Goal: Information Seeking & Learning: Learn about a topic

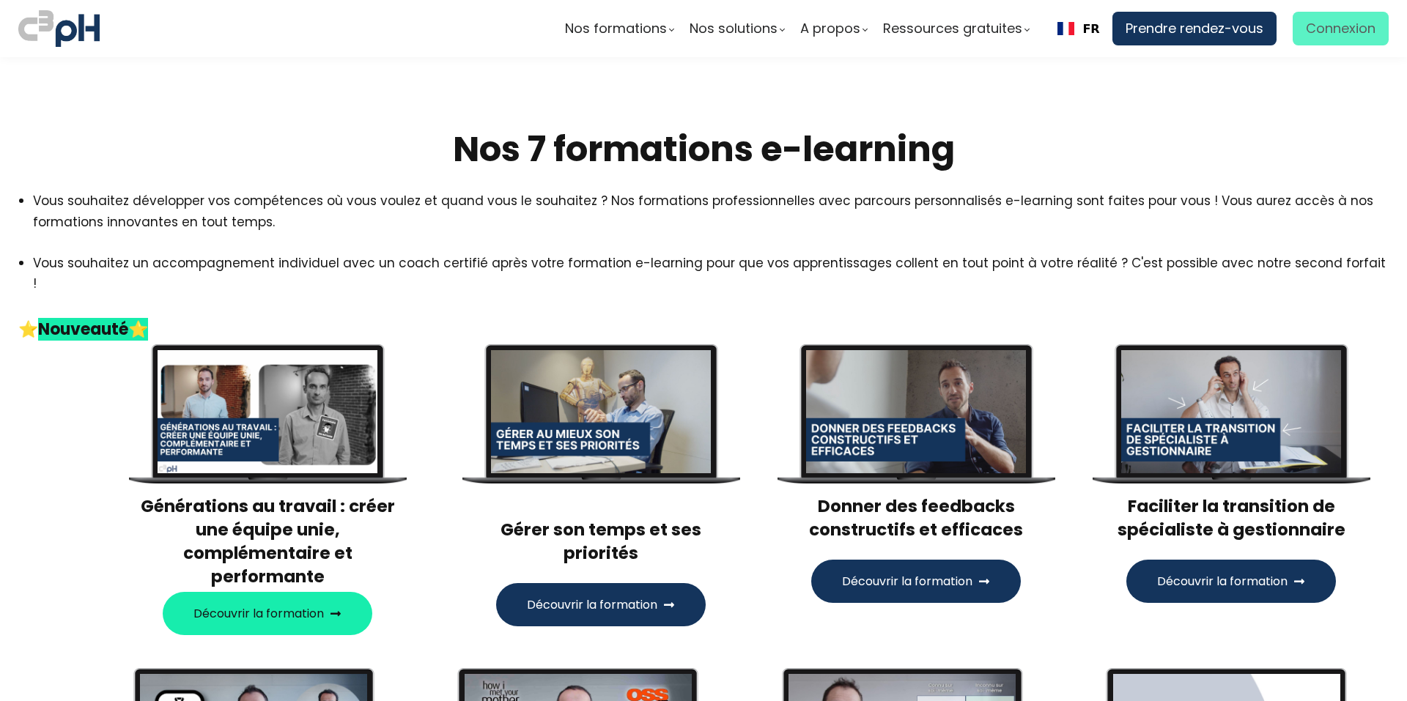
click at [1306, 33] on span "Connexion" at bounding box center [1341, 29] width 70 height 22
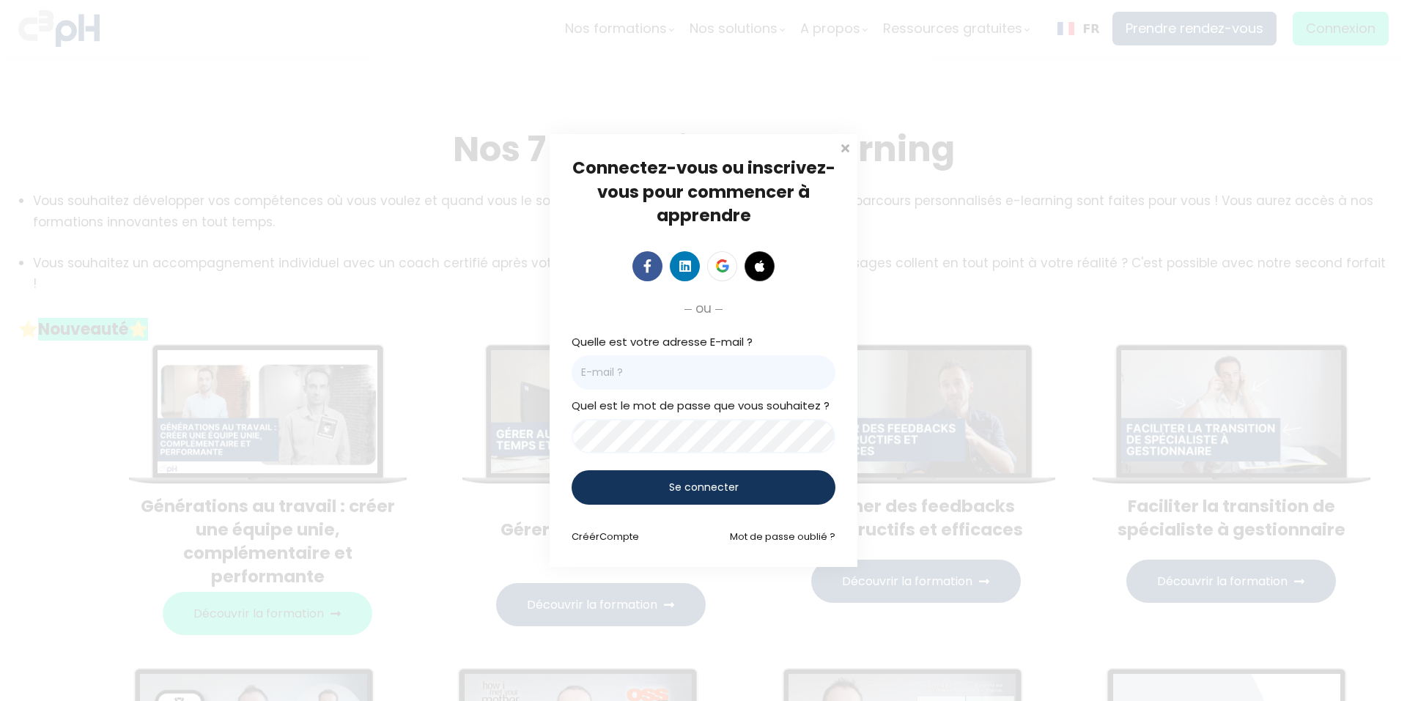
click at [688, 380] on input "email" at bounding box center [704, 372] width 264 height 34
type input "fcote01@familiprix.ca"
click at [743, 492] on div "Se connecter" at bounding box center [704, 487] width 264 height 34
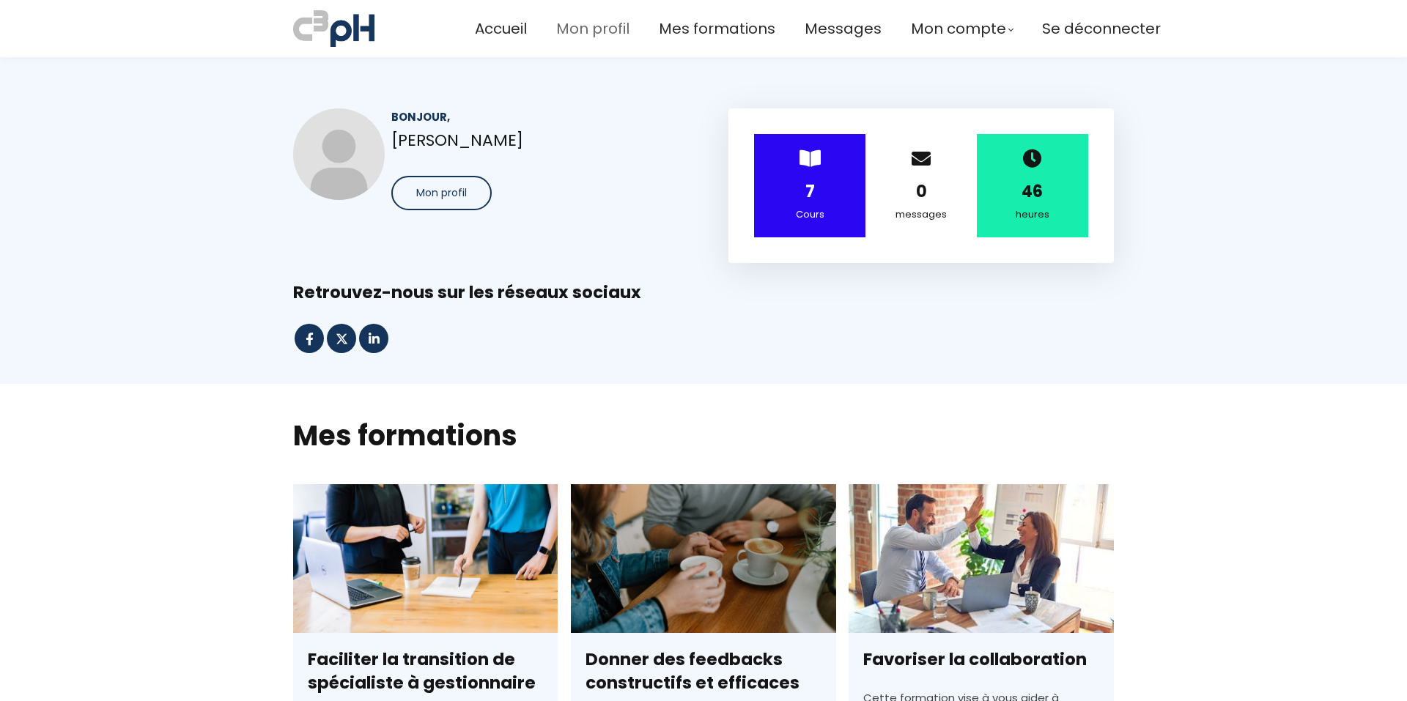
drag, startPoint x: 0, startPoint y: 0, endPoint x: 596, endPoint y: 32, distance: 596.5
click at [596, 32] on span "Mon profil" at bounding box center [592, 29] width 73 height 24
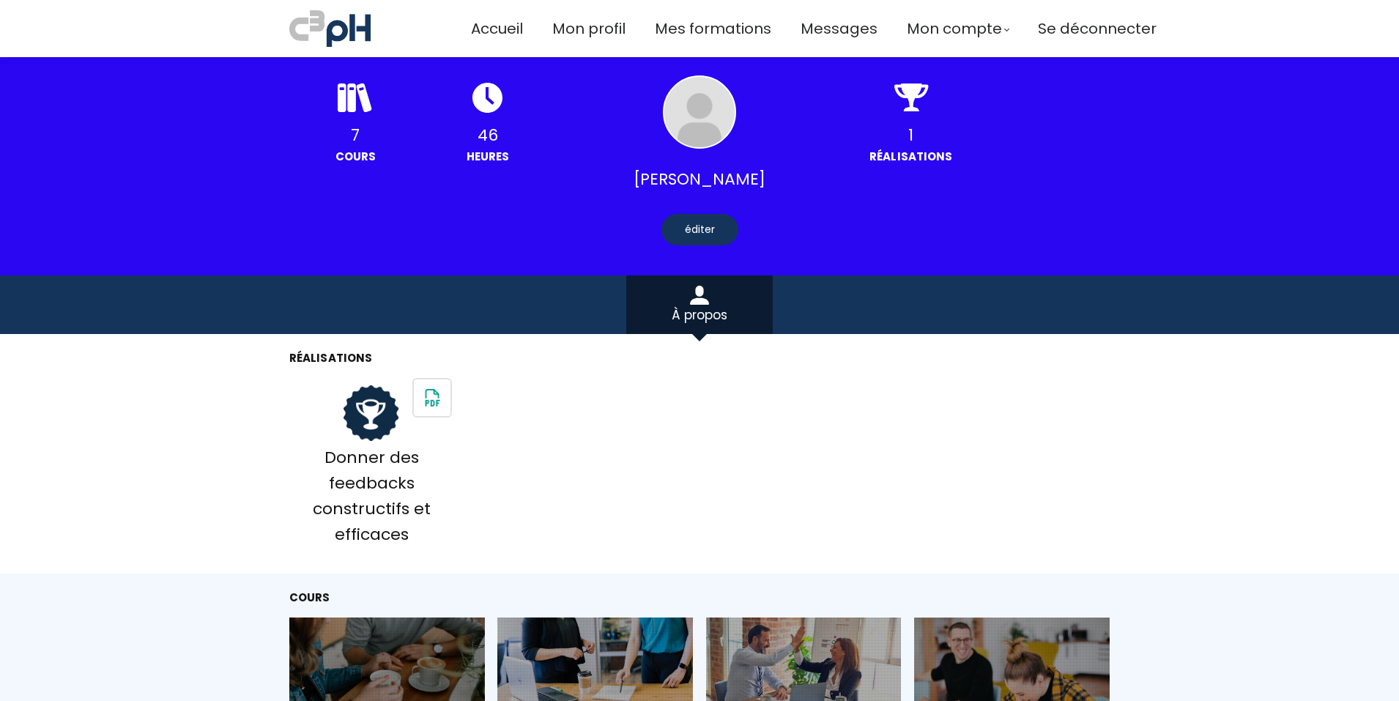
click at [626, 618] on div "72%" at bounding box center [595, 673] width 196 height 110
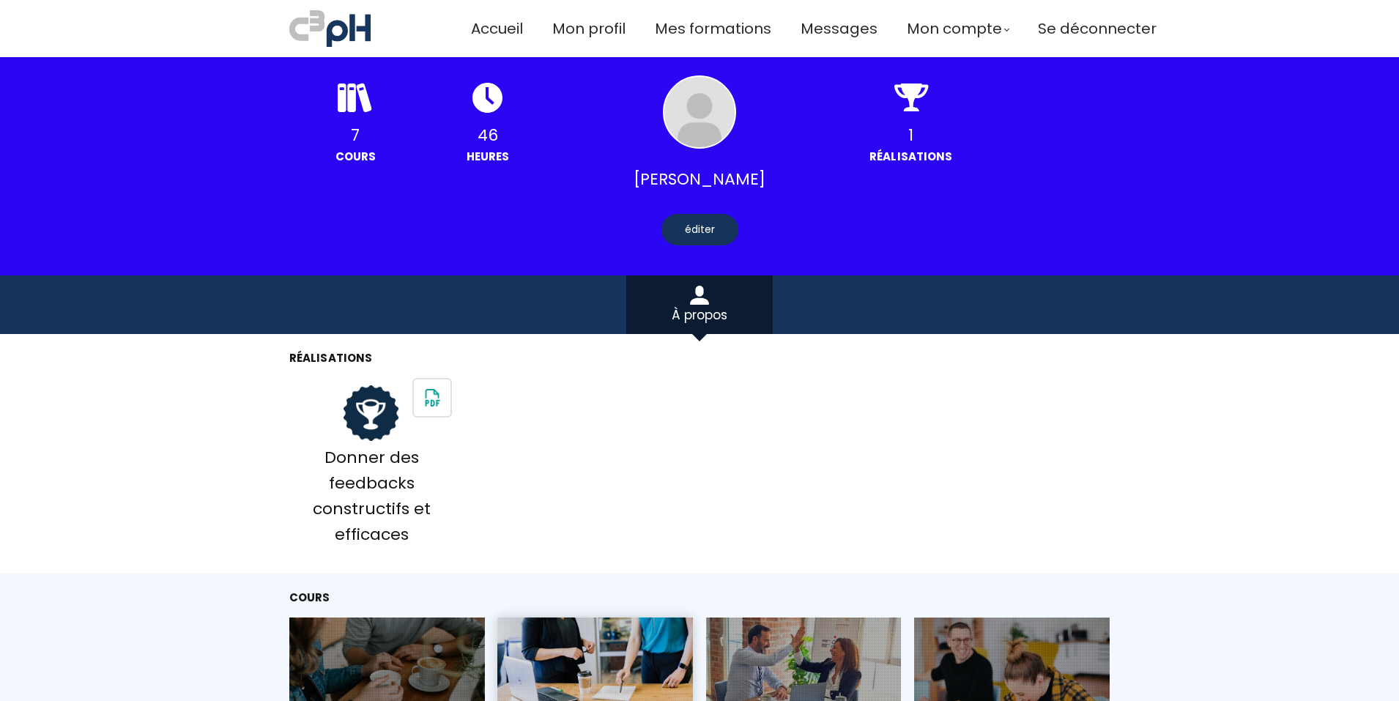
scroll to position [366, 0]
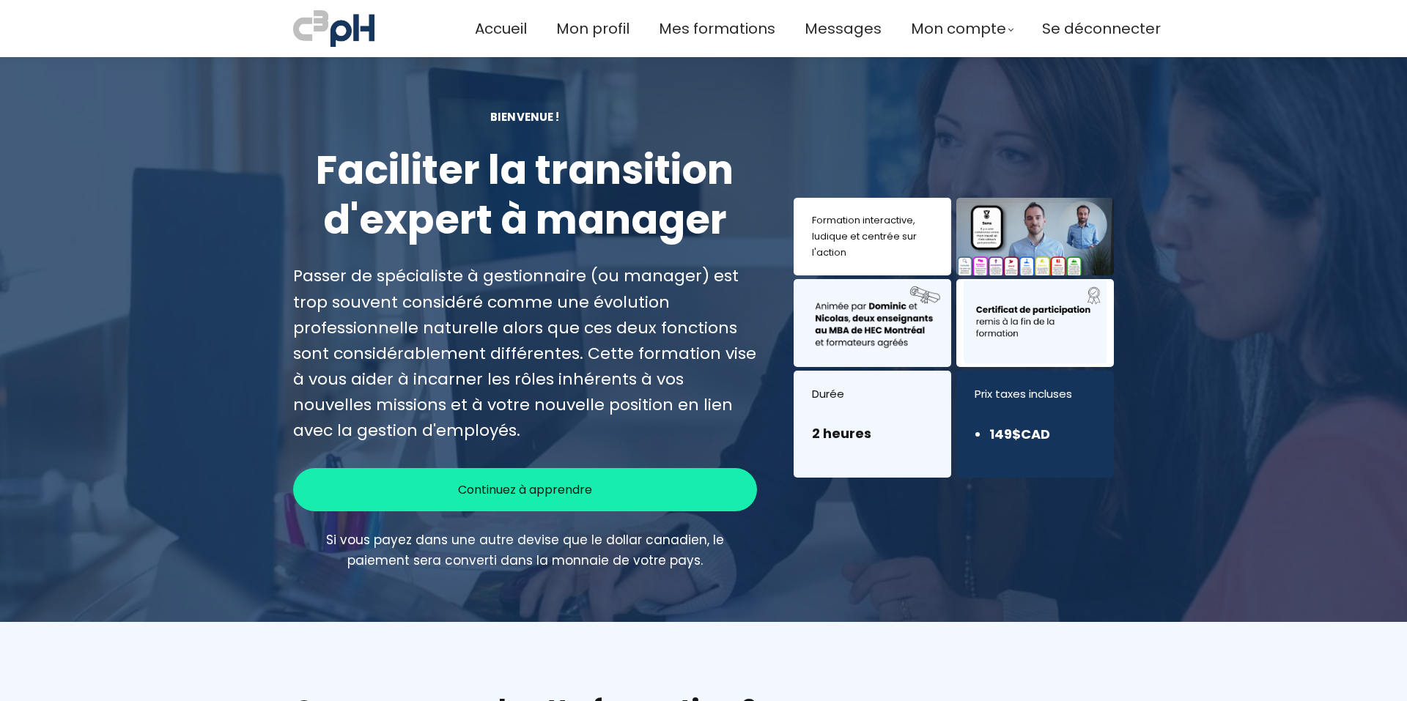
scroll to position [43, 0]
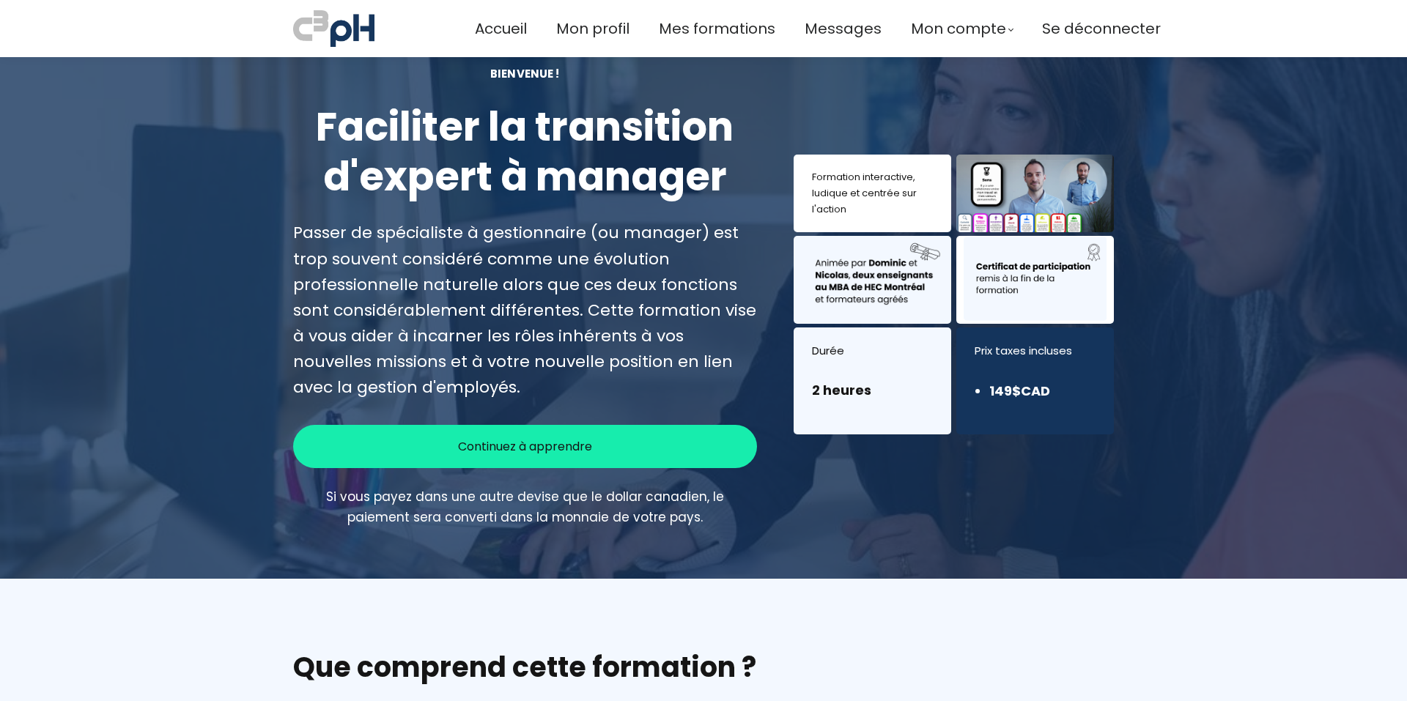
click at [508, 442] on span "Continuez à apprendre" at bounding box center [525, 446] width 134 height 18
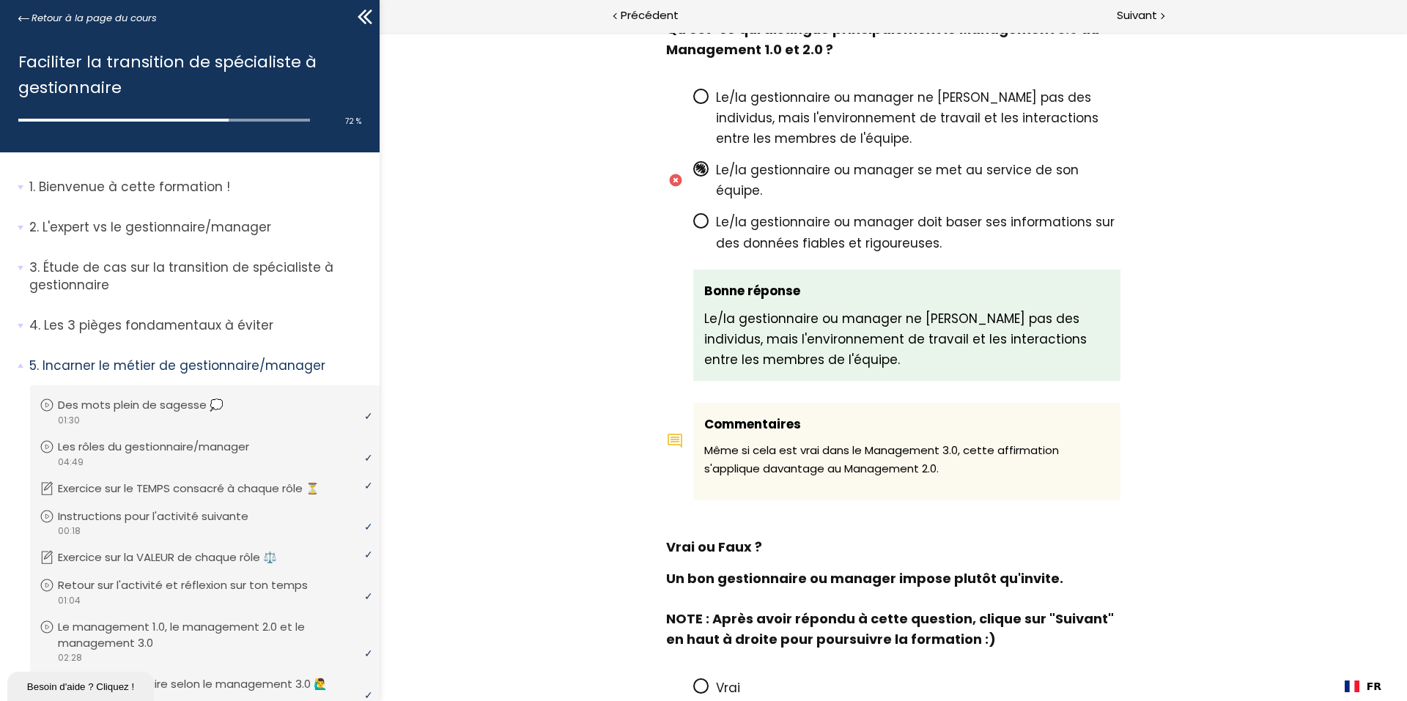
scroll to position [303, 0]
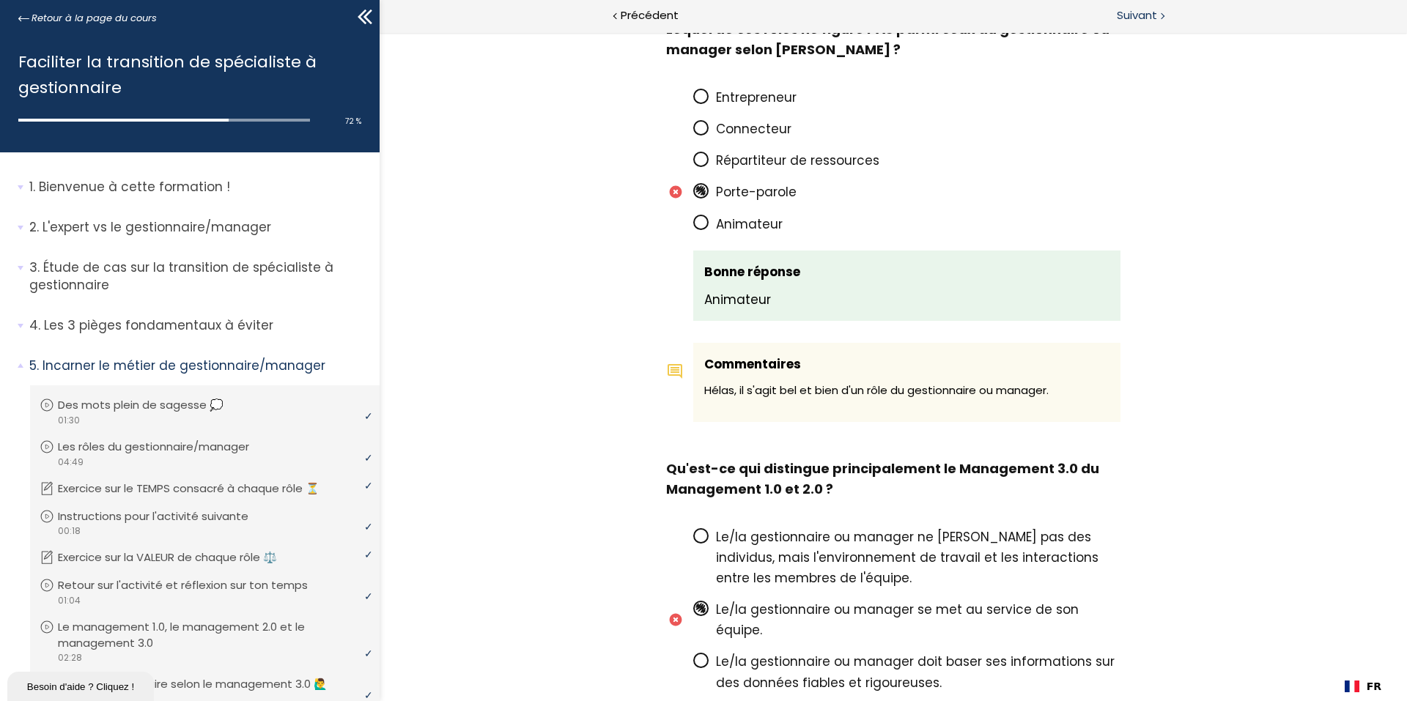
click at [1136, 23] on span "Suivant" at bounding box center [1137, 16] width 40 height 18
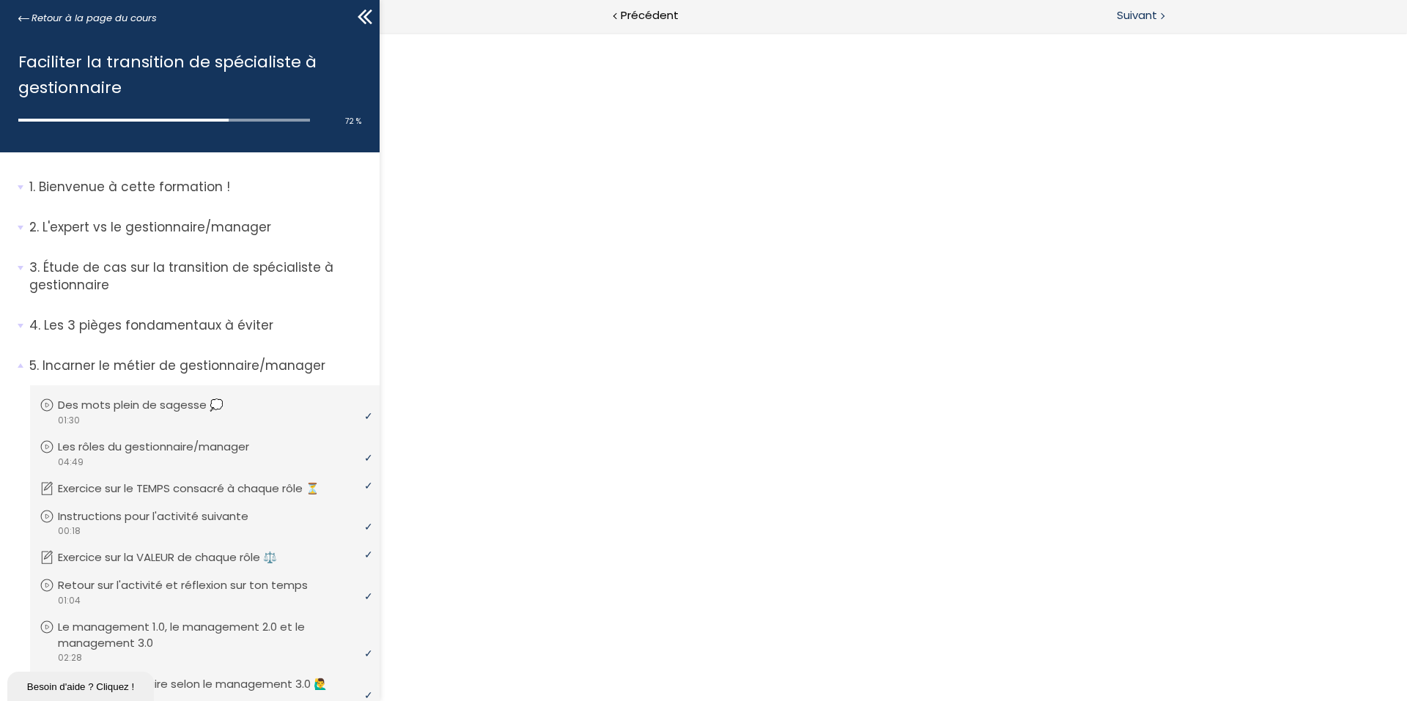
scroll to position [0, 0]
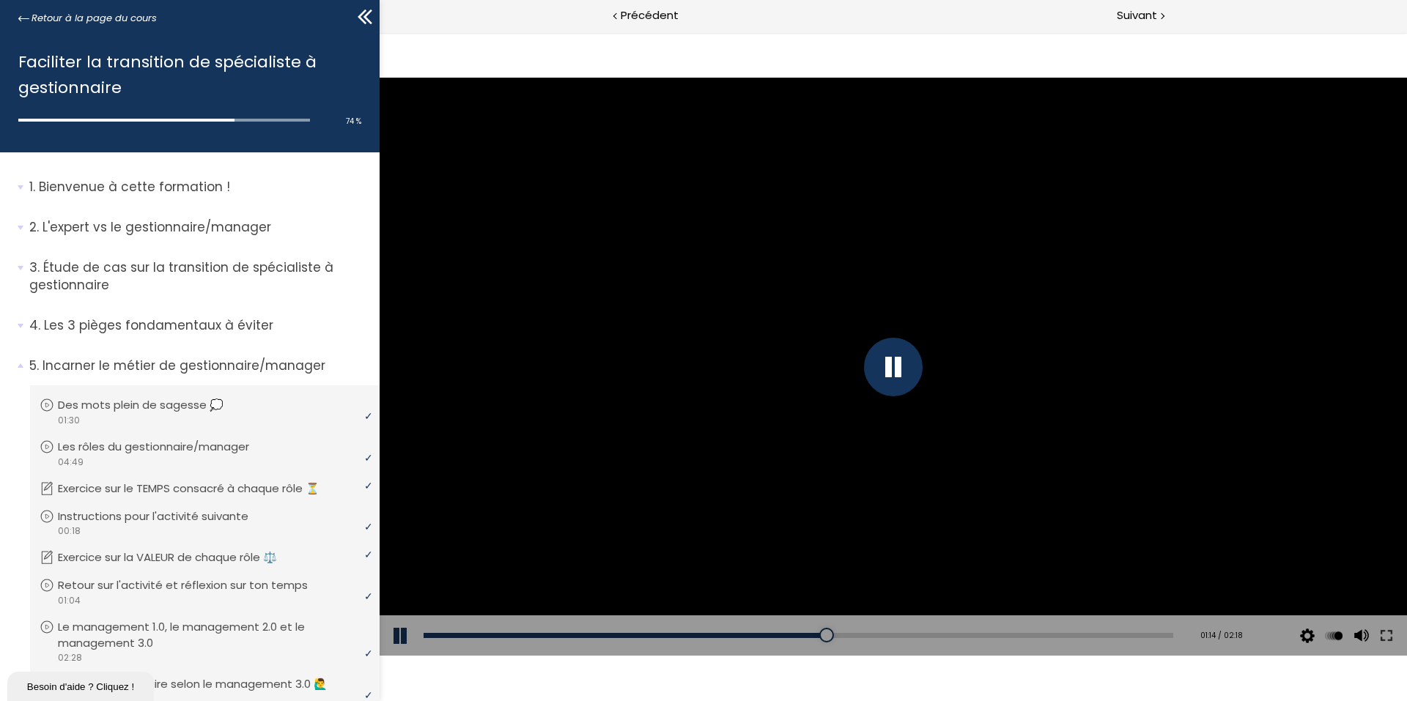
click at [402, 639] on button at bounding box center [402, 635] width 44 height 41
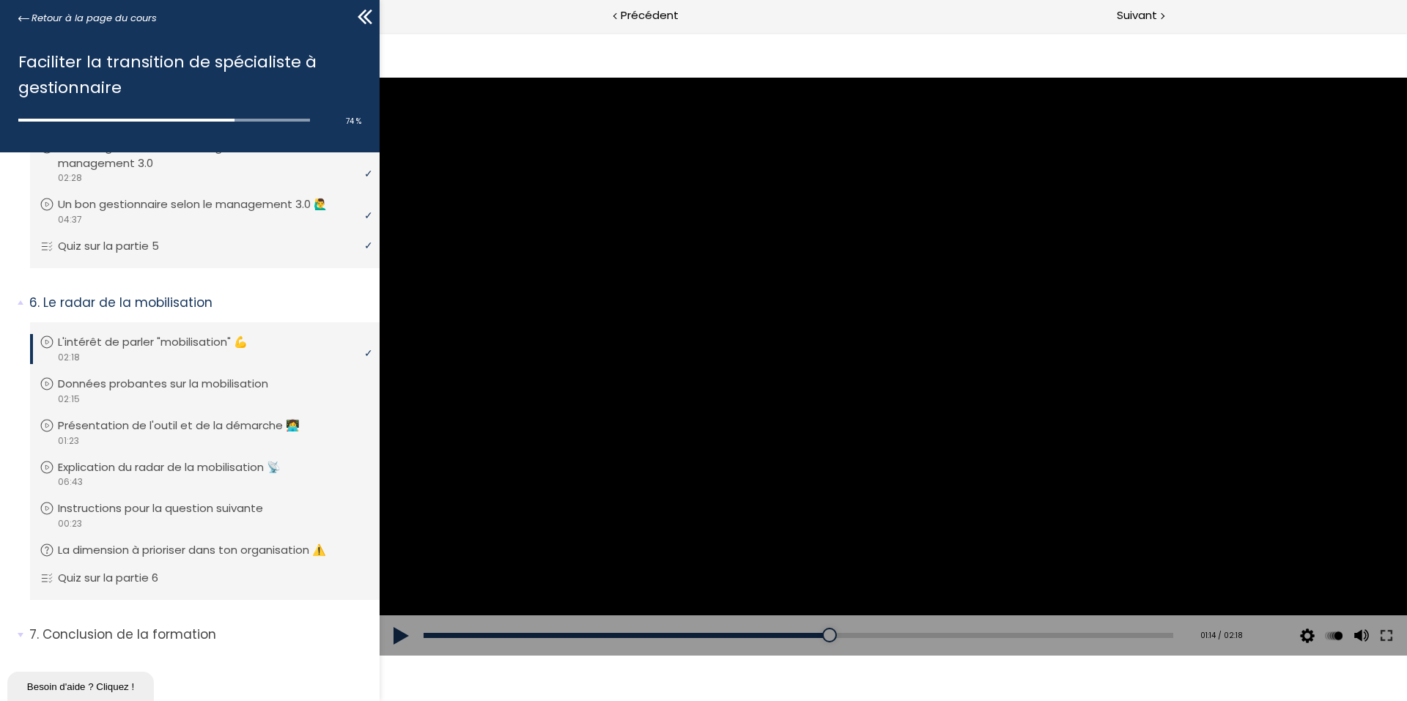
click at [392, 627] on button at bounding box center [402, 635] width 44 height 41
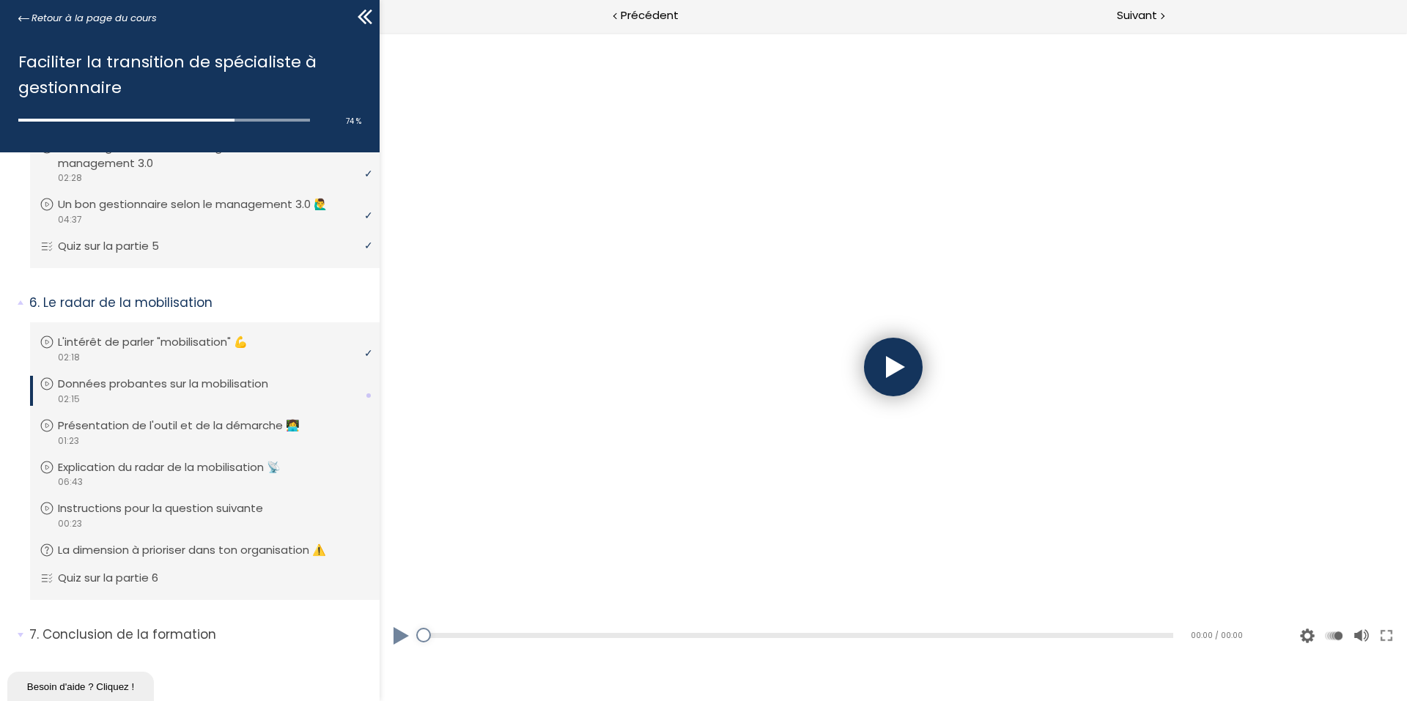
scroll to position [0, 0]
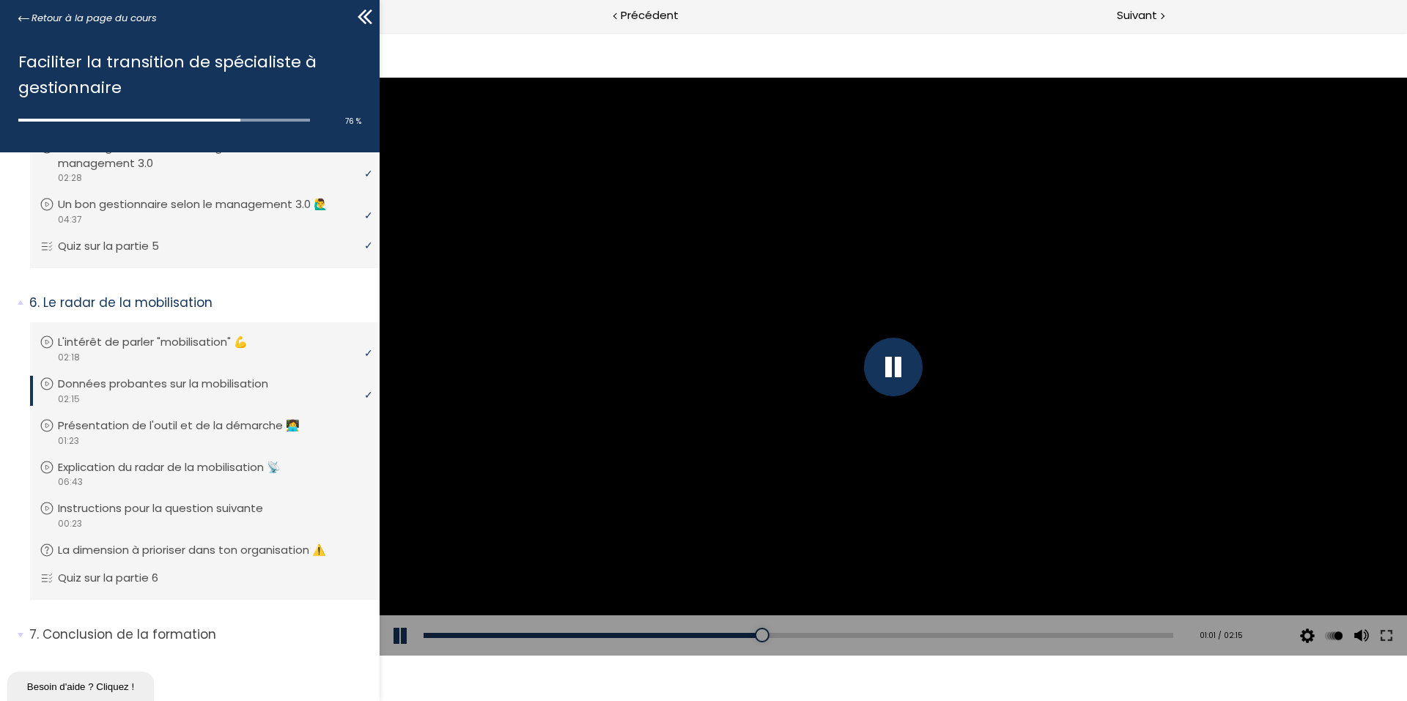
click at [404, 629] on button at bounding box center [402, 635] width 44 height 41
click at [395, 624] on button at bounding box center [402, 635] width 44 height 41
click at [404, 632] on button at bounding box center [402, 635] width 44 height 41
click at [390, 642] on button at bounding box center [402, 635] width 44 height 41
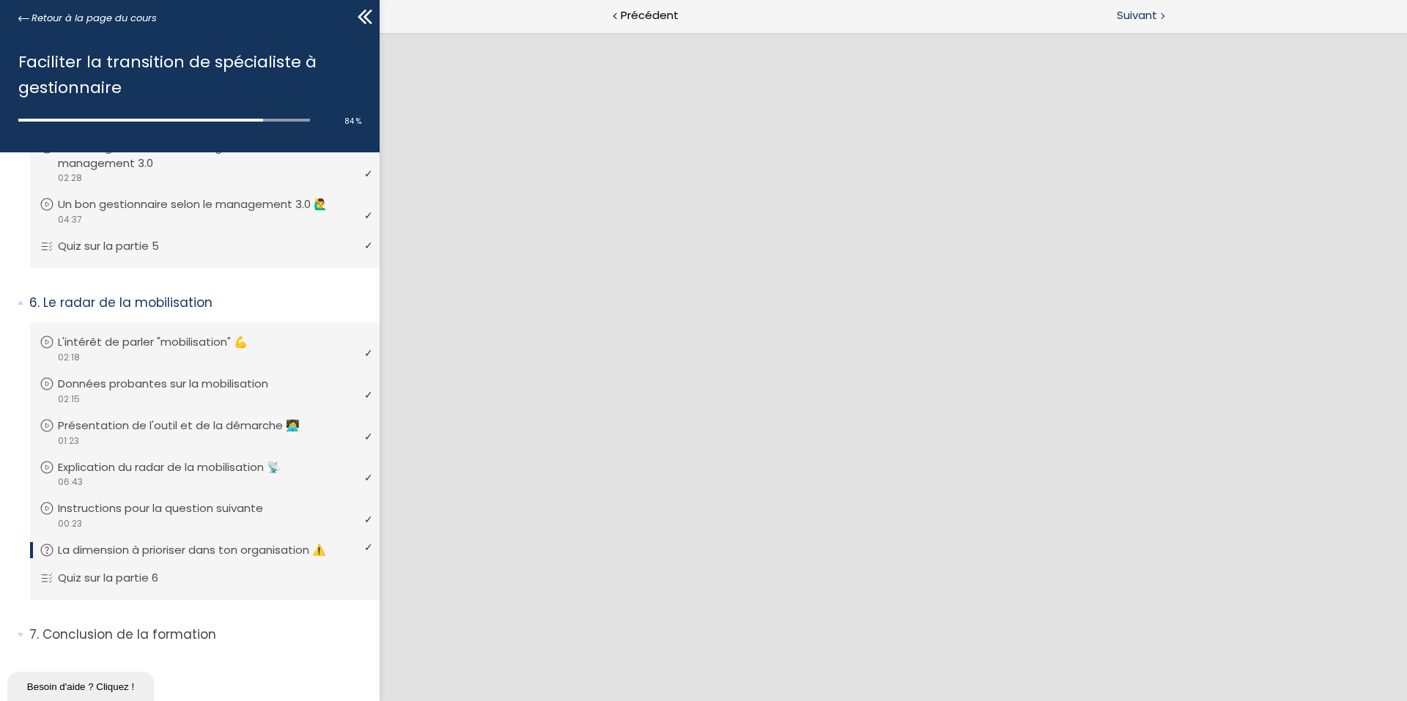
click at [1122, 18] on span "Suivant" at bounding box center [1137, 16] width 40 height 18
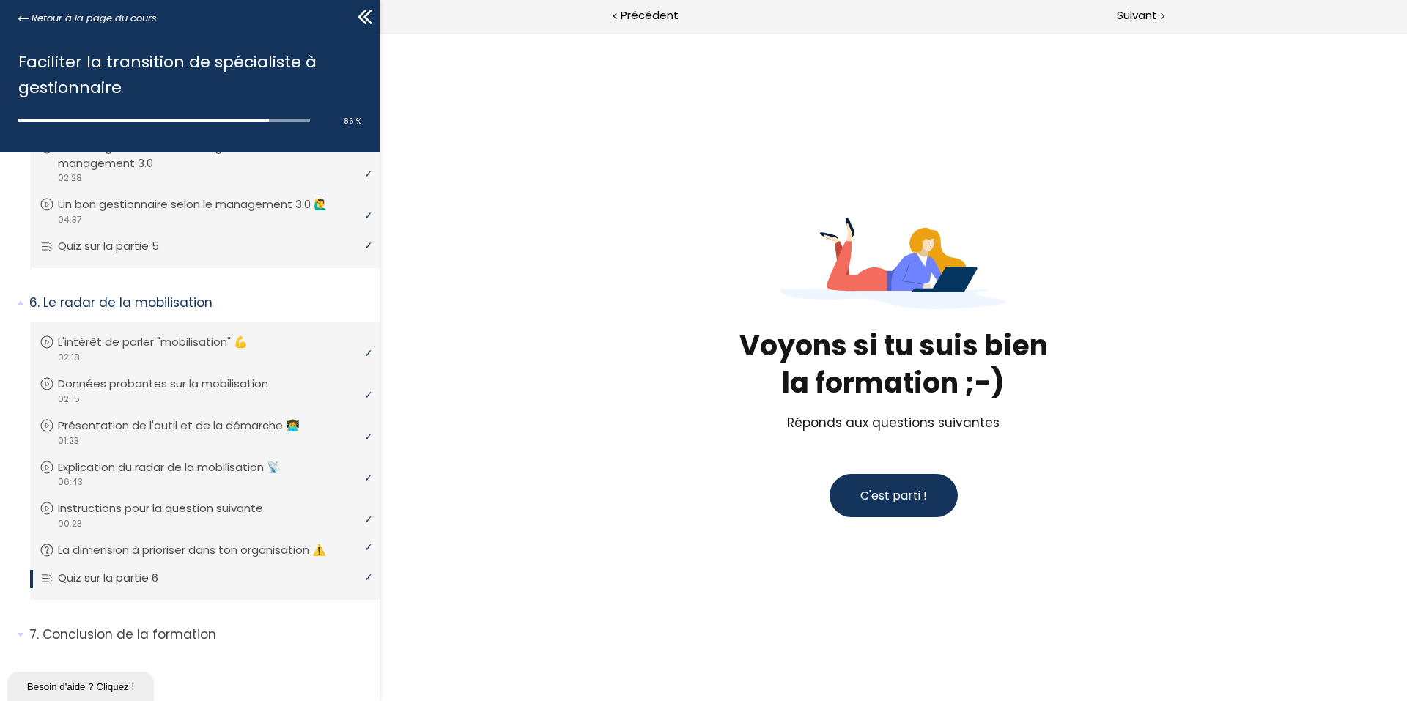
click at [936, 503] on button "C'est parti !" at bounding box center [893, 495] width 128 height 43
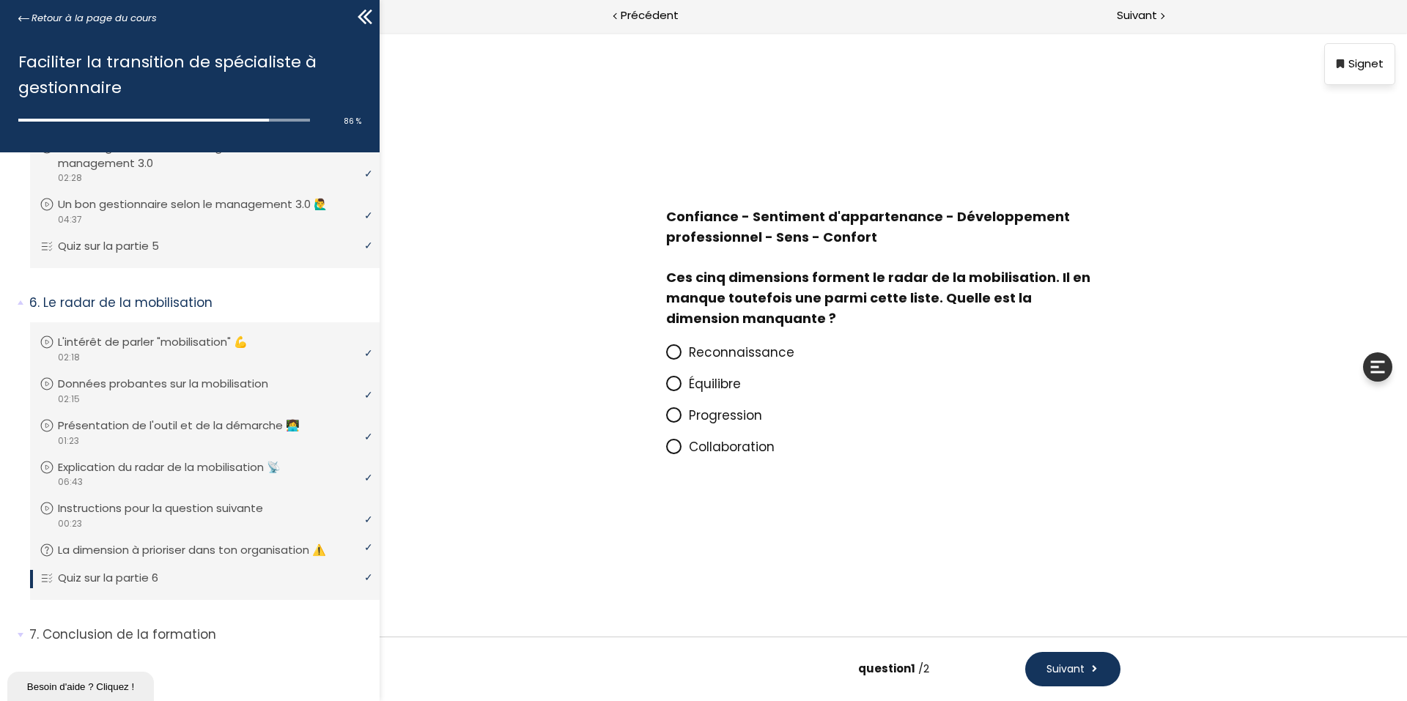
click at [693, 360] on span "Reconnaissance" at bounding box center [742, 353] width 106 height 18
click at [666, 357] on input "Reconnaissance" at bounding box center [666, 357] width 0 height 0
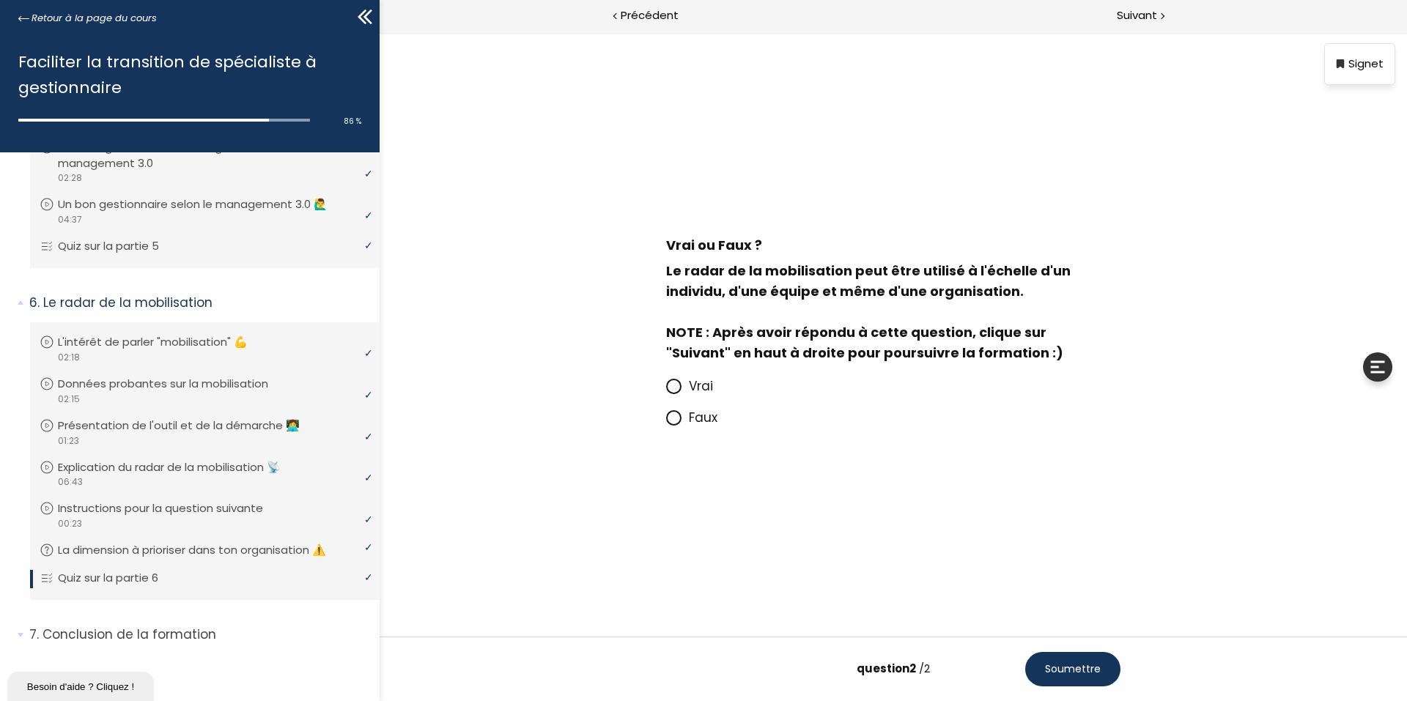
click at [680, 389] on span at bounding box center [673, 386] width 15 height 15
click at [666, 391] on input "Vrai" at bounding box center [666, 391] width 0 height 0
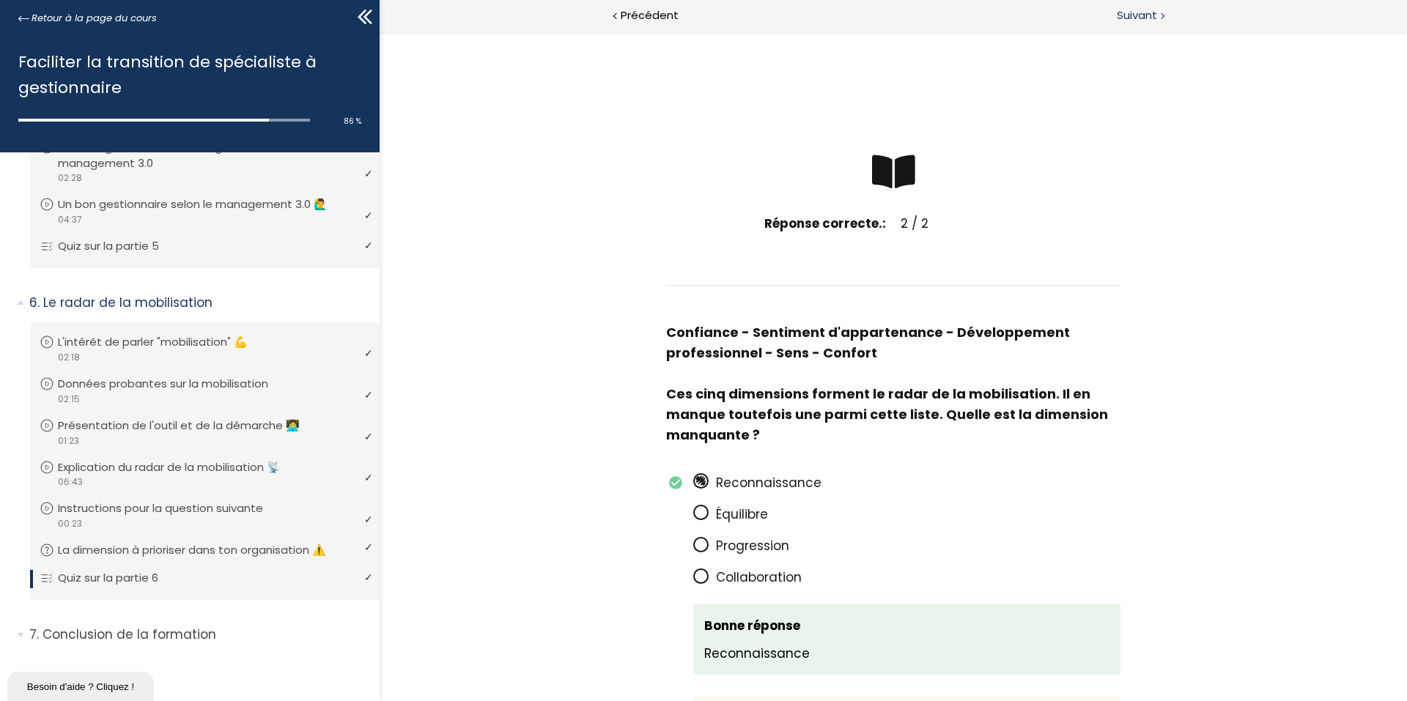
click at [1150, 15] on span "Suivant" at bounding box center [1137, 16] width 40 height 18
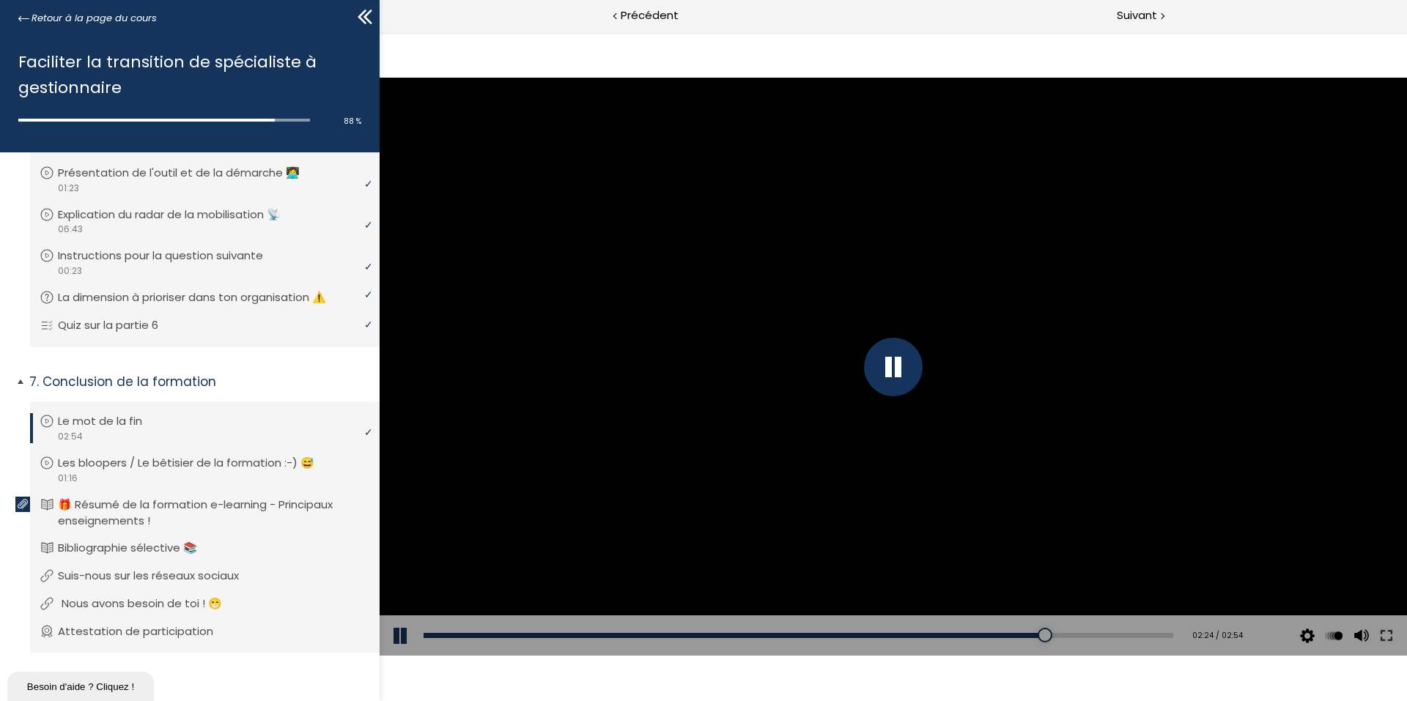
scroll to position [747, 0]
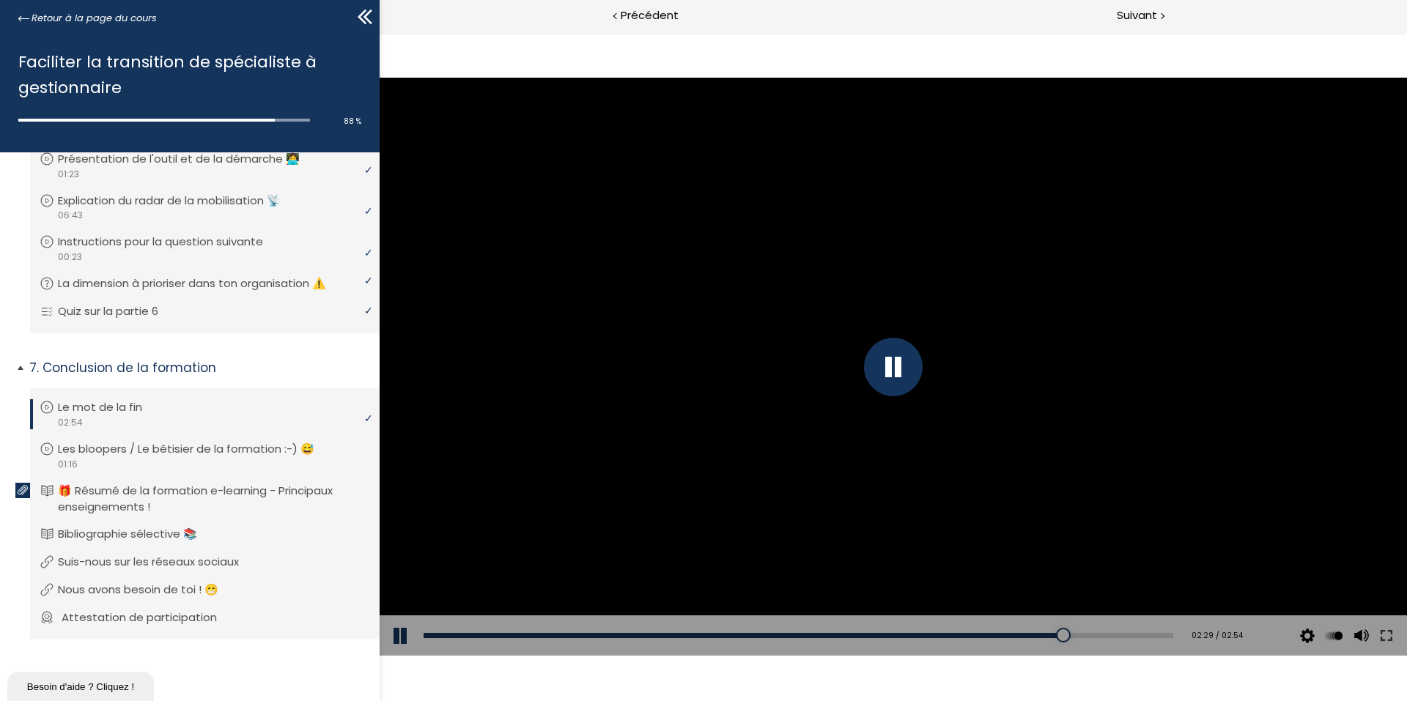
click at [194, 611] on p "Attestation de participation" at bounding box center [150, 618] width 177 height 16
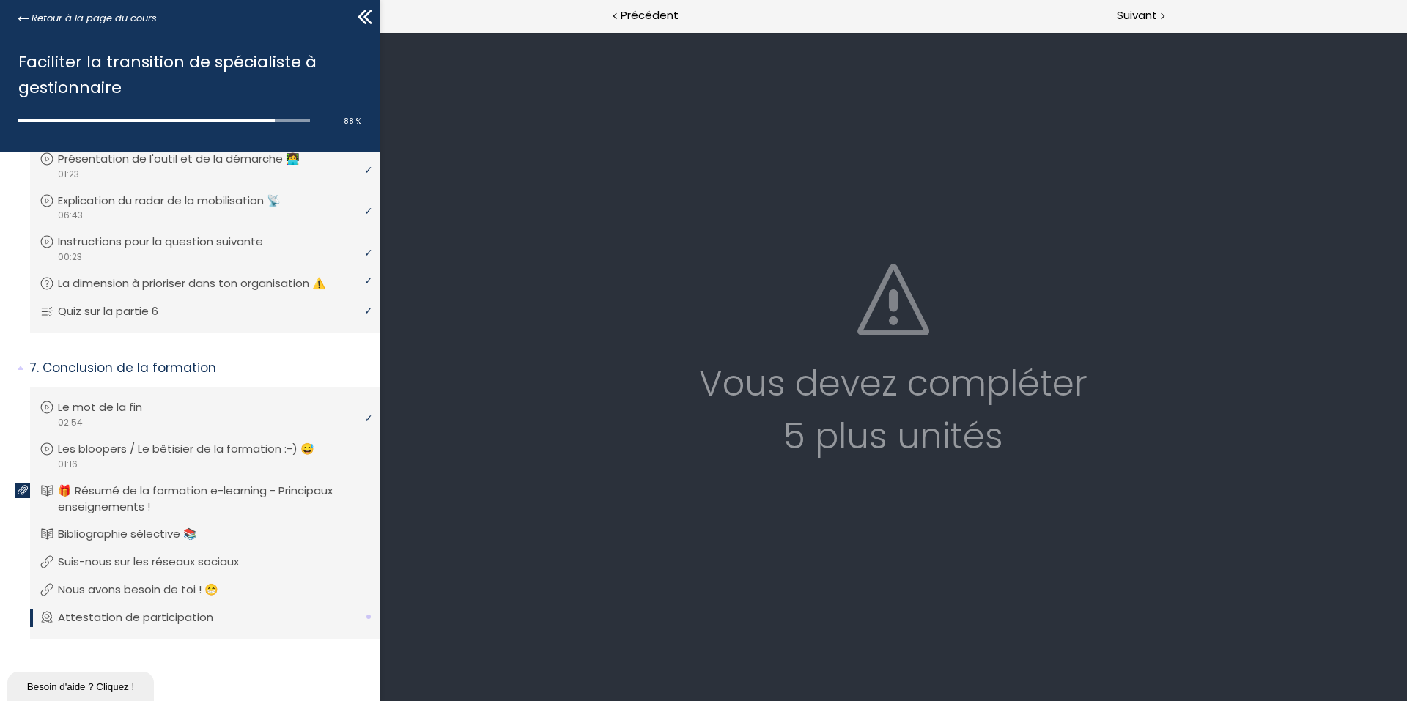
scroll to position [0, 0]
click at [206, 493] on p "🎁 Résumé de la formation e-learning - Principaux enseignements !" at bounding box center [216, 499] width 308 height 32
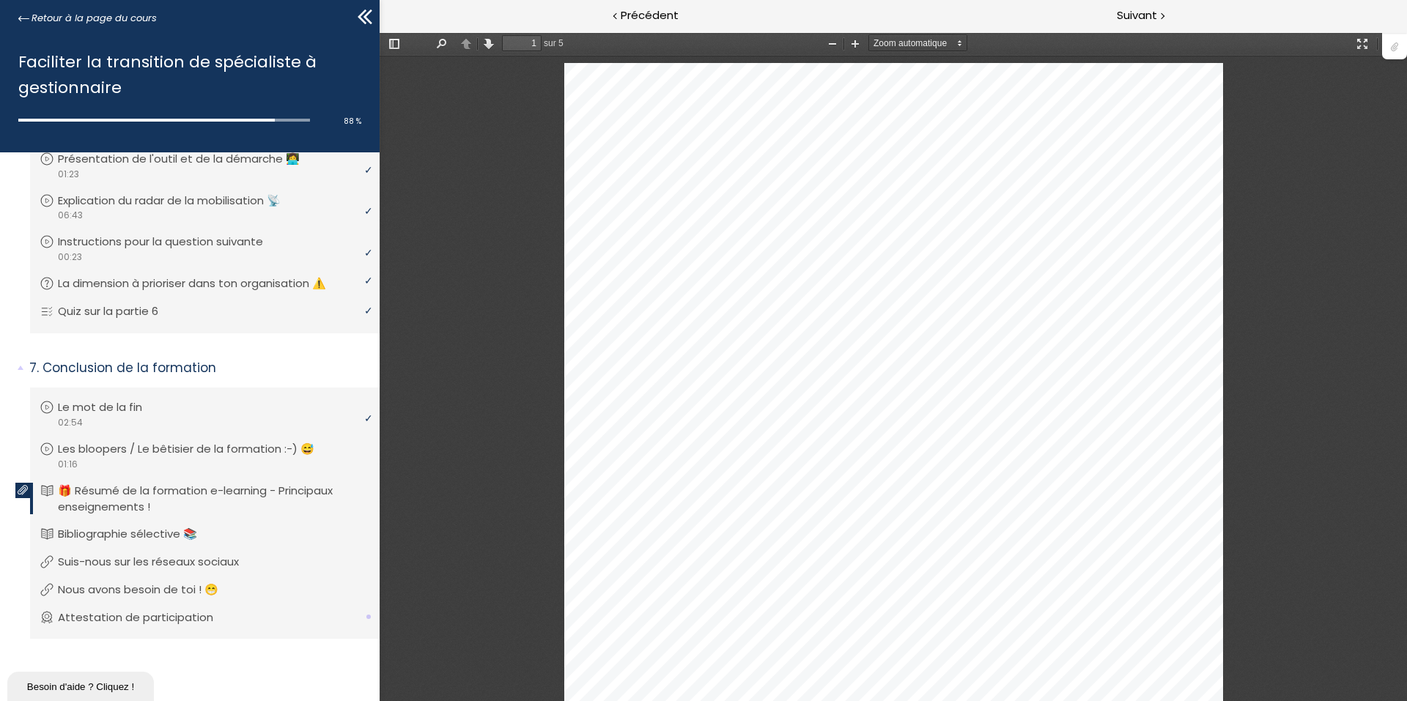
scroll to position [7, 0]
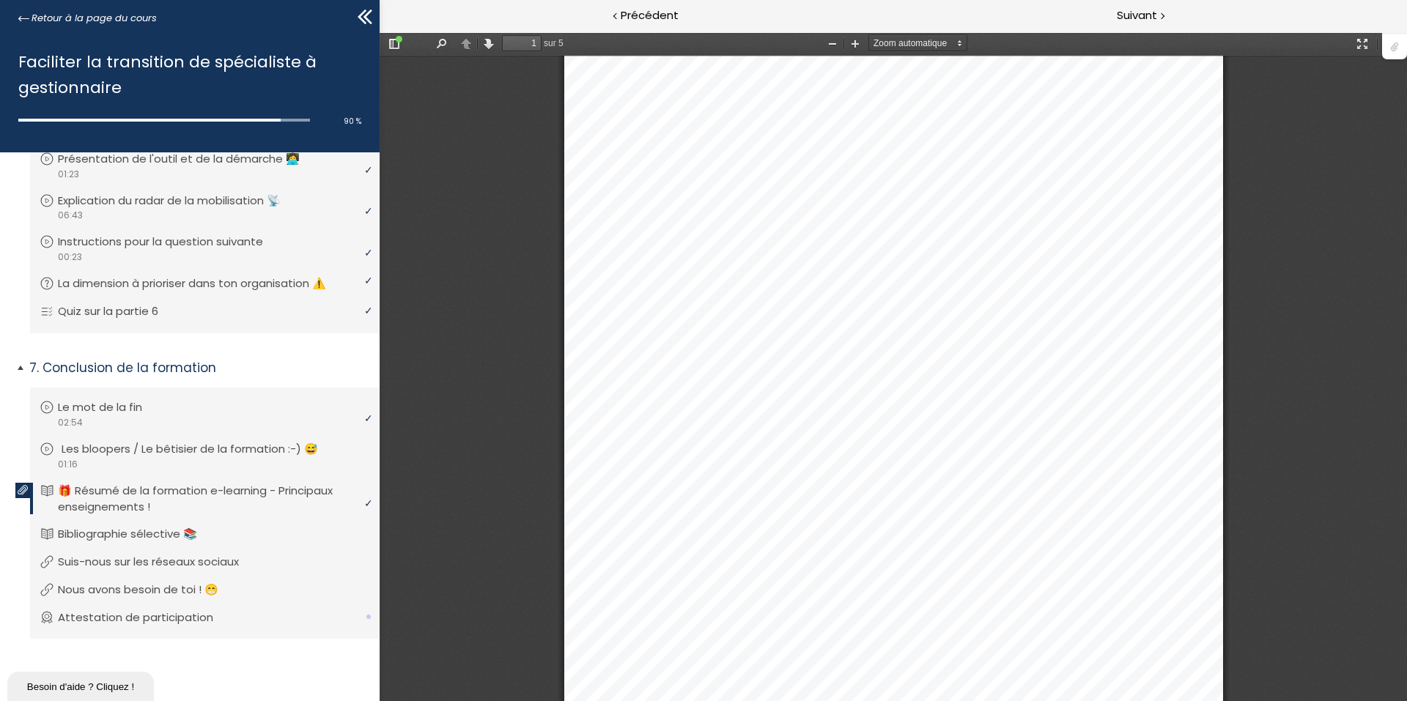
click at [267, 458] on div "video 01:16" at bounding box center [203, 464] width 327 height 14
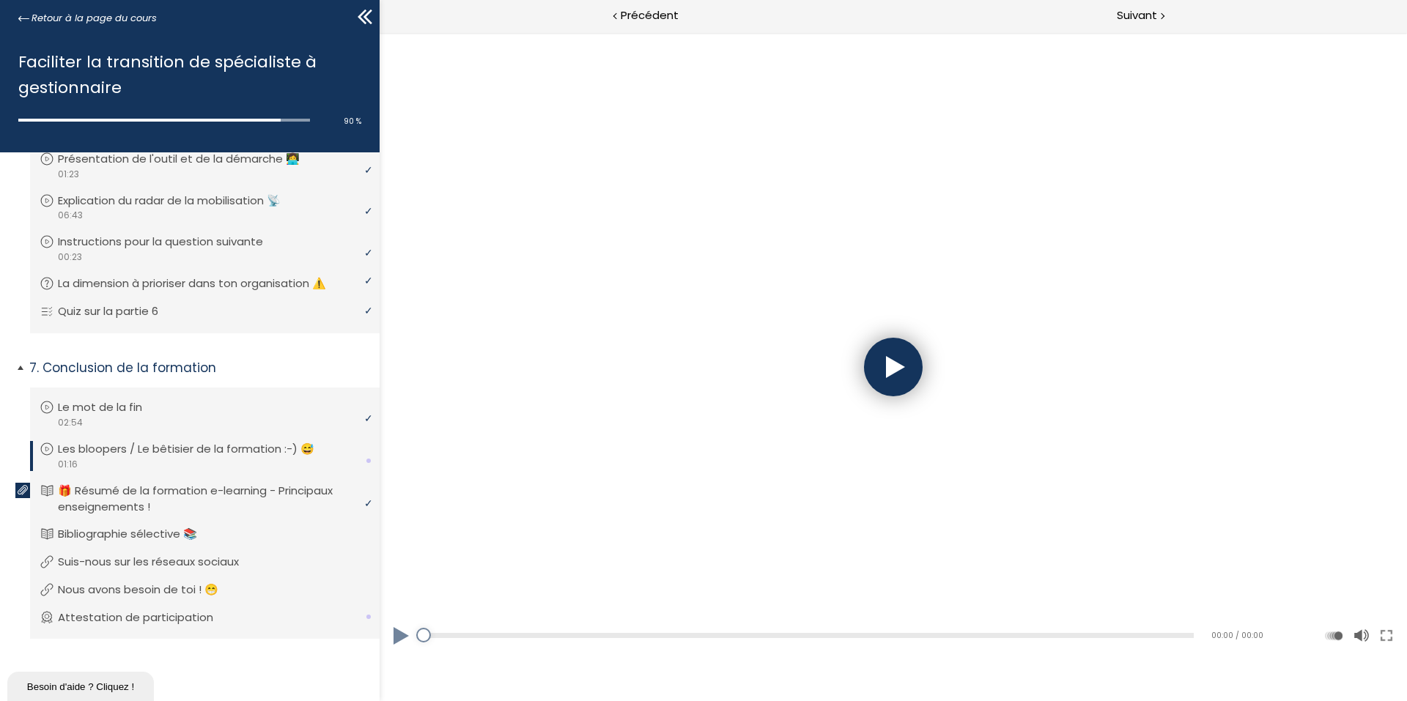
scroll to position [0, 0]
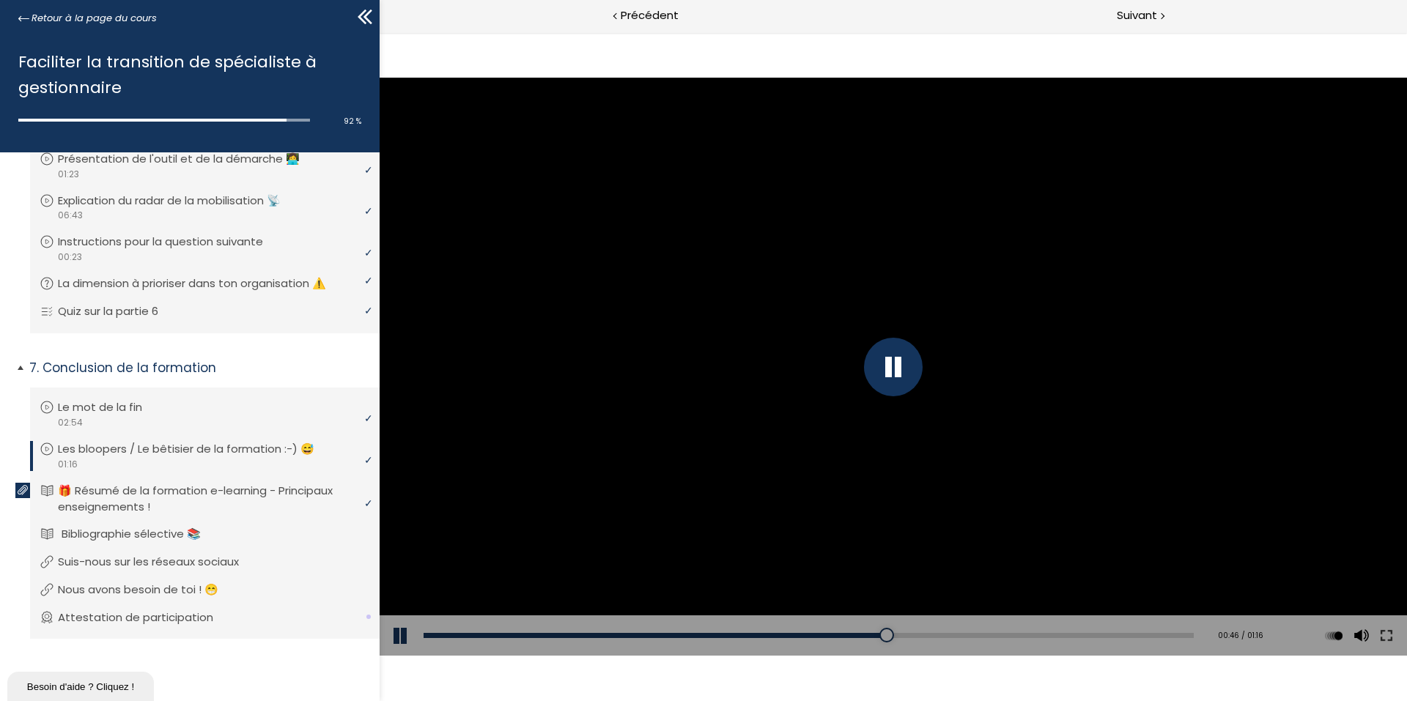
click at [173, 535] on p "Bibliographie sélective 📚" at bounding box center [142, 534] width 161 height 16
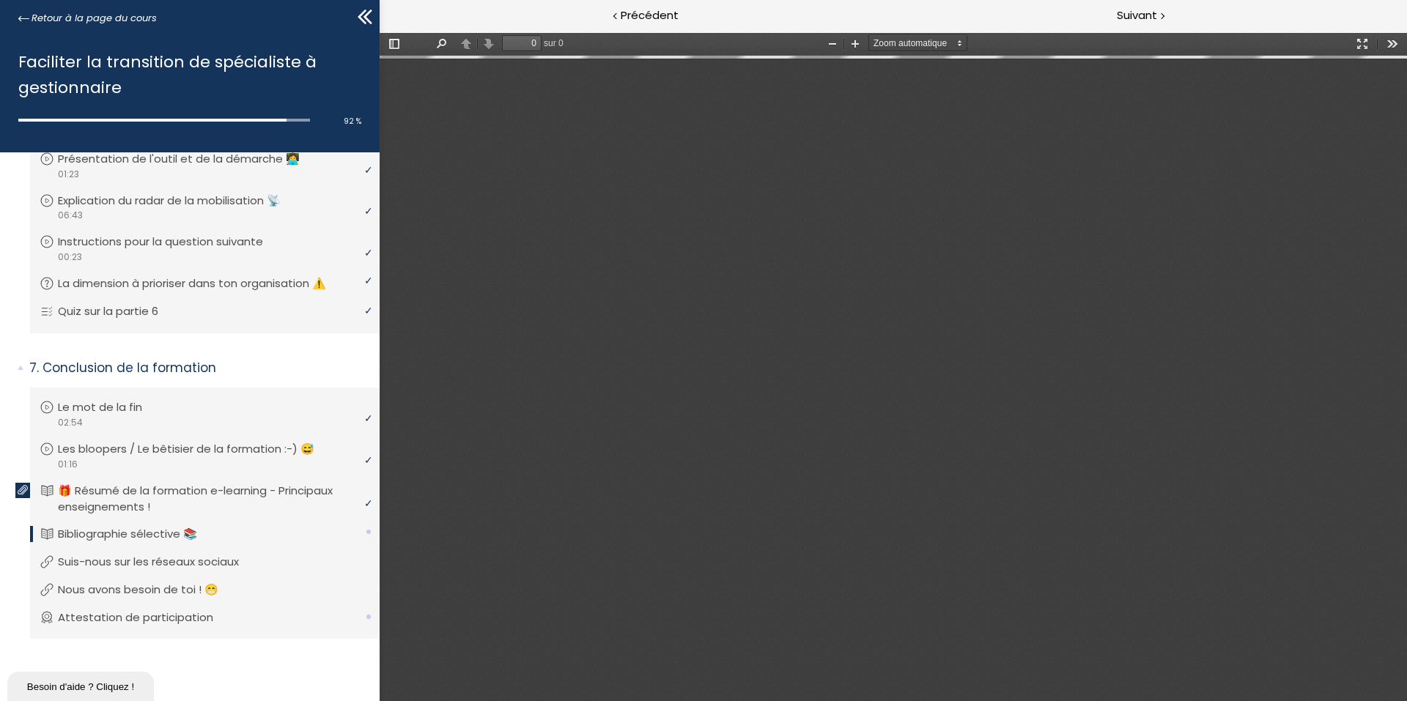
type input "1"
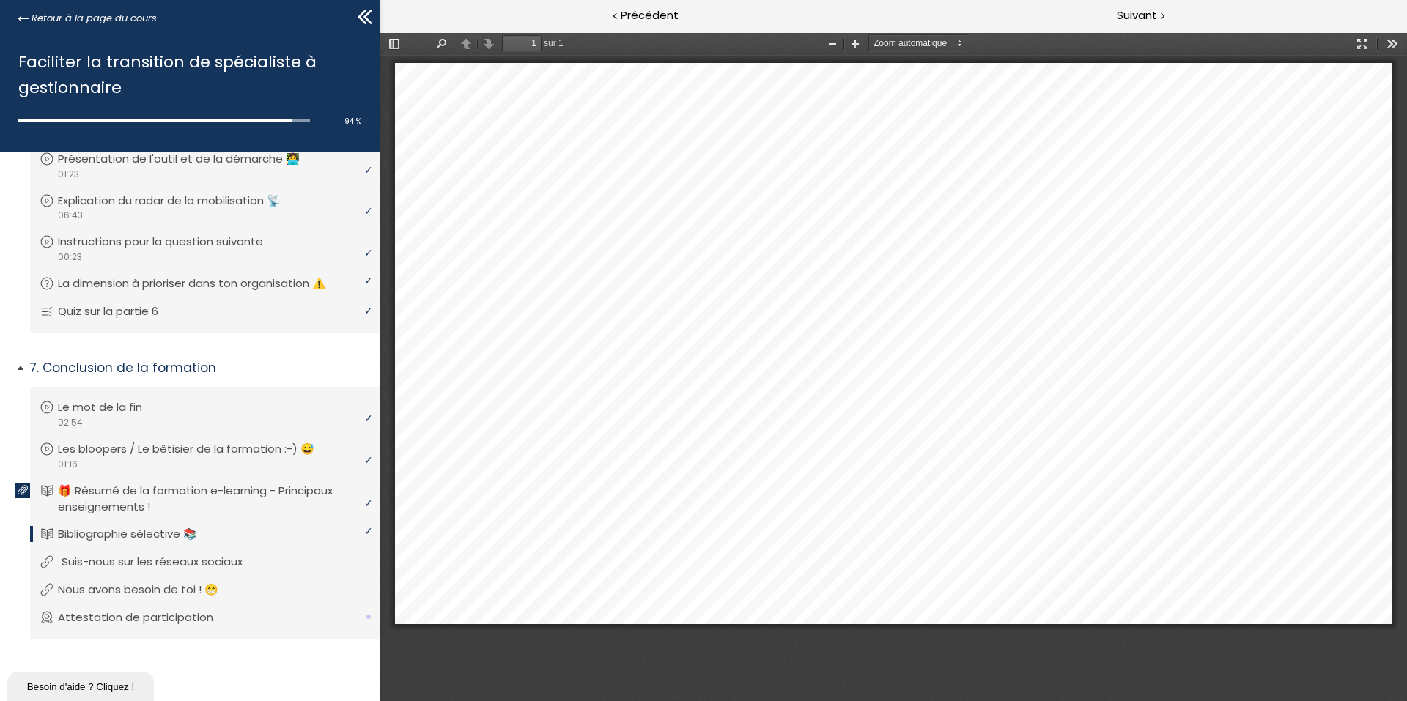
click at [158, 552] on li "Vous devez avoir terminé l'unité (Suis-nous sur les réseaux sociaux) pour pouvo…" at bounding box center [204, 562] width 349 height 40
click at [181, 593] on p "Nous avons besoin de toi ! 😁" at bounding box center [153, 590] width 182 height 16
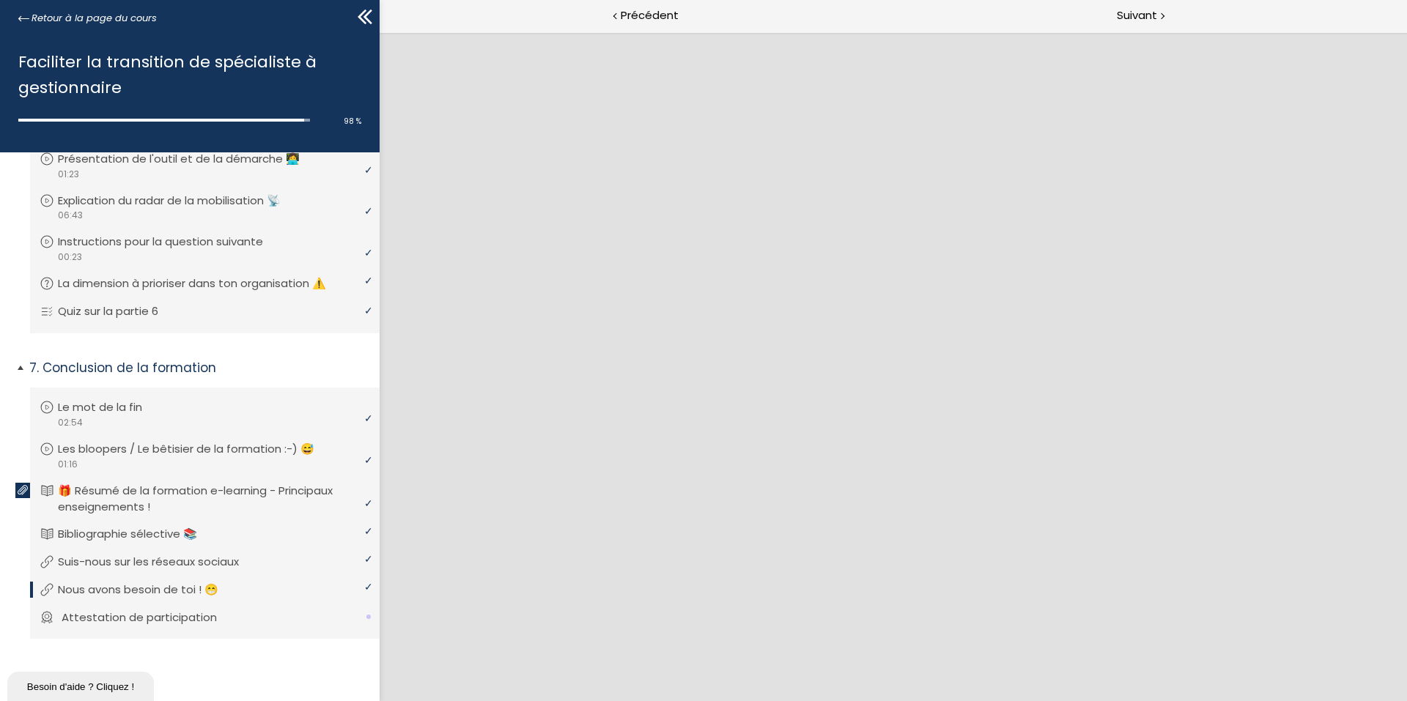
click at [139, 620] on p "Attestation de participation" at bounding box center [150, 618] width 177 height 16
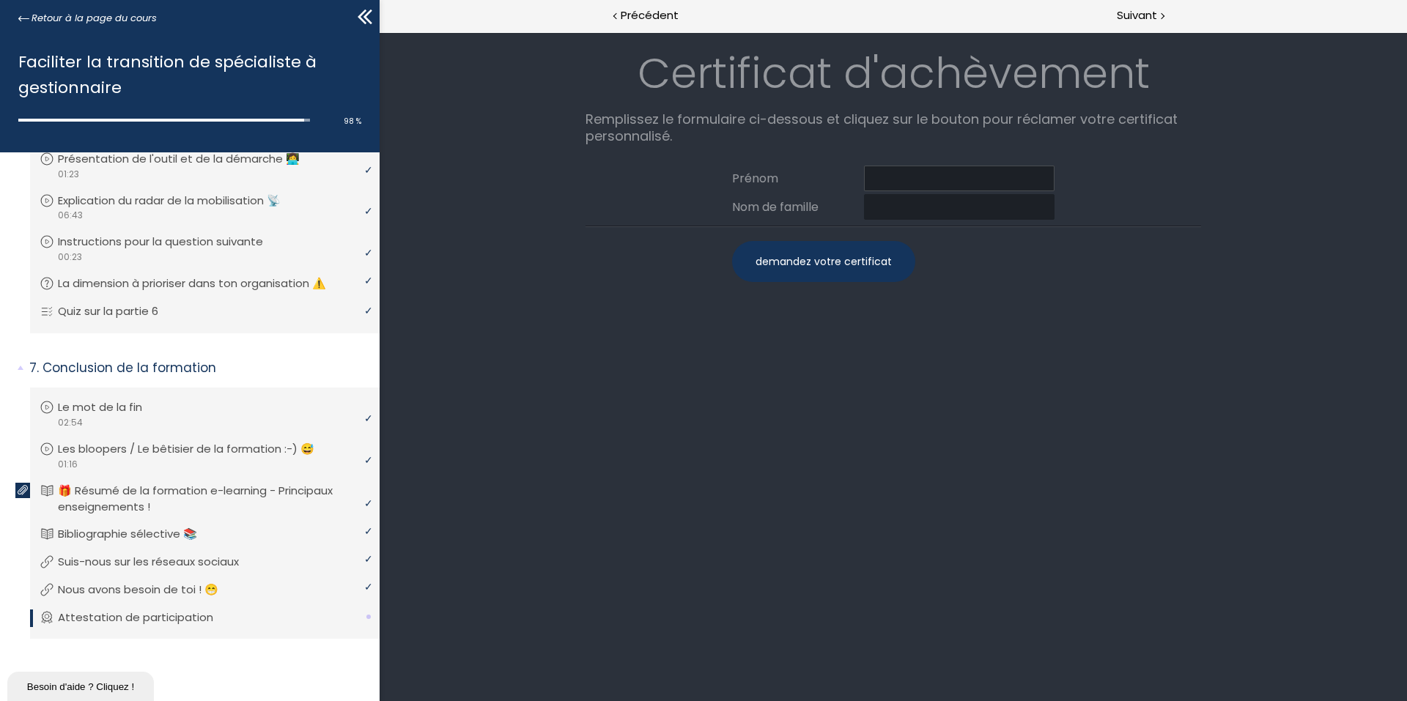
click at [884, 167] on input at bounding box center [959, 179] width 191 height 26
type input "Fannie"
type input "Côté"
click at [854, 269] on div "demandez votre certificat" at bounding box center [823, 261] width 183 height 41
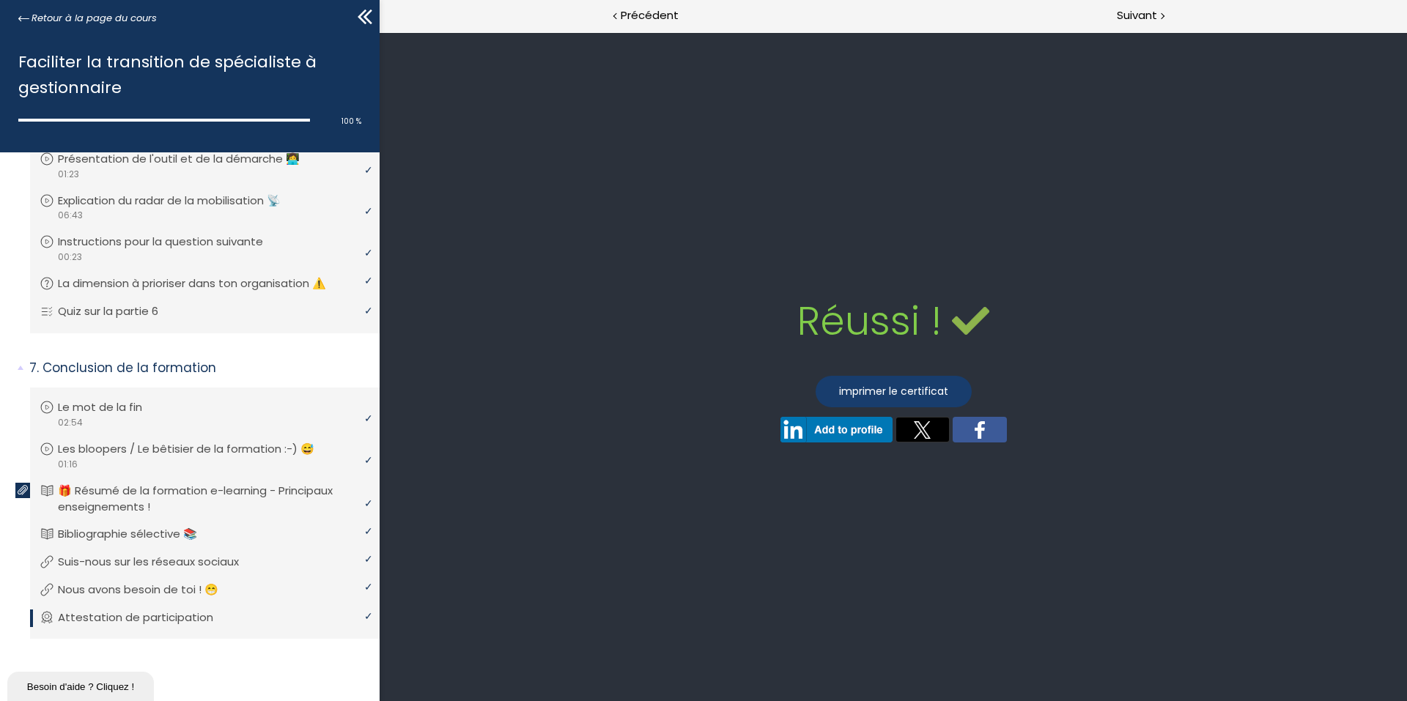
click at [879, 398] on link "imprimer le certificat" at bounding box center [893, 392] width 156 height 32
click at [99, 18] on span "Retour à la page du cours" at bounding box center [94, 18] width 125 height 16
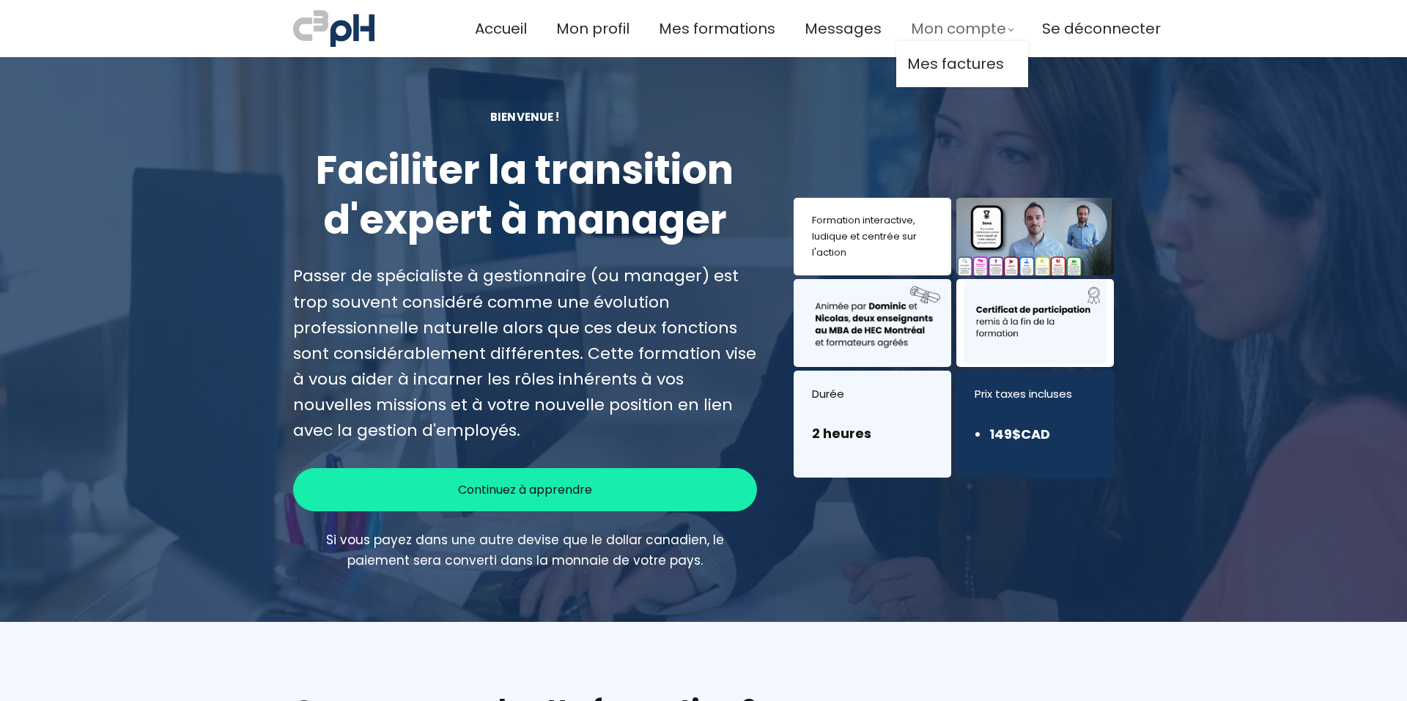
scroll to position [629, 0]
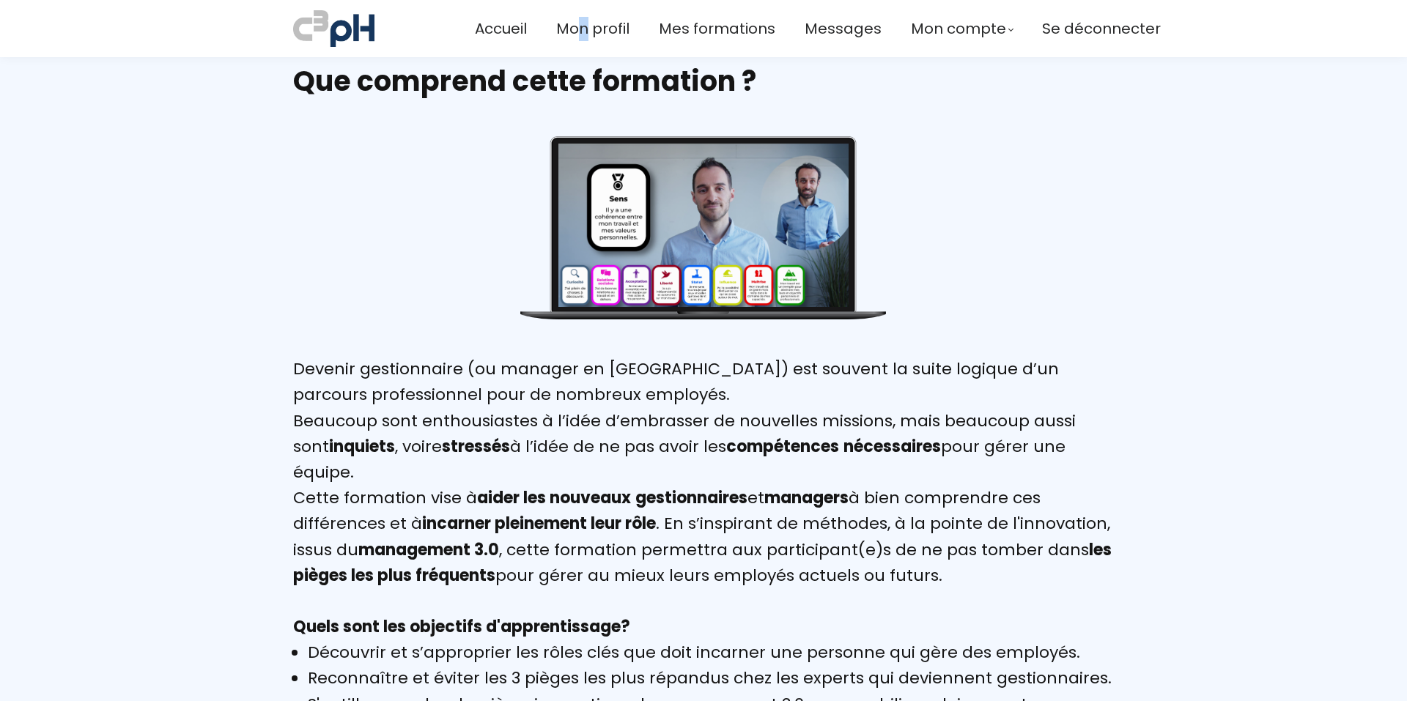
click at [580, 43] on div "Accueil Mon profil Mes formations Messages Mon compte Mes factures Se déconnect…" at bounding box center [818, 28] width 686 height 42
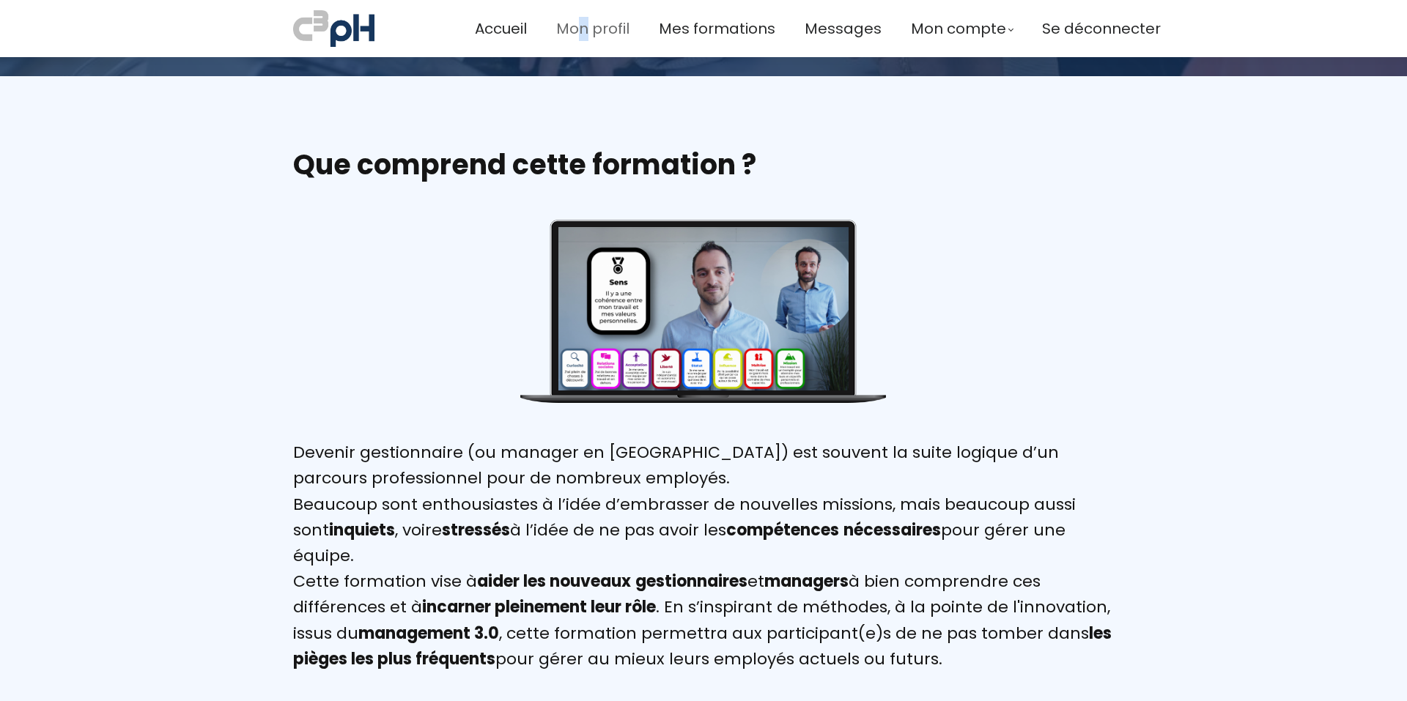
click at [579, 33] on span "Mon profil" at bounding box center [592, 29] width 73 height 24
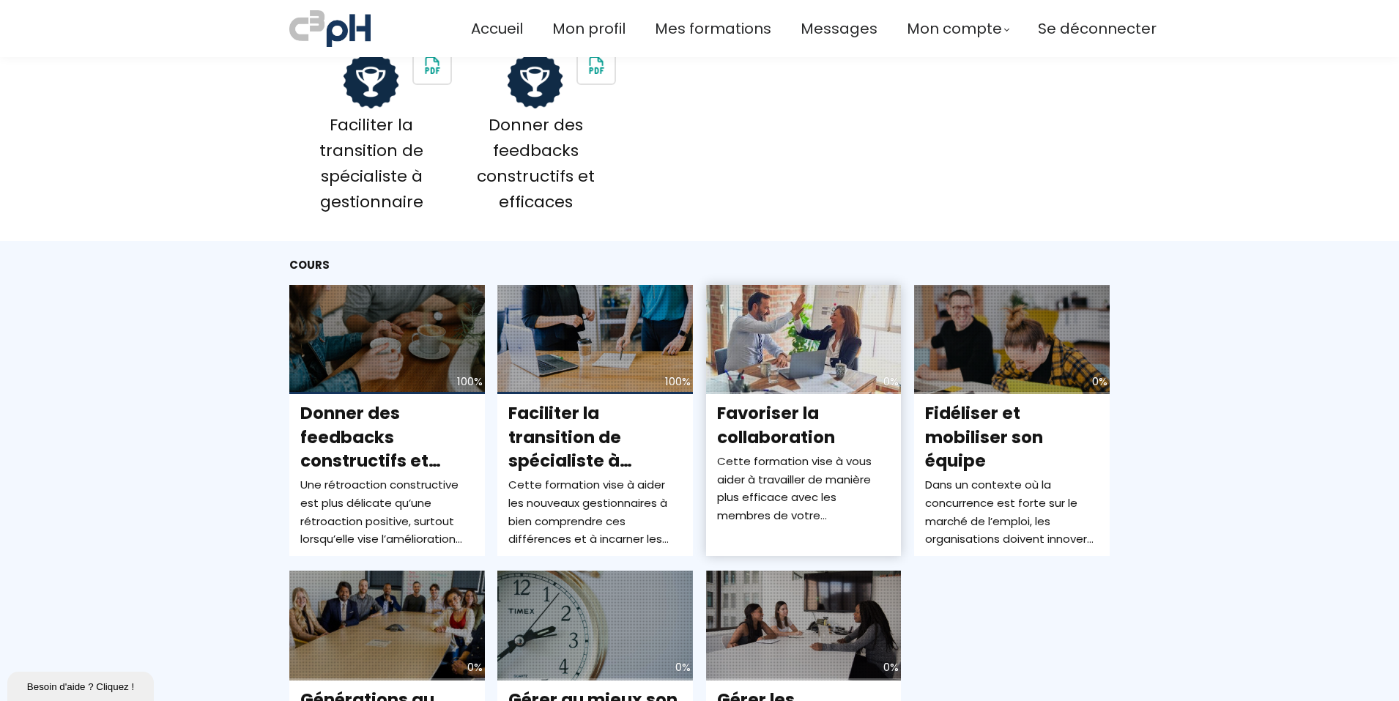
scroll to position [366, 0]
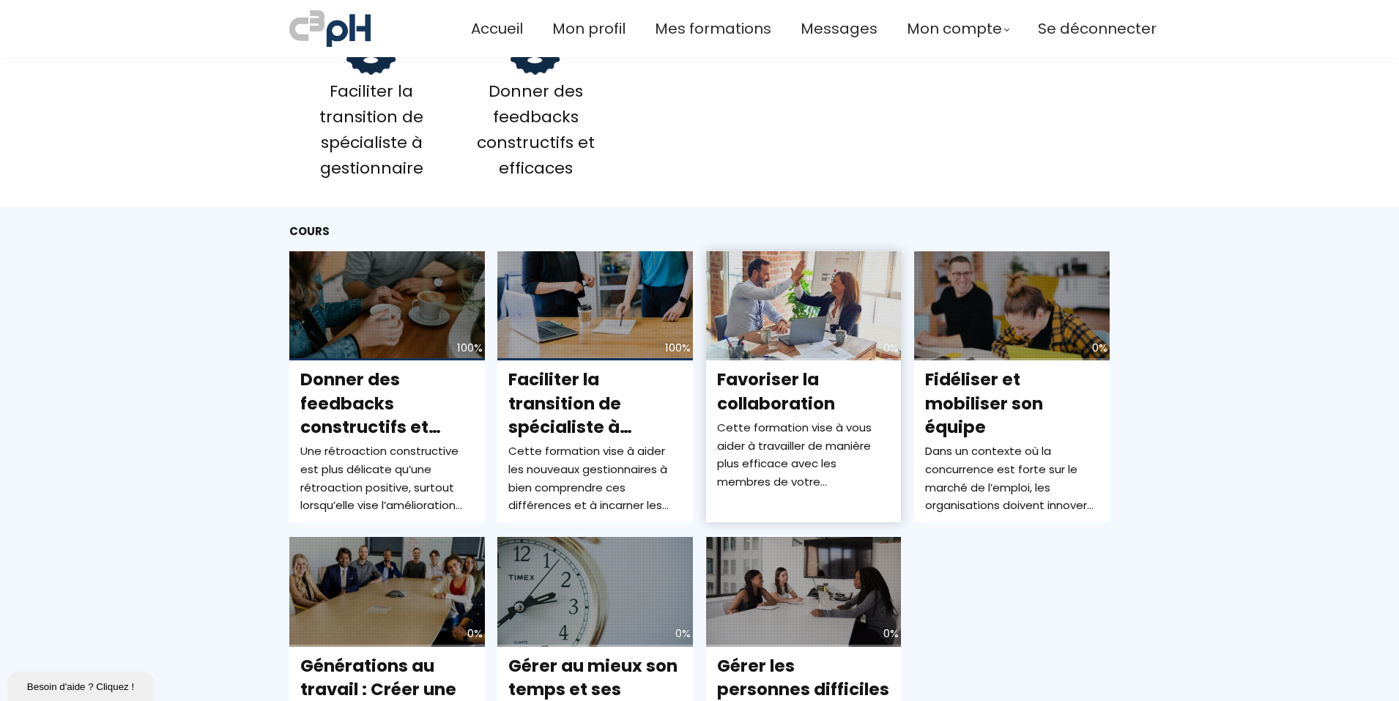
click at [796, 432] on div "Cette formation vise à vous aider à travailler de manière plus efficace avec le…" at bounding box center [804, 455] width 174 height 73
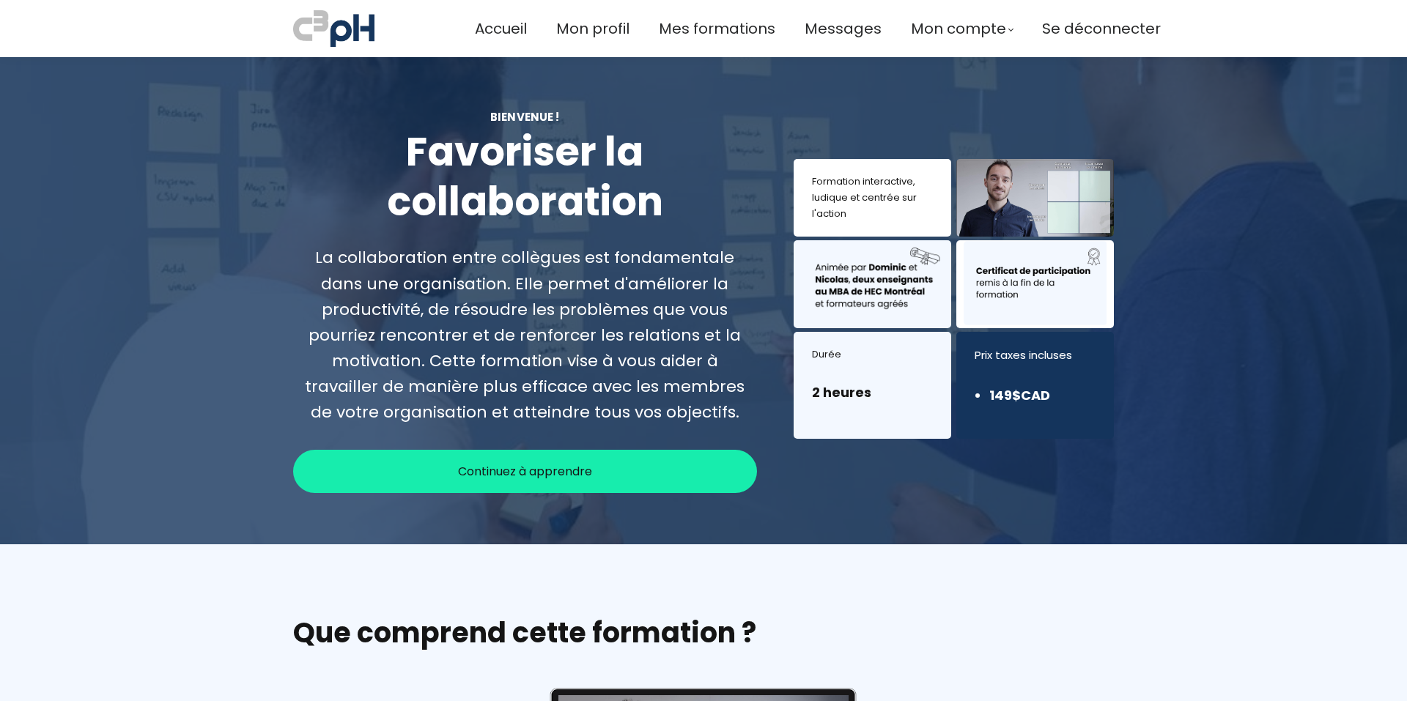
click at [558, 467] on span "Continuez à apprendre" at bounding box center [525, 471] width 134 height 18
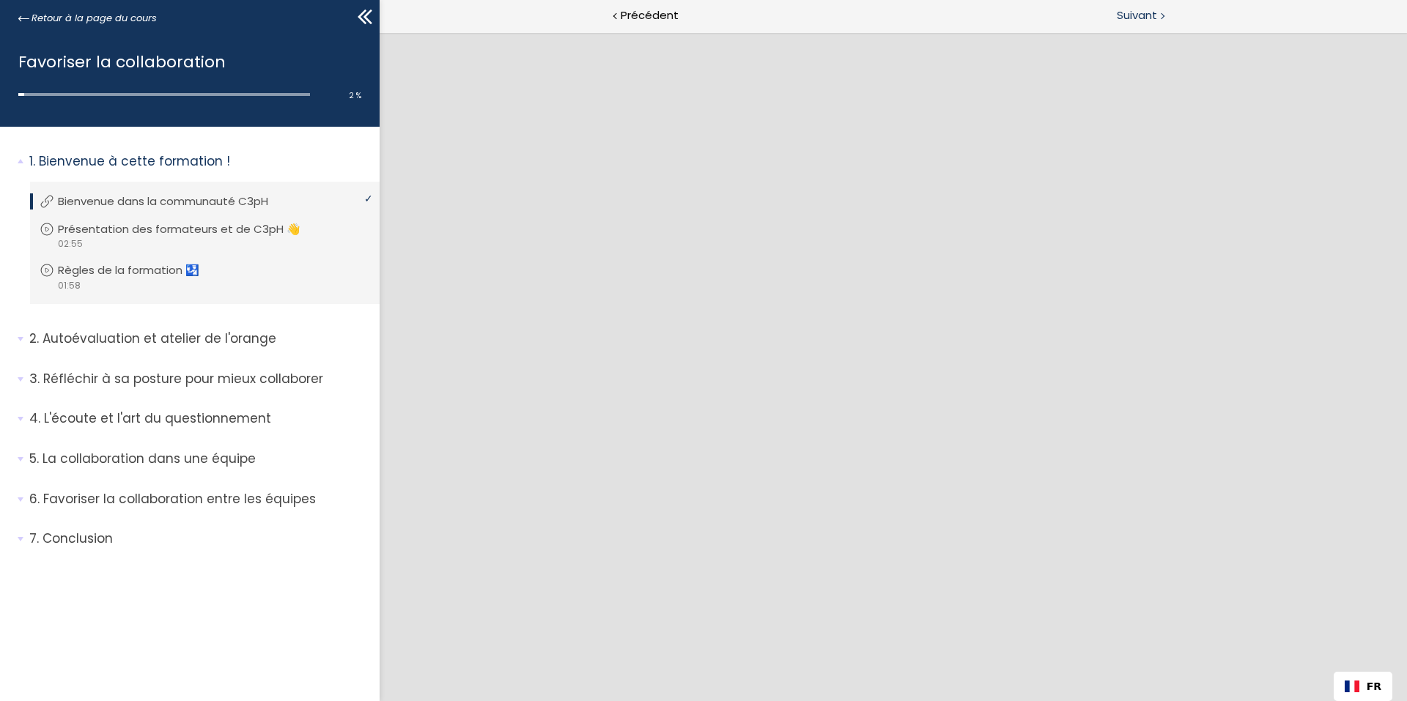
click at [1113, 21] on div "Suivant" at bounding box center [1150, 16] width 514 height 33
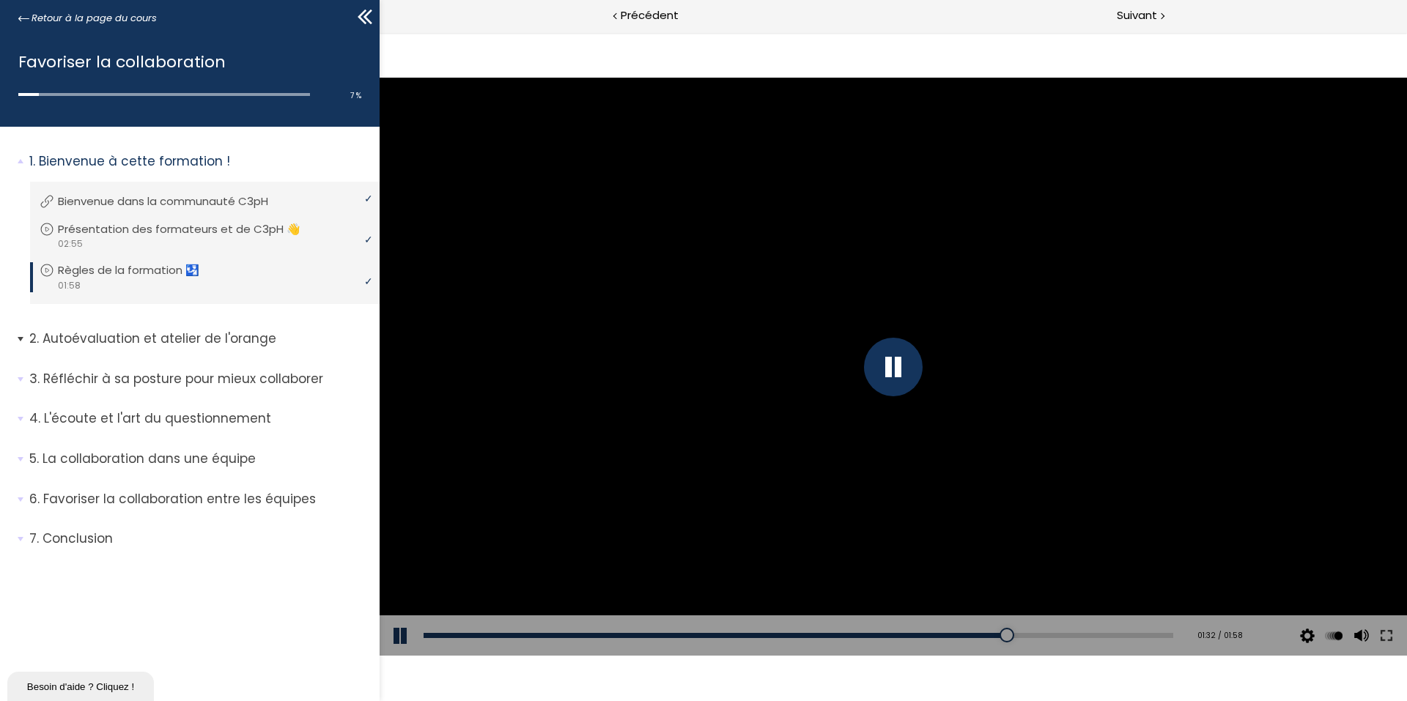
click at [103, 335] on p "Autoévaluation et atelier de l'orange" at bounding box center [198, 339] width 339 height 18
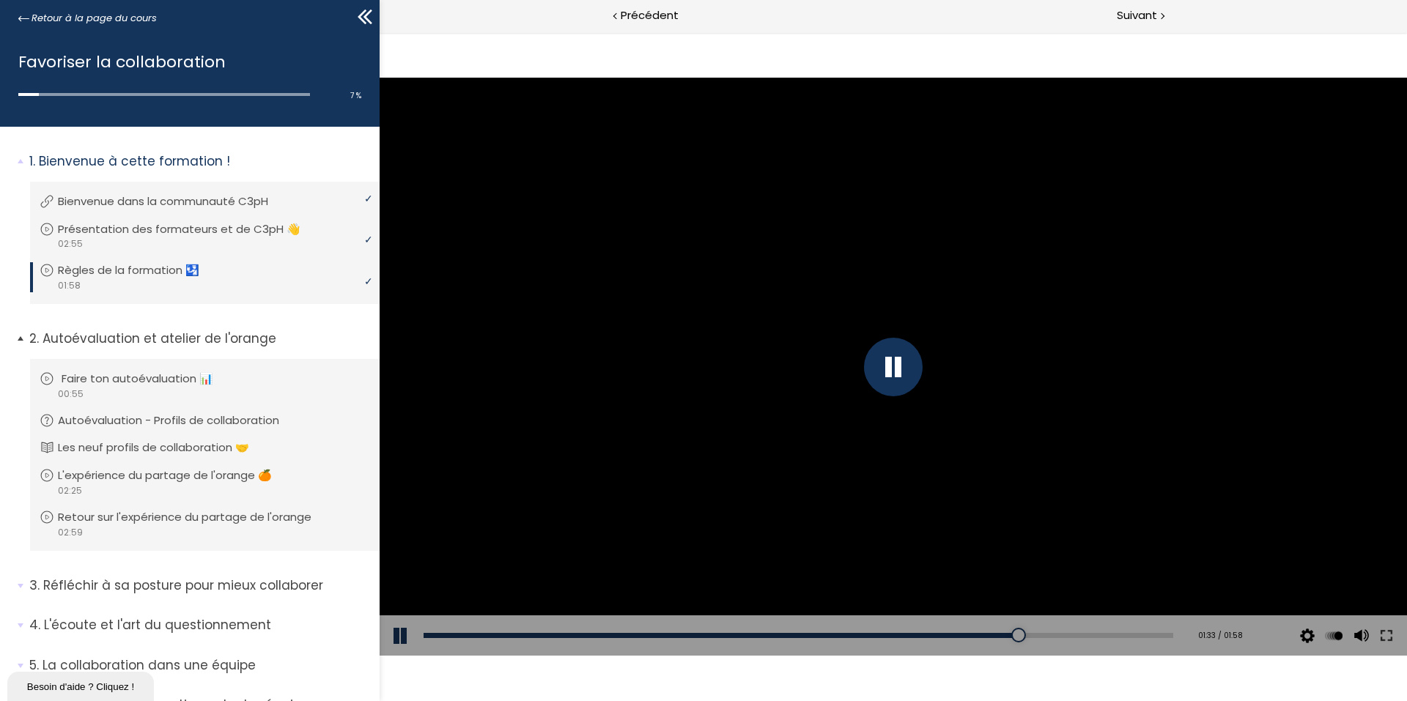
click at [165, 382] on p "Faire ton autoévaluation 📊" at bounding box center [149, 379] width 174 height 16
click at [930, 423] on div at bounding box center [893, 367] width 1027 height 578
click at [241, 425] on p "Autoévaluation - Profils de collaboration" at bounding box center [183, 421] width 243 height 16
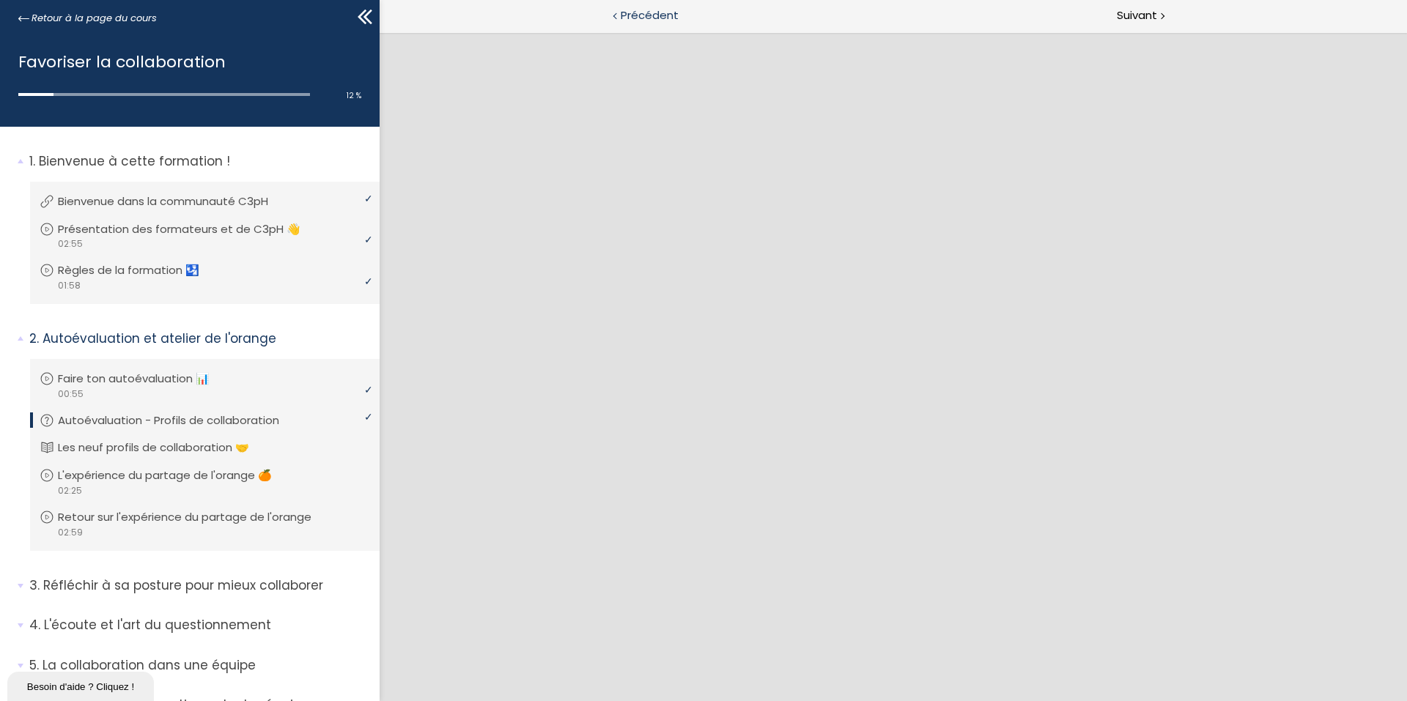
click at [621, 12] on span "Précédent" at bounding box center [650, 16] width 58 height 18
click at [1112, 21] on div "Suivant" at bounding box center [1150, 16] width 514 height 33
click at [1159, 12] on div at bounding box center [1161, 15] width 4 height 18
click at [130, 455] on p "Les neuf profils de collaboration 🤝" at bounding box center [164, 448] width 213 height 16
click at [149, 443] on p "Les neuf profils de collaboration 🤝" at bounding box center [164, 448] width 213 height 16
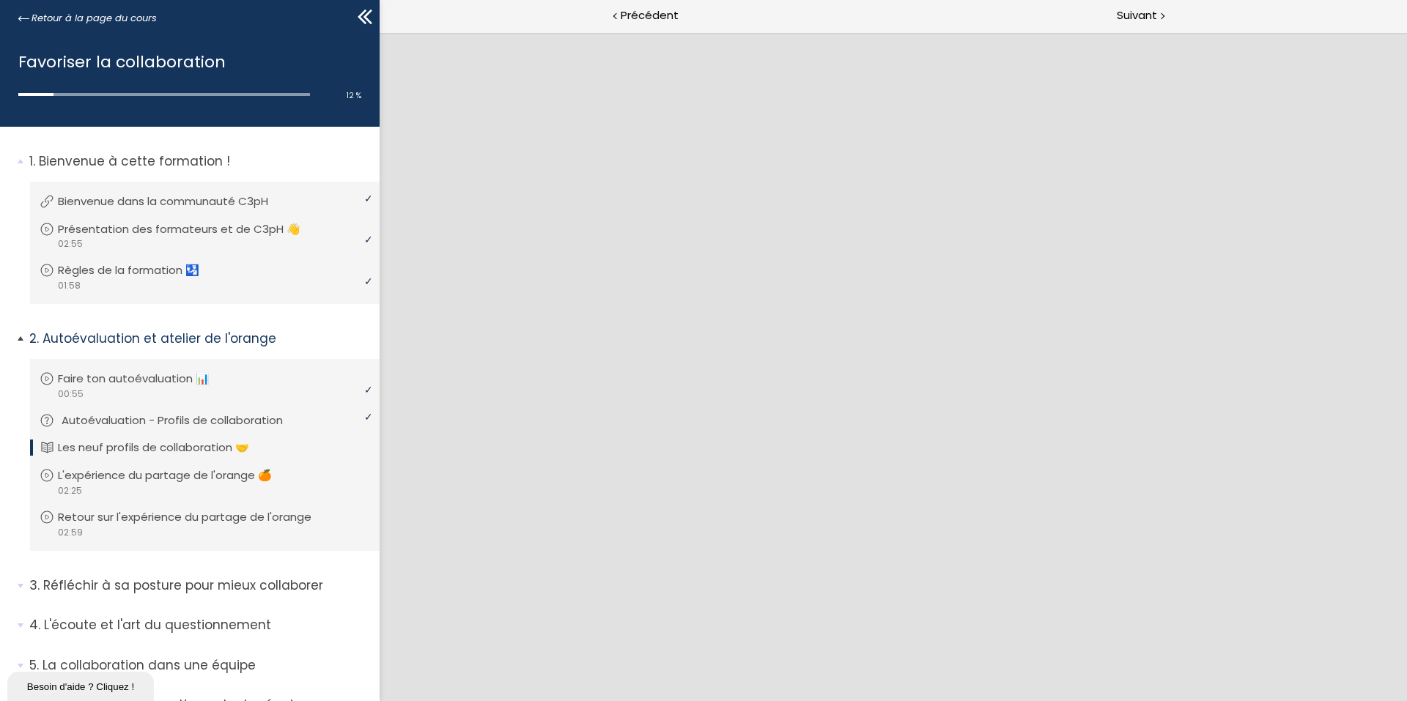
click at [176, 416] on p "Autoévaluation - Profils de collaboration" at bounding box center [183, 421] width 243 height 16
click at [169, 445] on p "Les neuf profils de collaboration 🤝" at bounding box center [168, 448] width 213 height 16
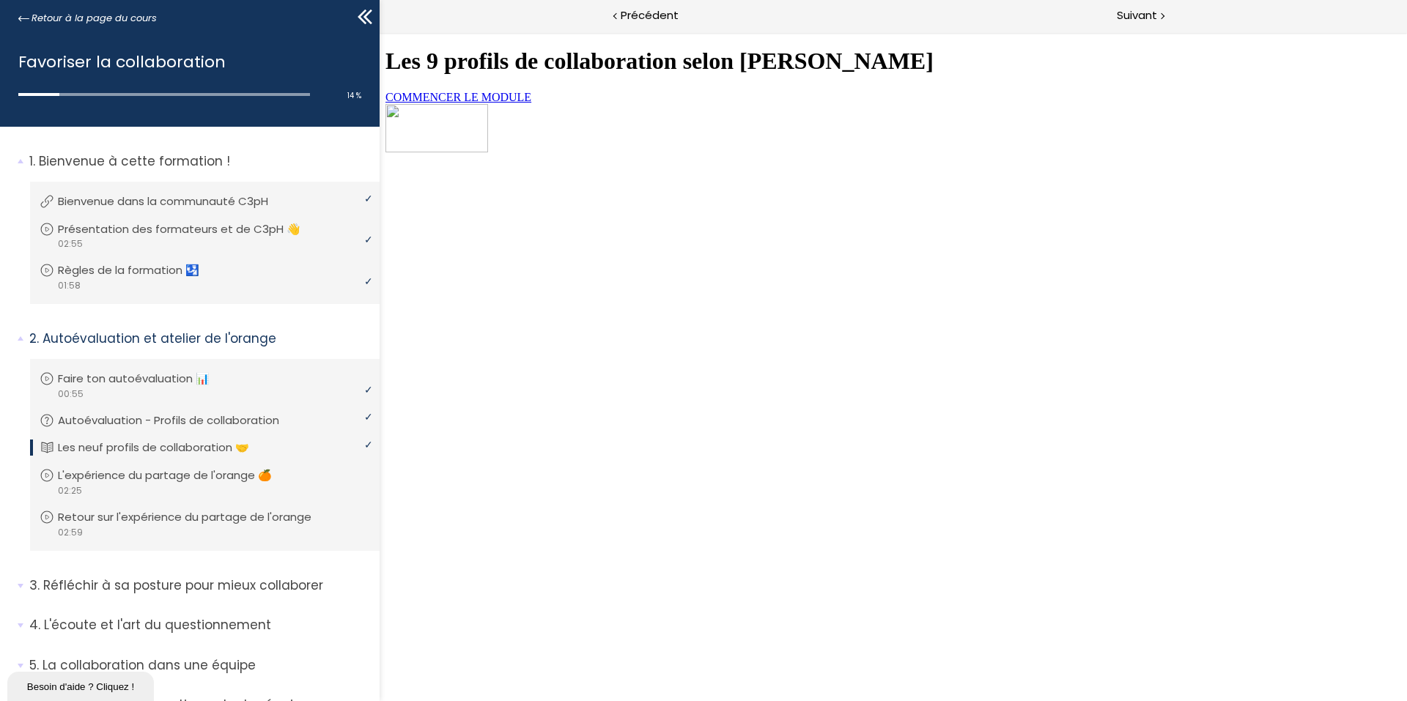
click at [531, 103] on link "COMMENCER LE MODULE" at bounding box center [458, 97] width 146 height 12
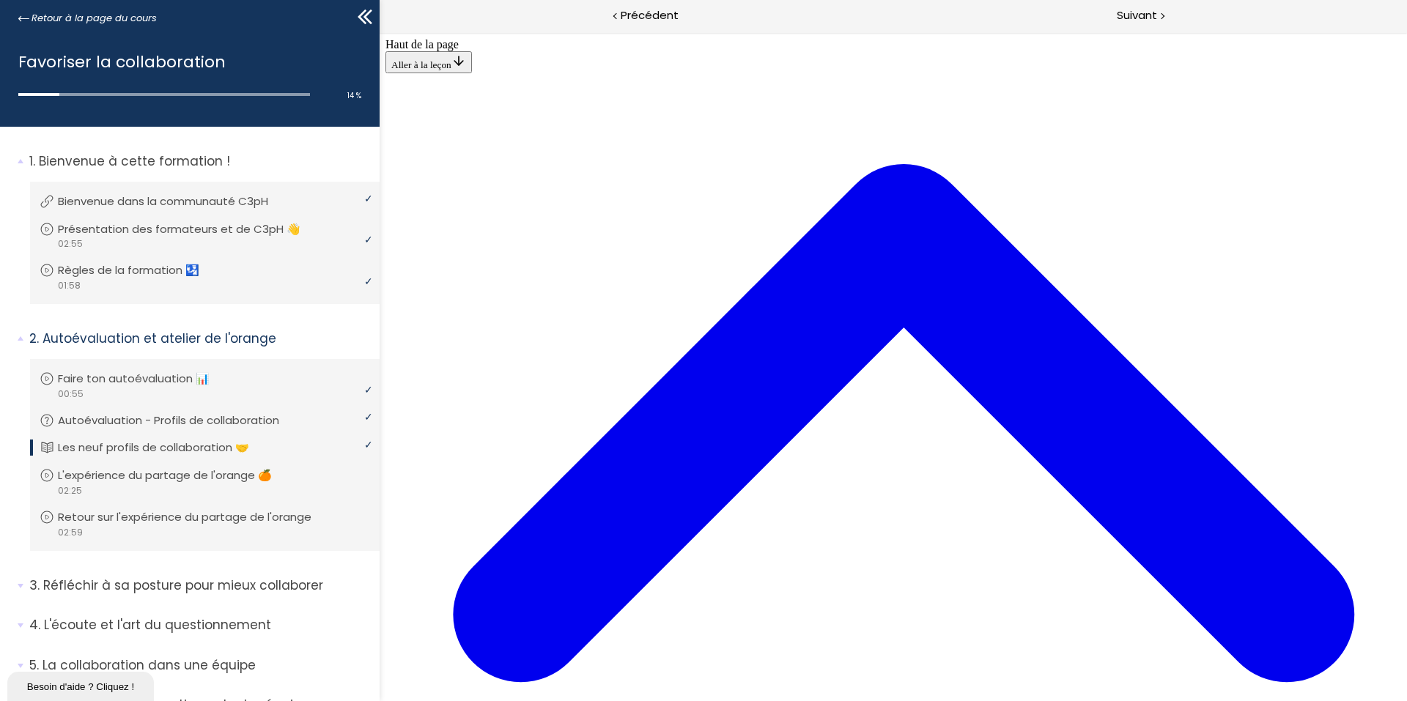
scroll to position [2879, 0]
click at [1136, 14] on span "Suivant" at bounding box center [1137, 16] width 40 height 18
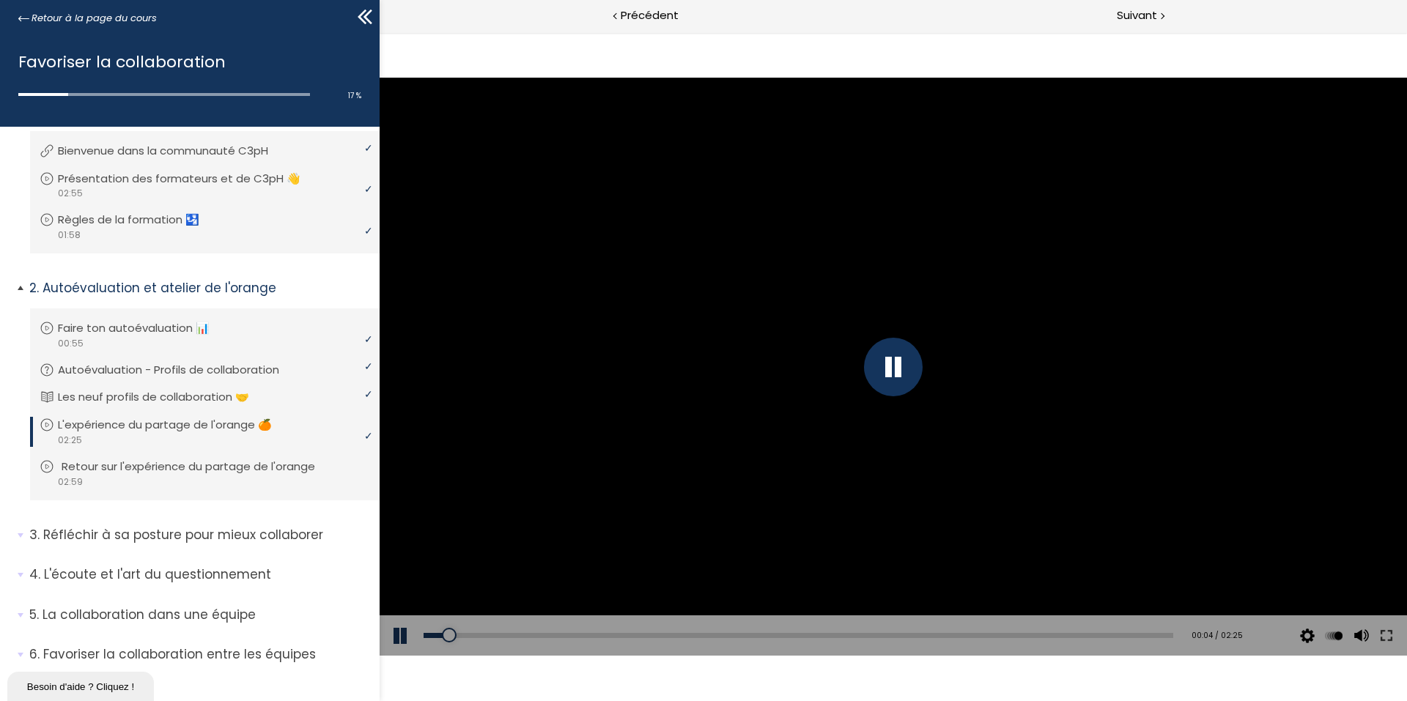
scroll to position [112, 0]
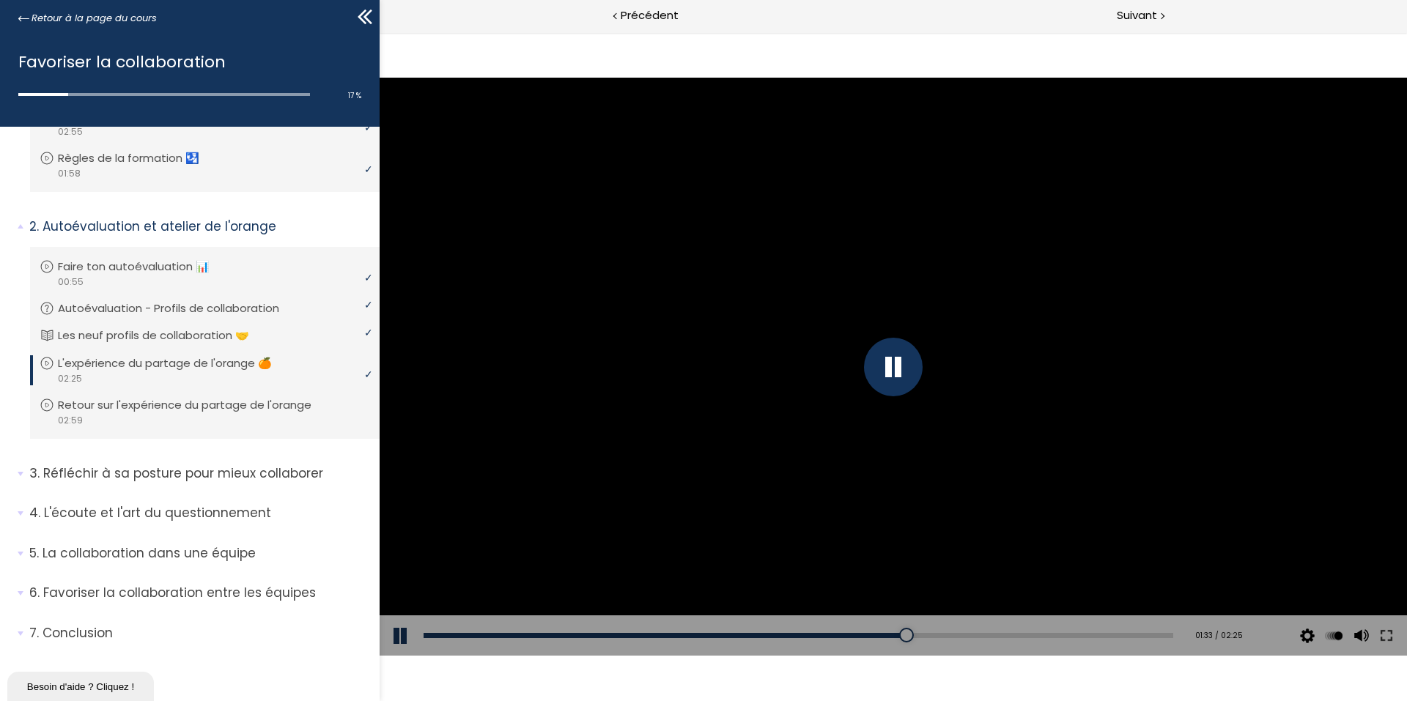
click at [909, 632] on div "Add chapter 01:36" at bounding box center [798, 635] width 750 height 41
click at [914, 633] on div "01:36" at bounding box center [798, 635] width 750 height 5
click at [940, 638] on div "Add chapter 01:41" at bounding box center [798, 635] width 750 height 41
click at [950, 637] on div "01:43" at bounding box center [798, 635] width 750 height 5
click at [1008, 639] on div "Add chapter 01:54" at bounding box center [798, 635] width 750 height 41
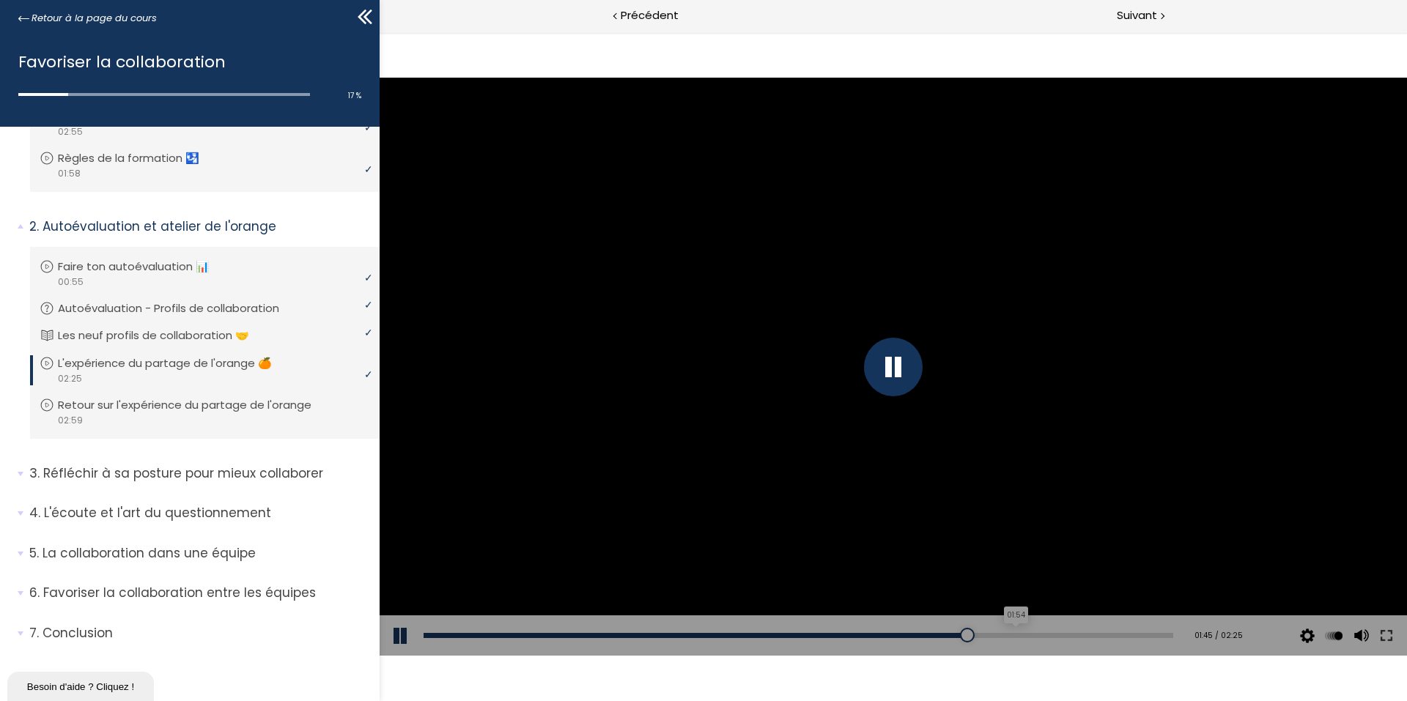
click at [1009, 637] on div "Add chapter 01:54" at bounding box center [798, 635] width 750 height 41
click at [1010, 634] on div "01:55" at bounding box center [798, 635] width 750 height 5
click at [1120, 633] on div "02:16" at bounding box center [798, 635] width 750 height 5
click at [1155, 634] on div "02:24" at bounding box center [798, 635] width 750 height 5
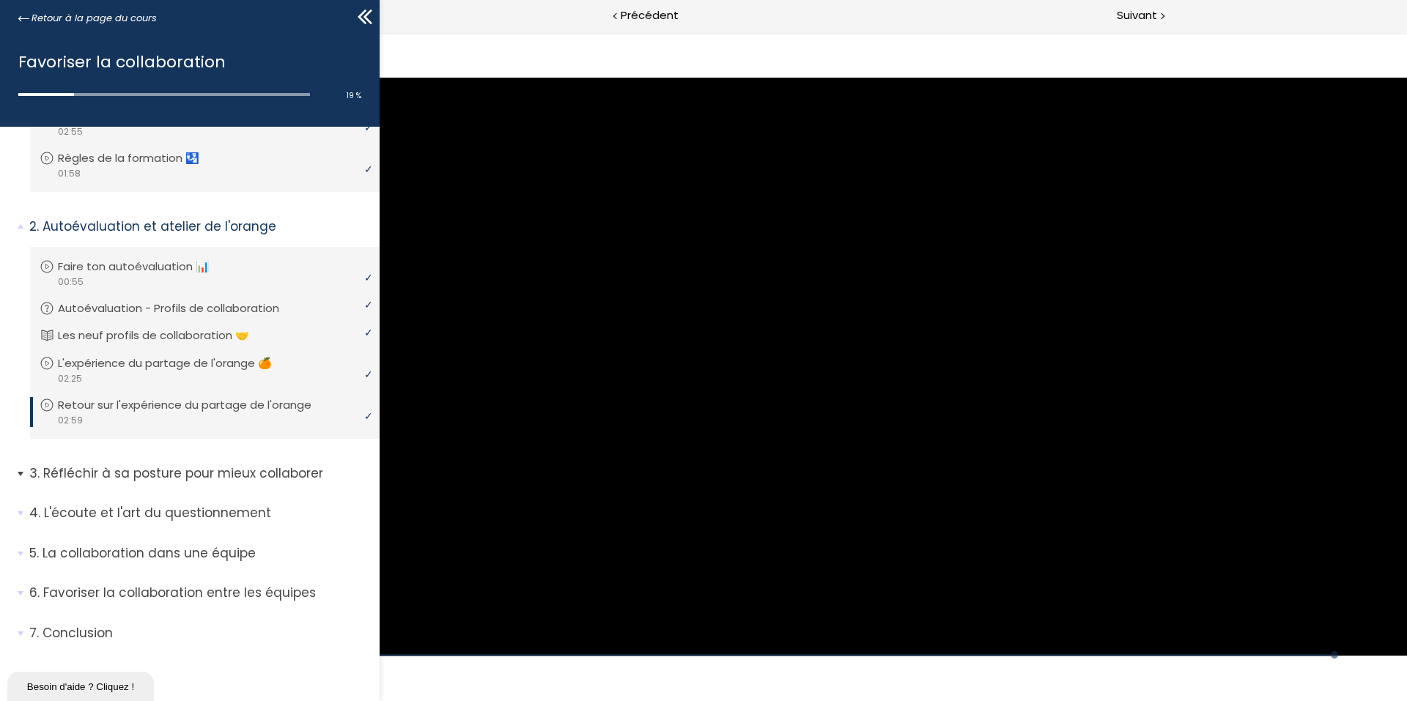
click at [163, 477] on p "Réfléchir à sa posture pour mieux collaborer" at bounding box center [198, 474] width 339 height 18
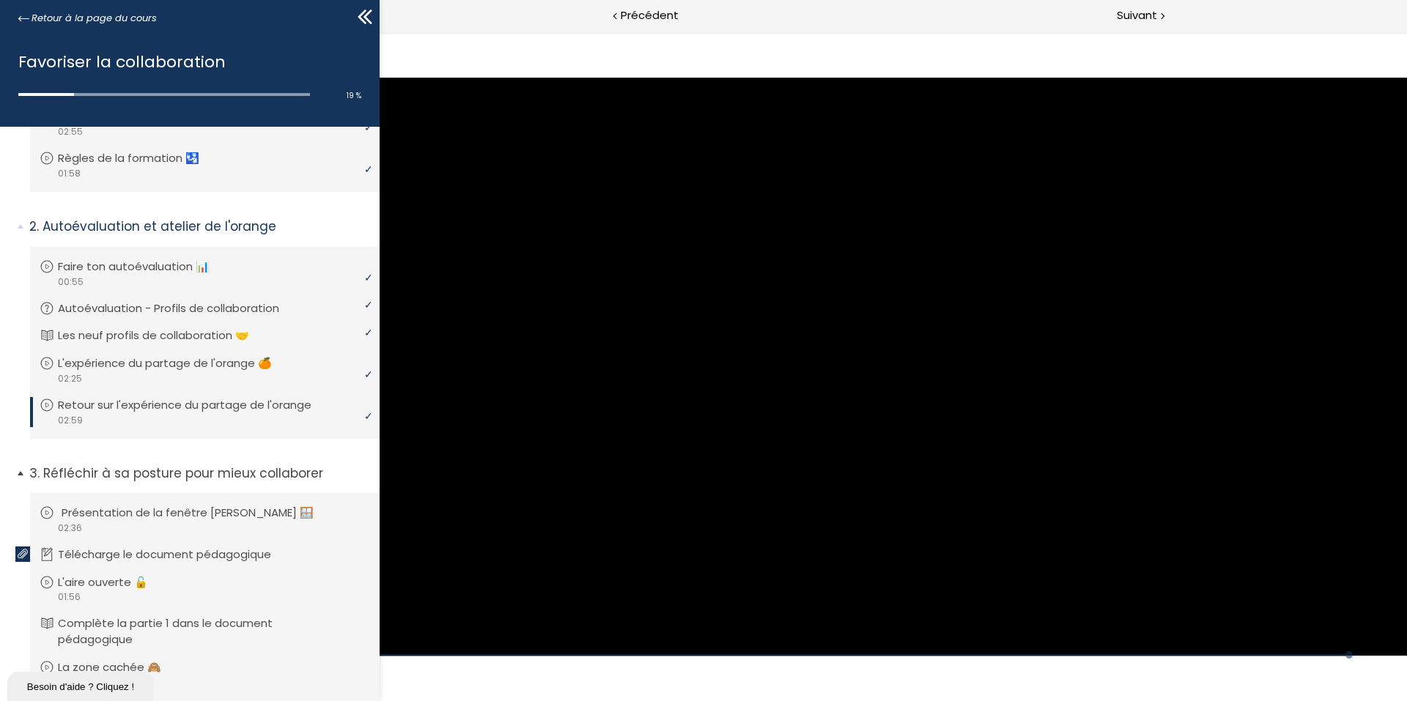
click at [168, 511] on p "Présentation de la fenêtre de [PERSON_NAME] 🪟" at bounding box center [199, 513] width 274 height 16
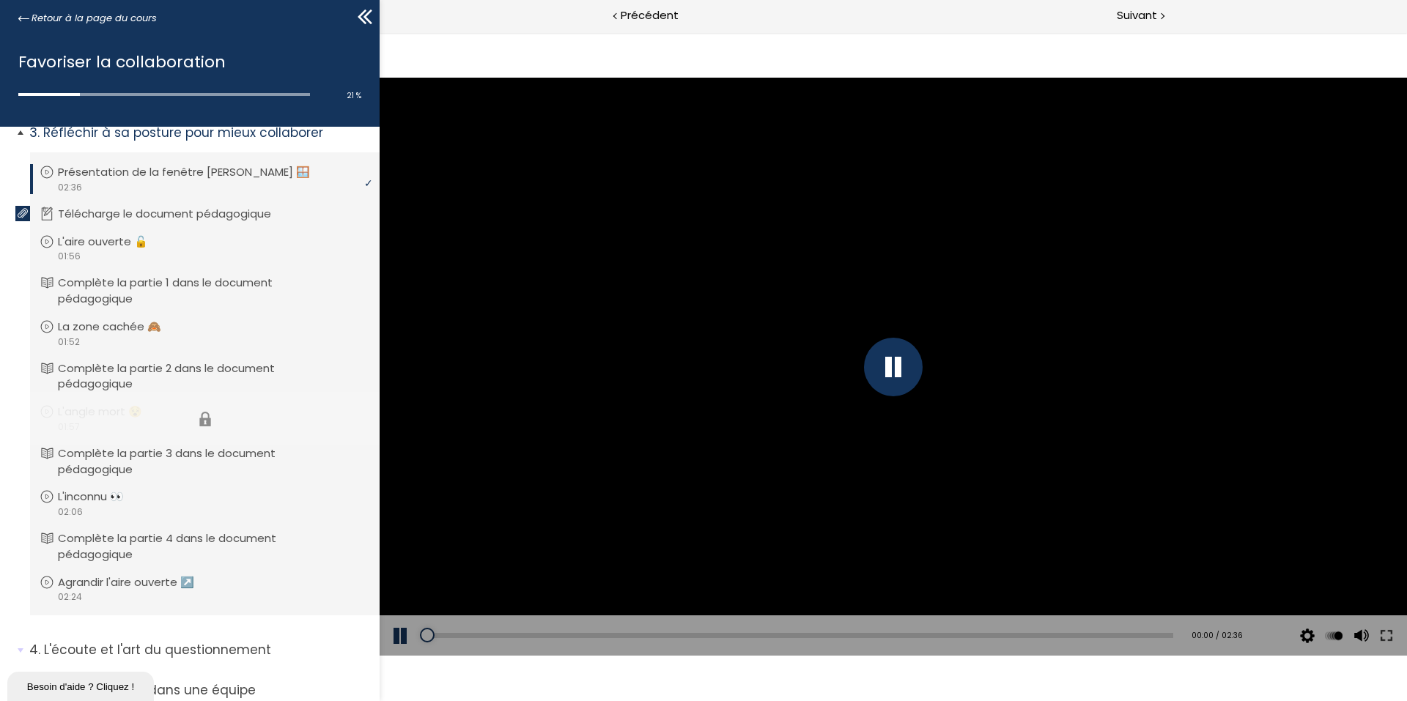
scroll to position [478, 0]
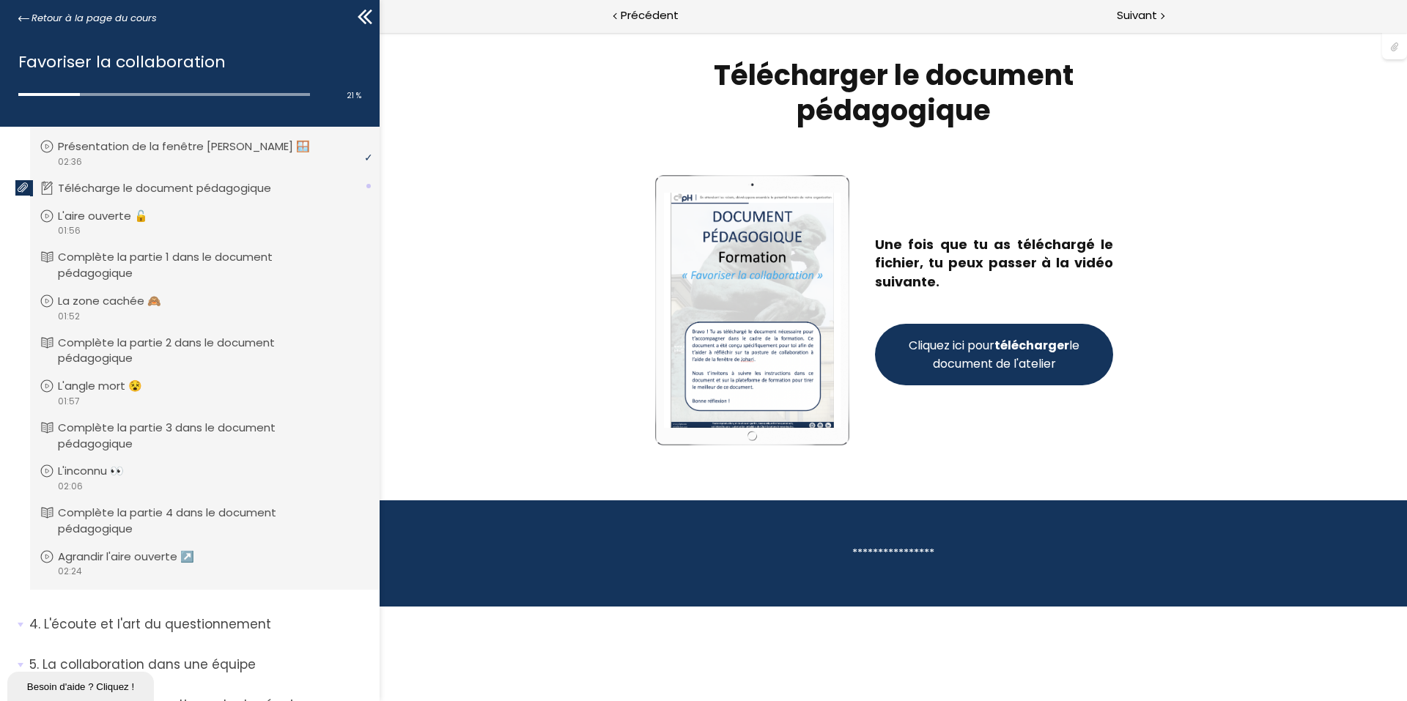
click at [1052, 358] on span "Cliquez ici pour télécharger le document de l'atelier" at bounding box center [994, 354] width 177 height 37
click at [1134, 21] on span "Suivant" at bounding box center [1137, 16] width 40 height 18
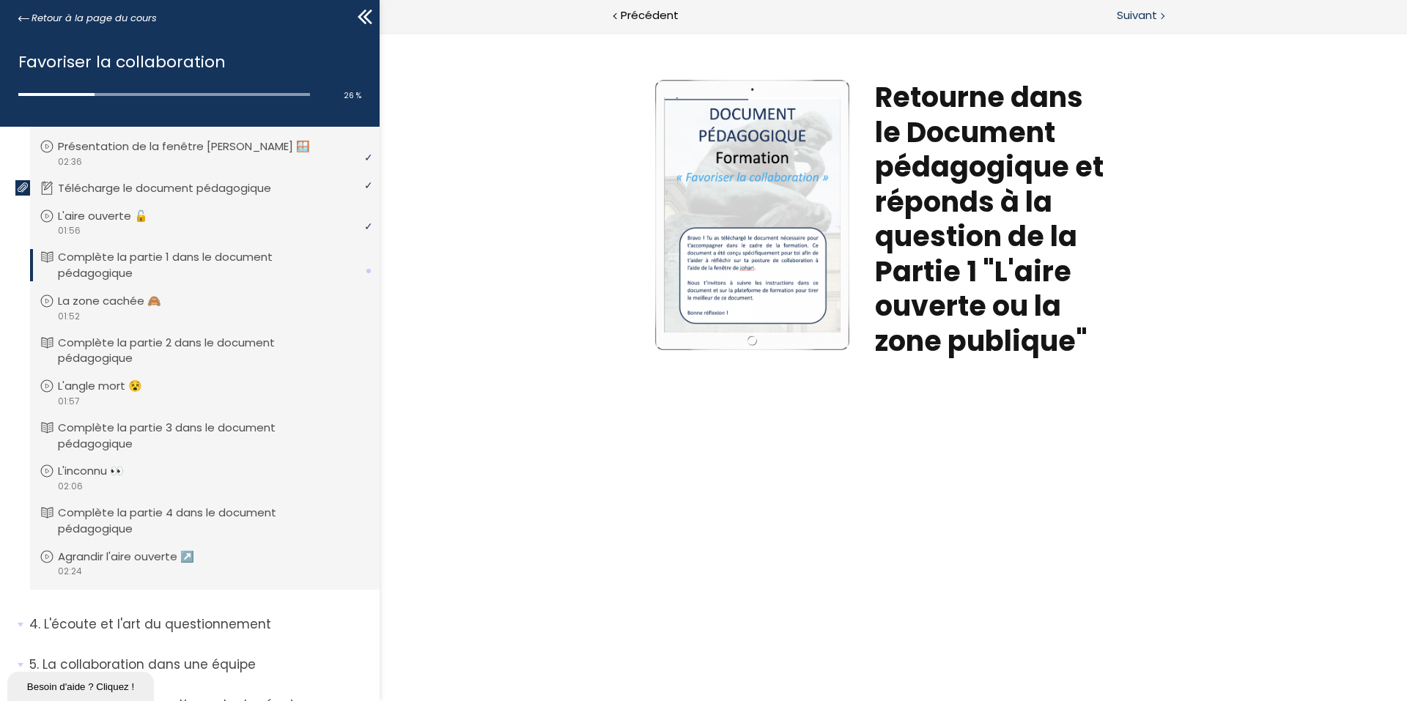
click at [1137, 18] on span "Suivant" at bounding box center [1137, 16] width 40 height 18
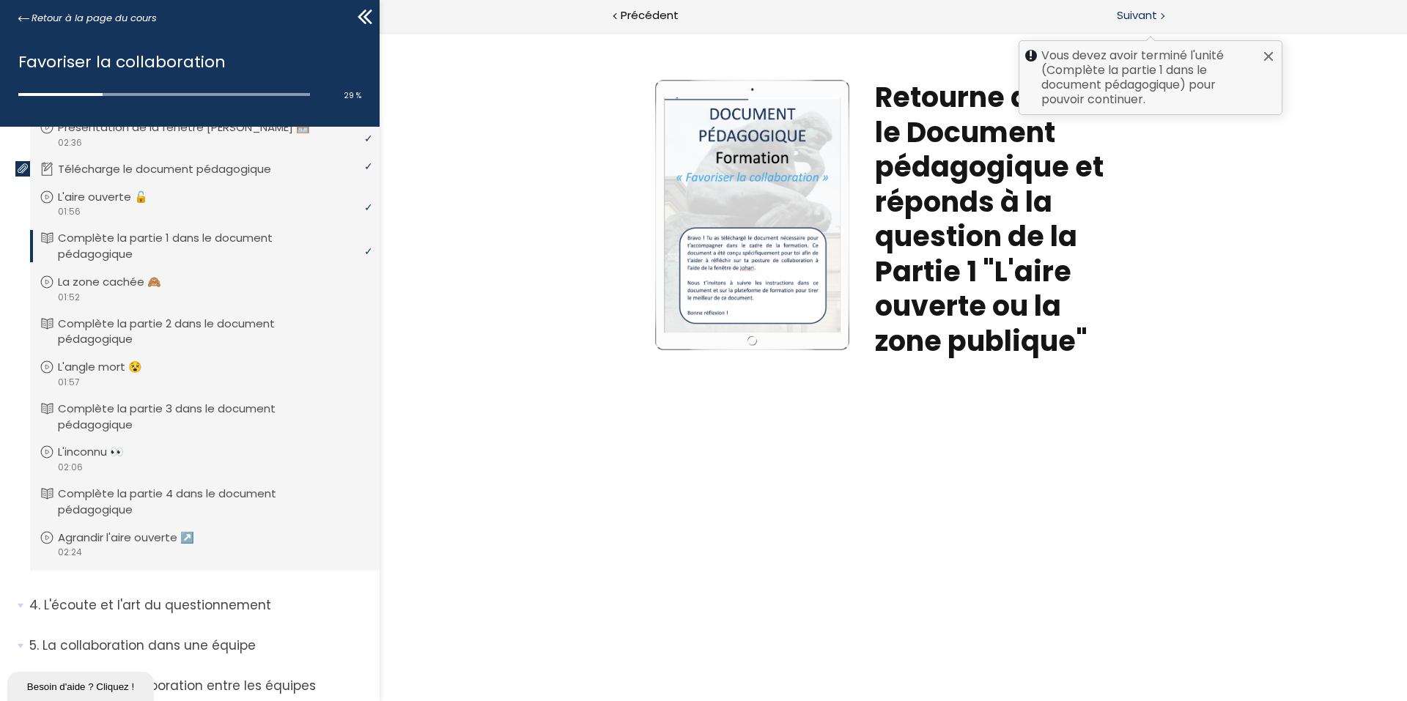
scroll to position [530, 0]
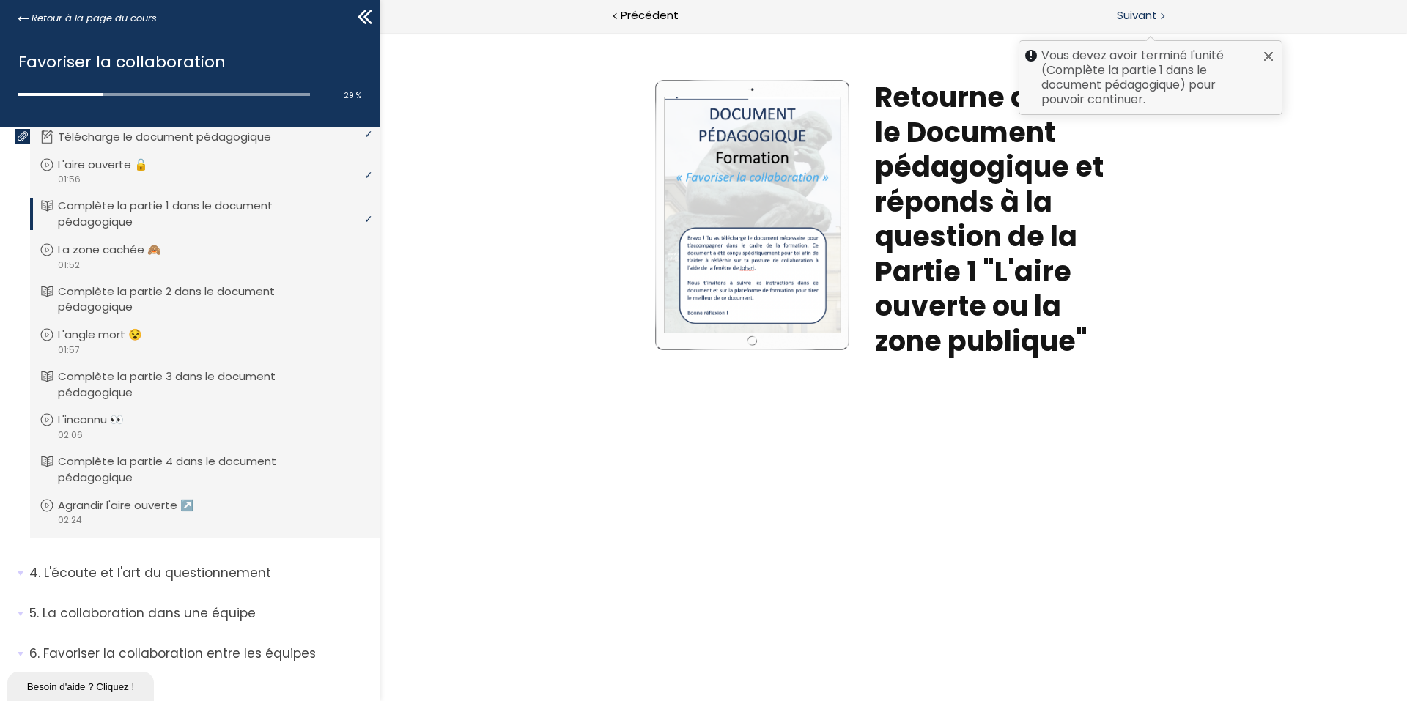
click at [1139, 15] on span "Suivant" at bounding box center [1137, 16] width 40 height 18
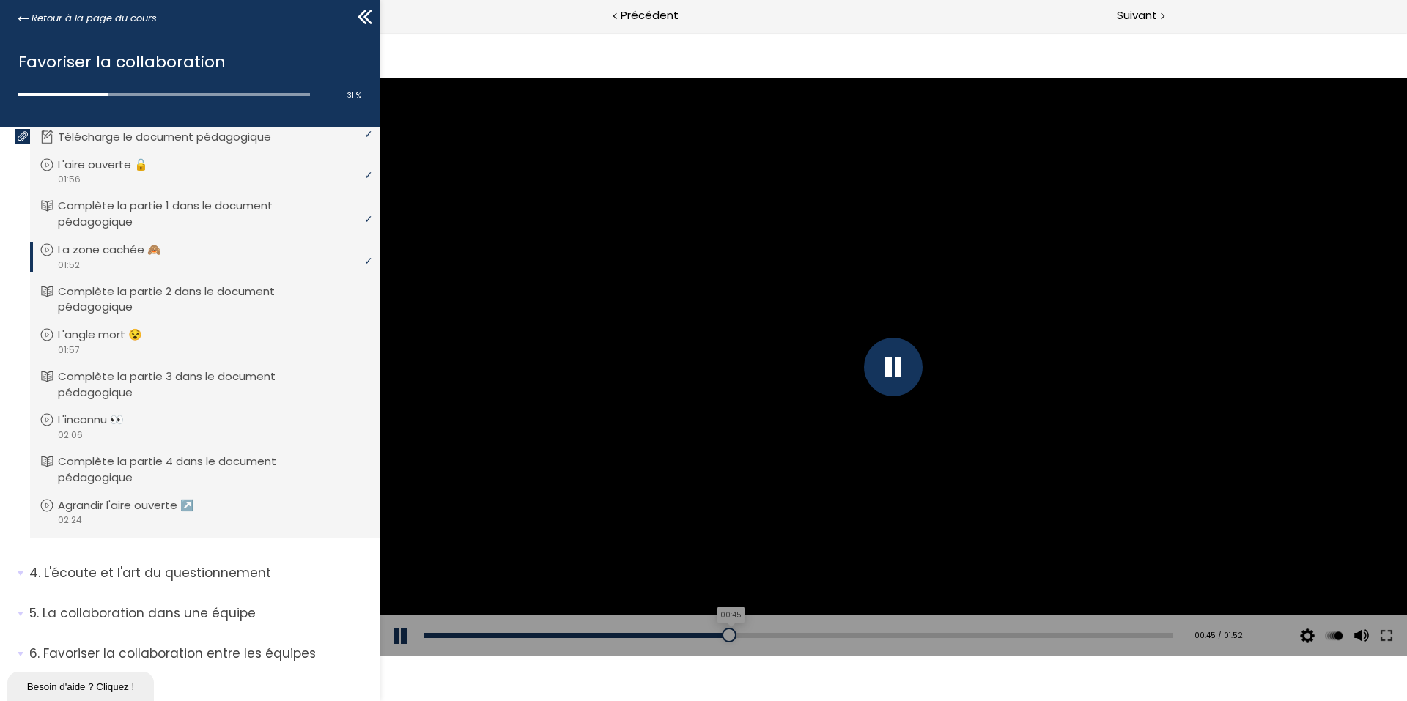
click at [725, 637] on div "00:45" at bounding box center [798, 635] width 750 height 5
click at [929, 628] on div "Add chapter 01:15" at bounding box center [798, 635] width 750 height 41
click at [942, 634] on div "01:18" at bounding box center [798, 635] width 750 height 5
click at [1157, 635] on div "01:51" at bounding box center [798, 635] width 750 height 5
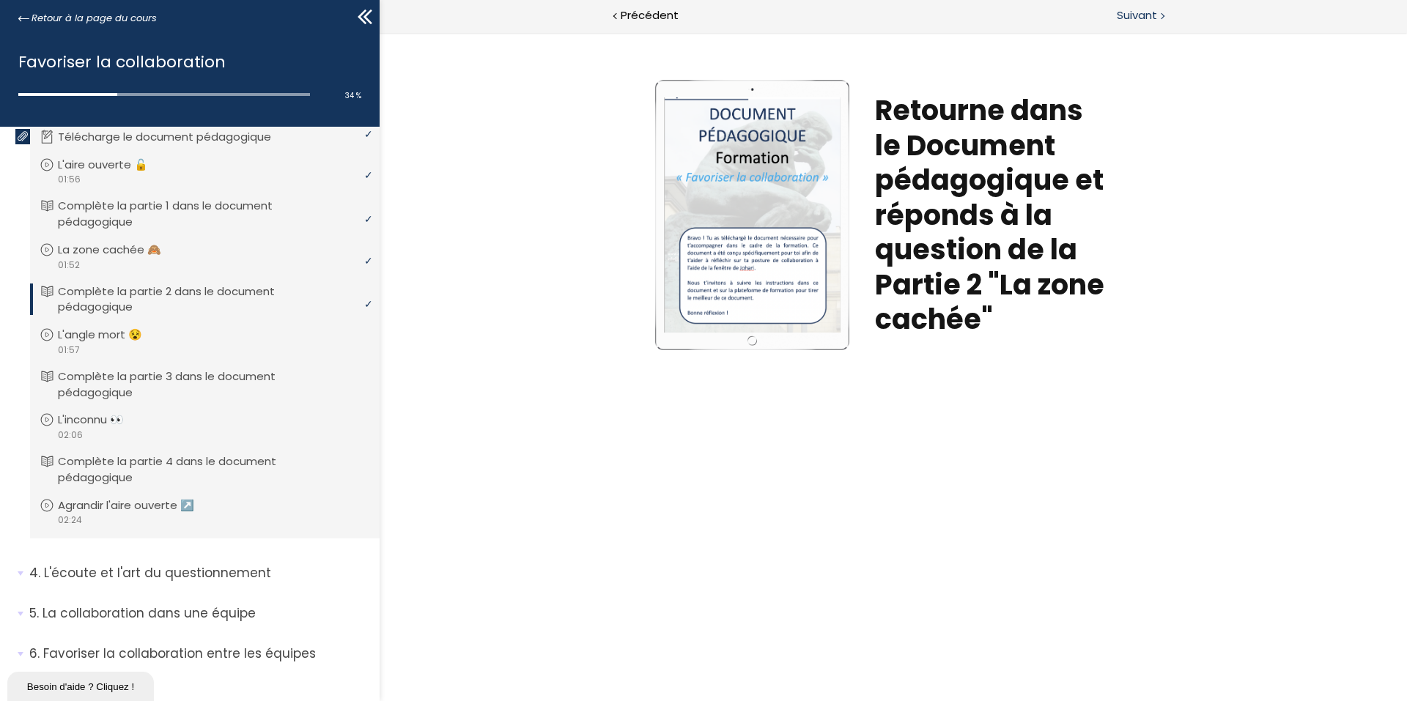
click at [1122, 16] on span "Suivant" at bounding box center [1137, 16] width 40 height 18
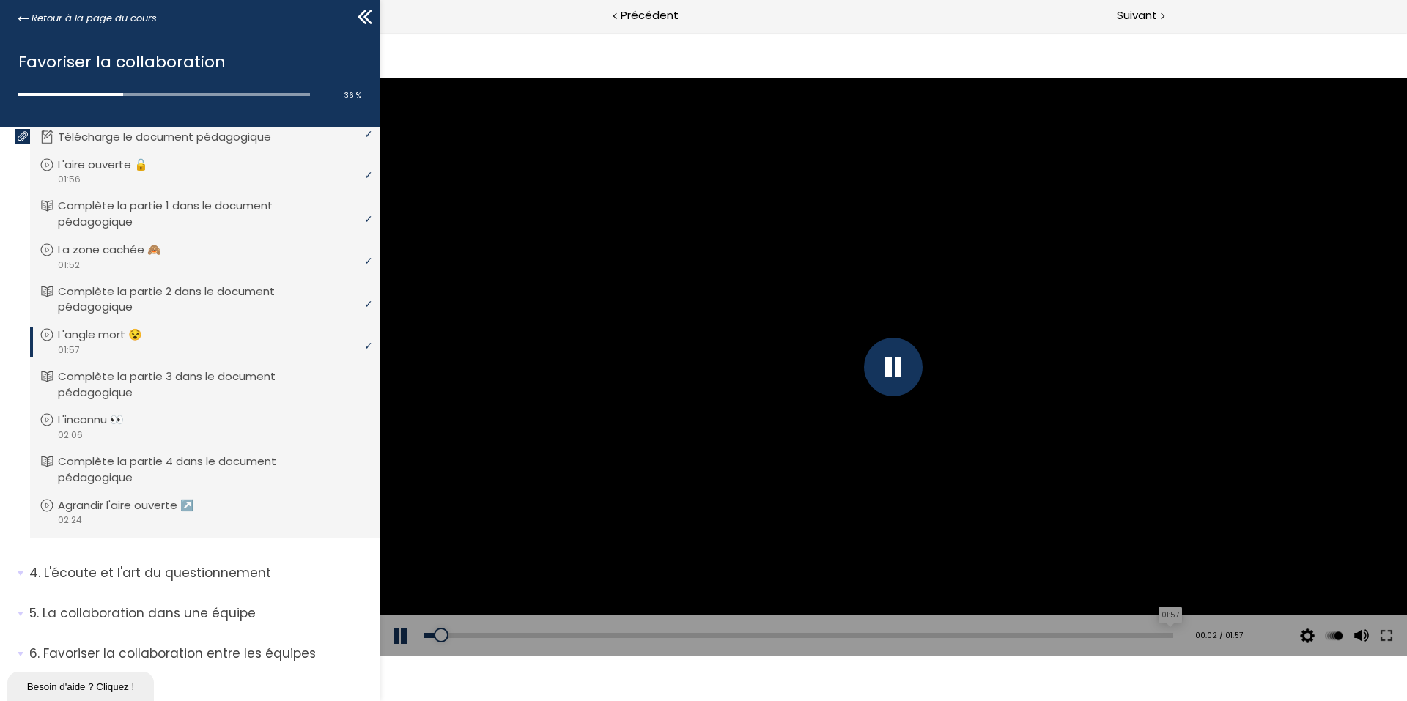
click at [1158, 637] on div "01:57" at bounding box center [798, 635] width 750 height 5
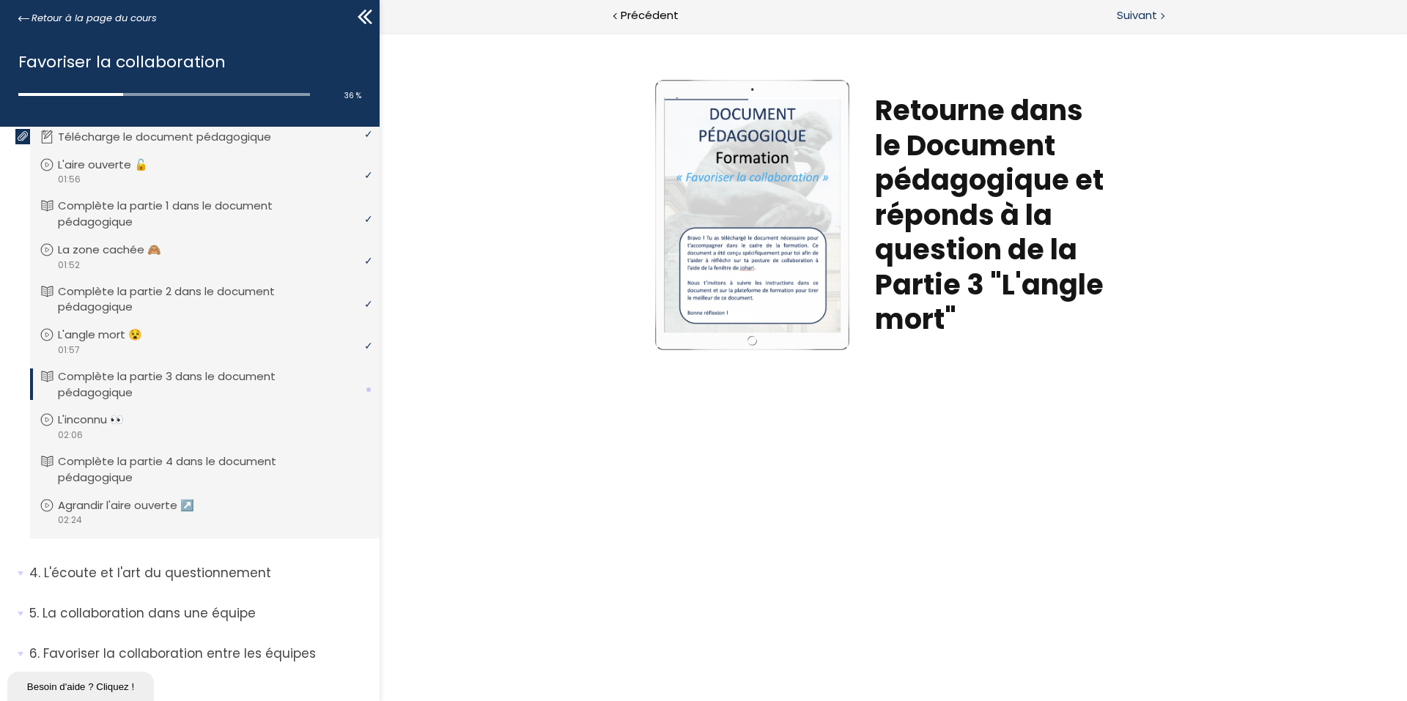
drag, startPoint x: 1150, startPoint y: 15, endPoint x: 762, endPoint y: 42, distance: 388.5
click at [1150, 15] on span "Suivant" at bounding box center [1137, 16] width 40 height 18
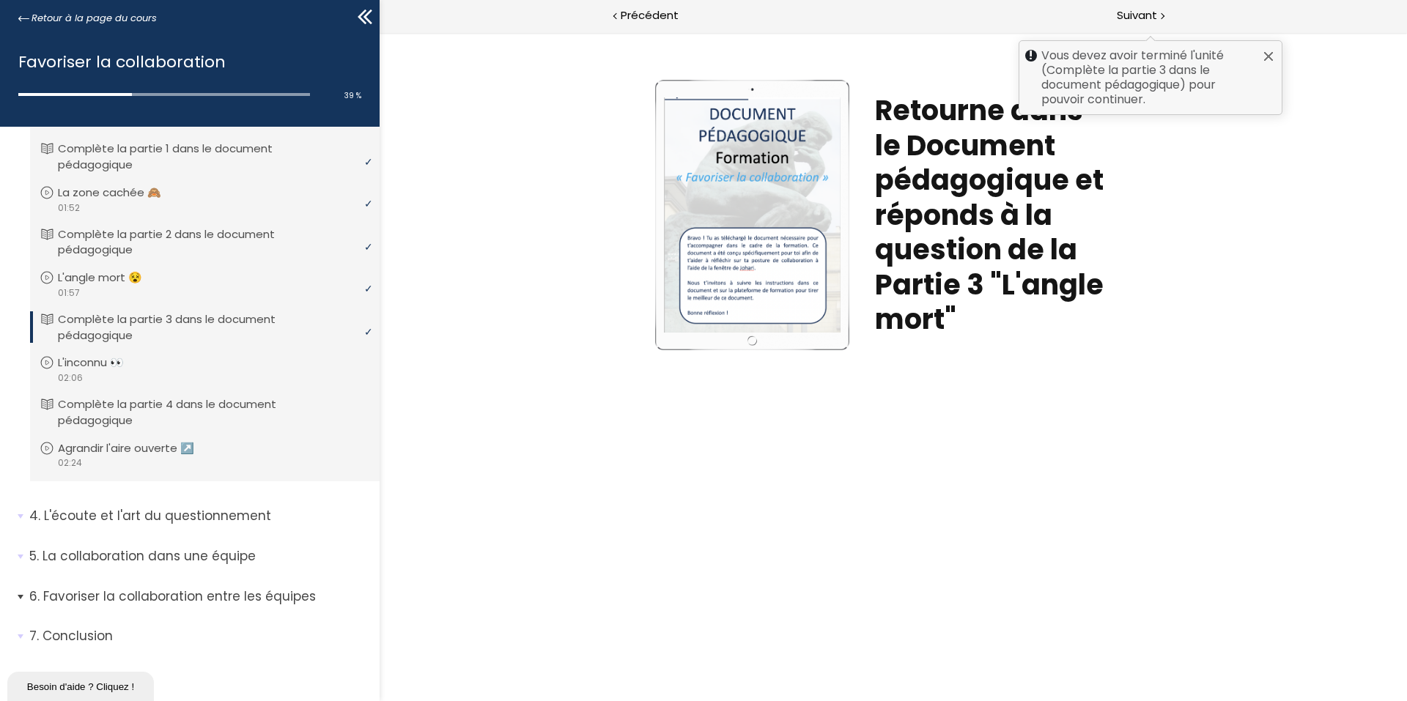
scroll to position [590, 0]
click at [88, 352] on p "L'inconnu 👀" at bounding box center [106, 360] width 88 height 16
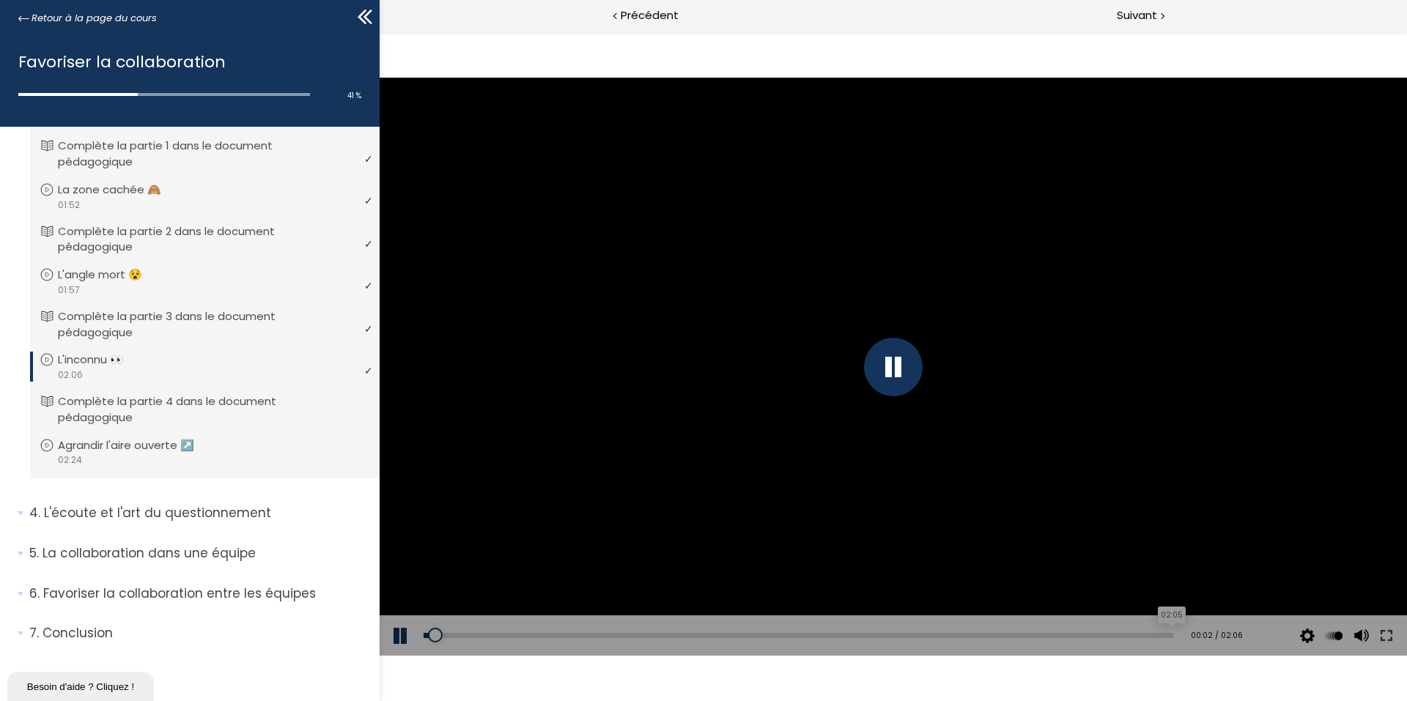
click at [1155, 637] on div "02:05" at bounding box center [798, 635] width 750 height 5
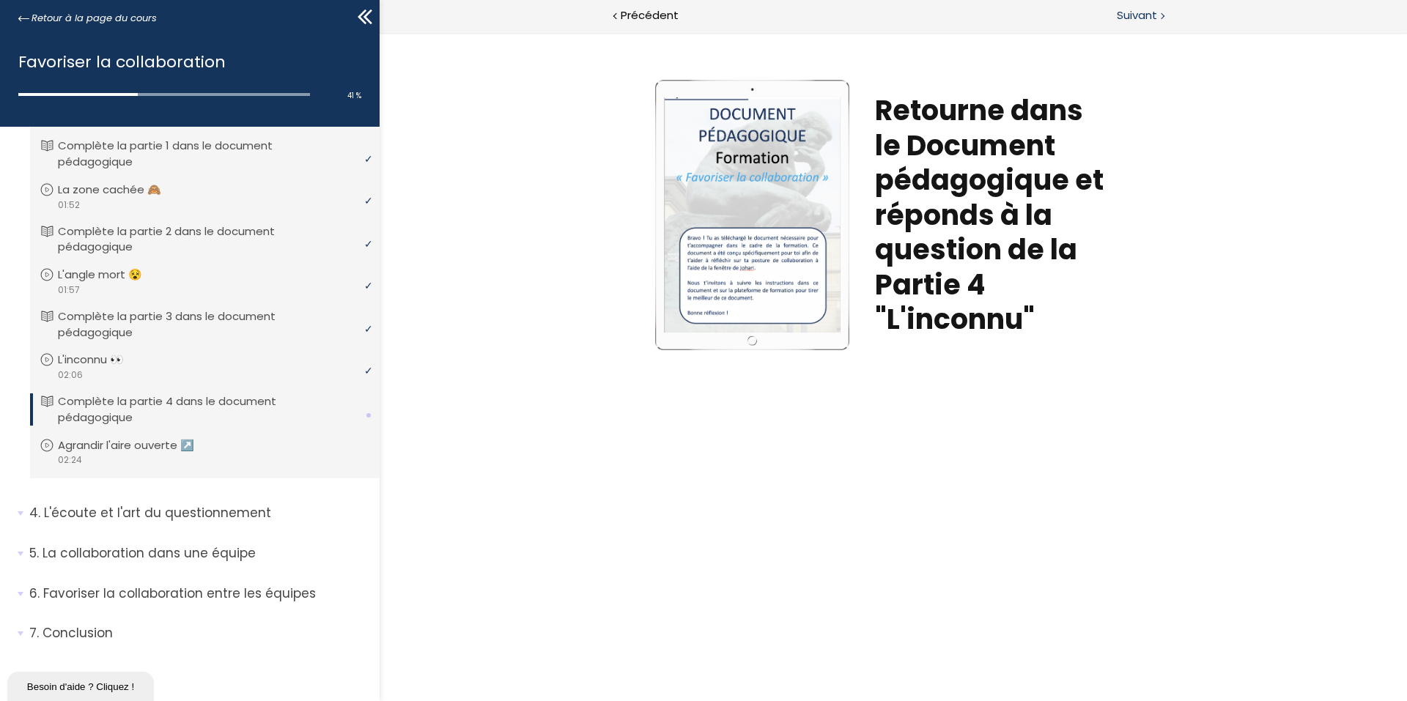
click at [1141, 28] on div "Suivant" at bounding box center [1150, 16] width 514 height 33
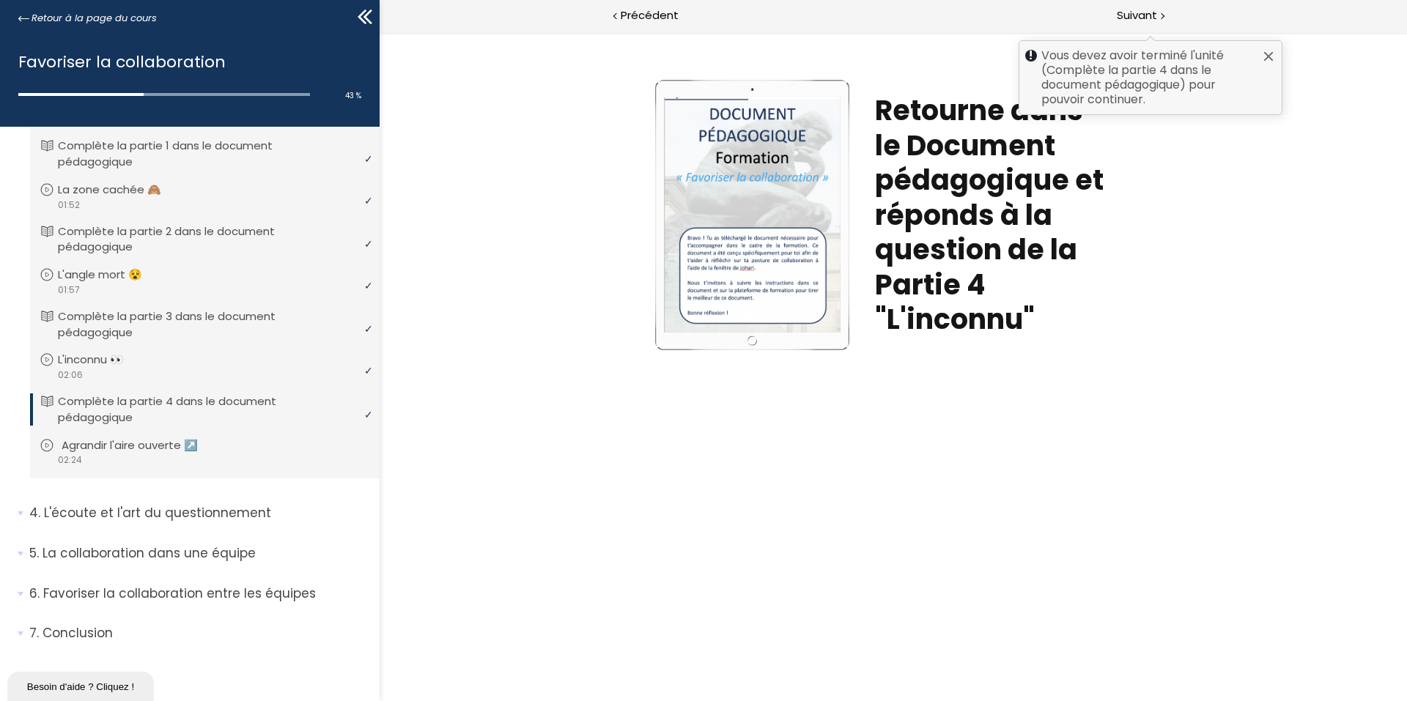
click at [218, 448] on p "Agrandir l'aire ouverte ↗️" at bounding box center [141, 445] width 158 height 16
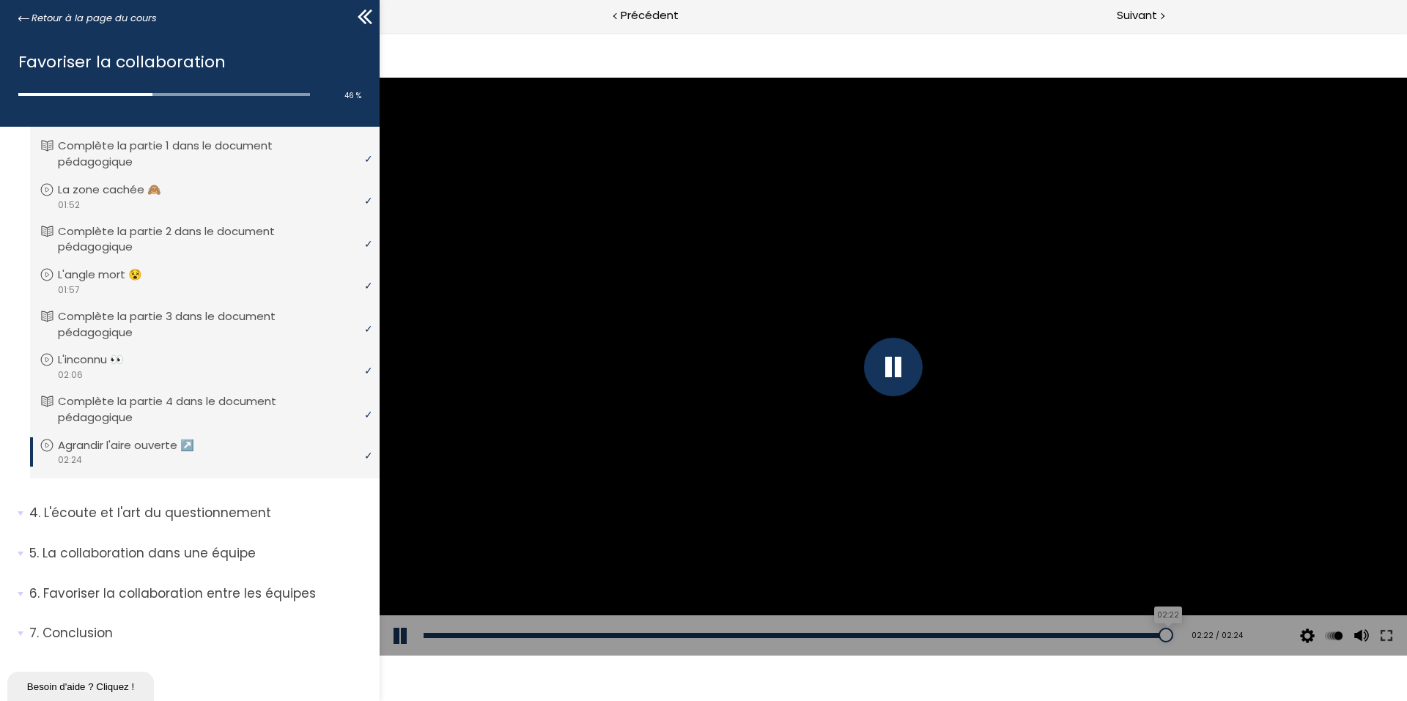
click at [1155, 633] on div "02:22" at bounding box center [798, 635] width 750 height 5
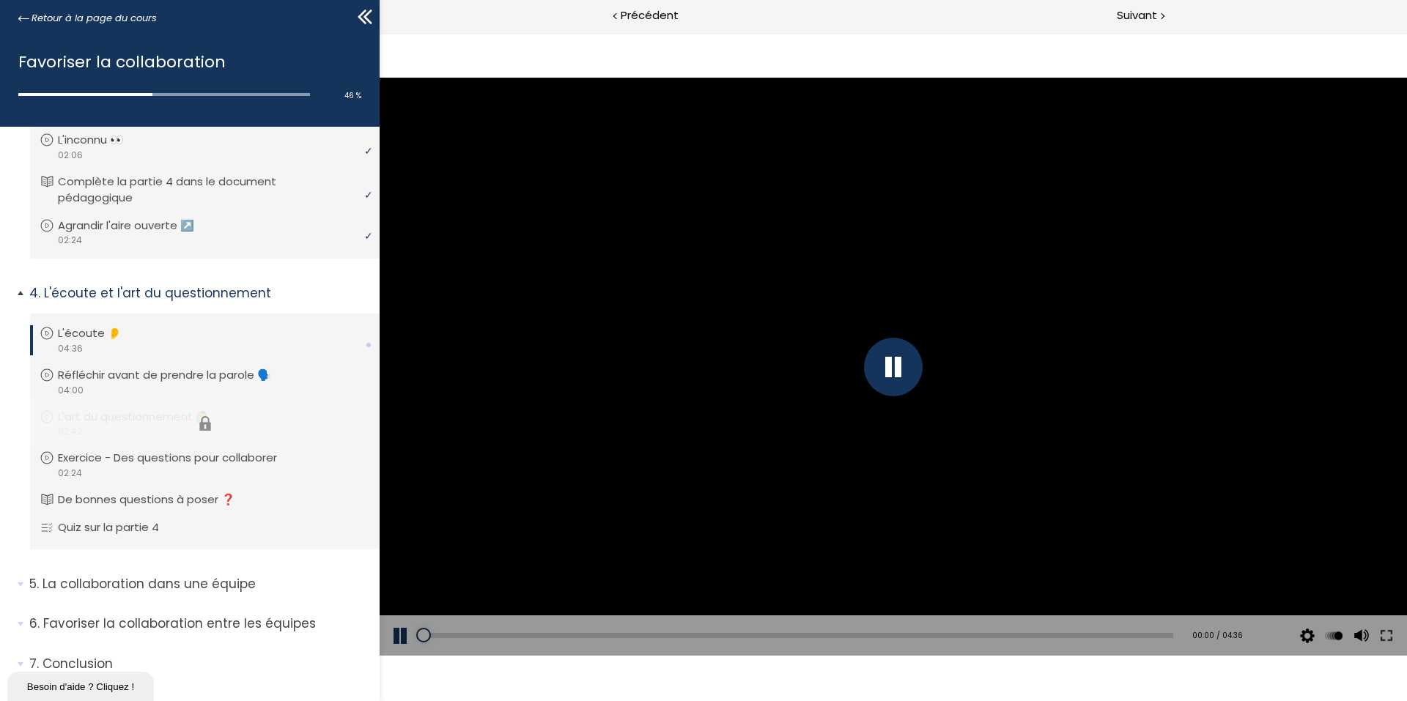
scroll to position [840, 0]
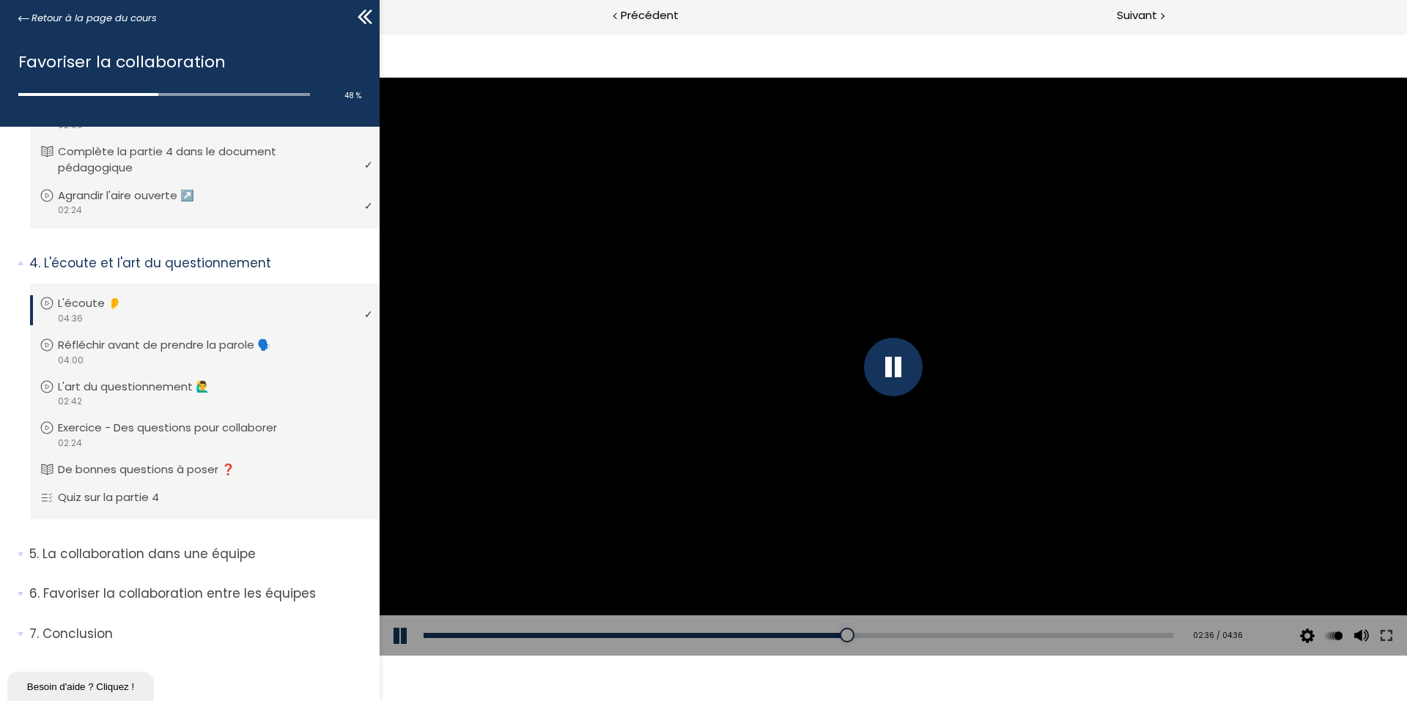
click at [402, 634] on button at bounding box center [402, 635] width 44 height 41
click at [386, 633] on button at bounding box center [402, 635] width 44 height 41
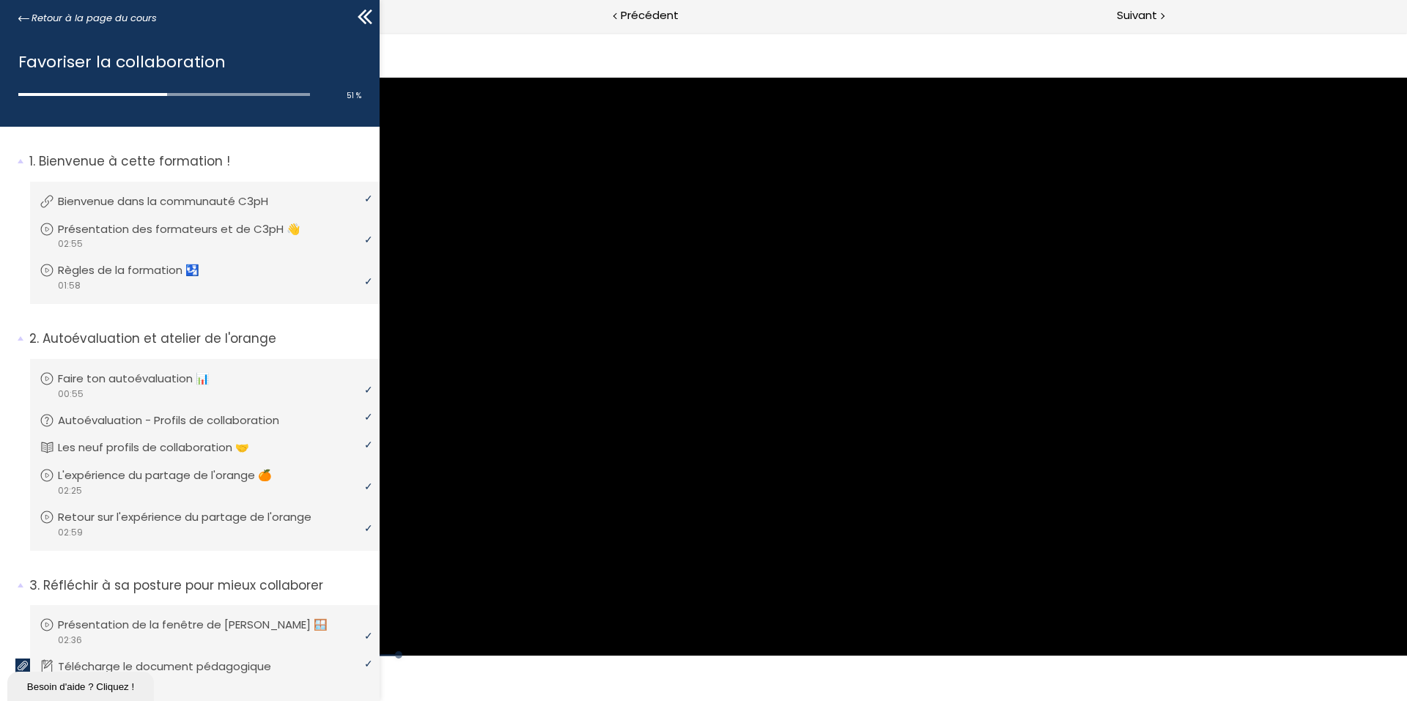
scroll to position [840, 0]
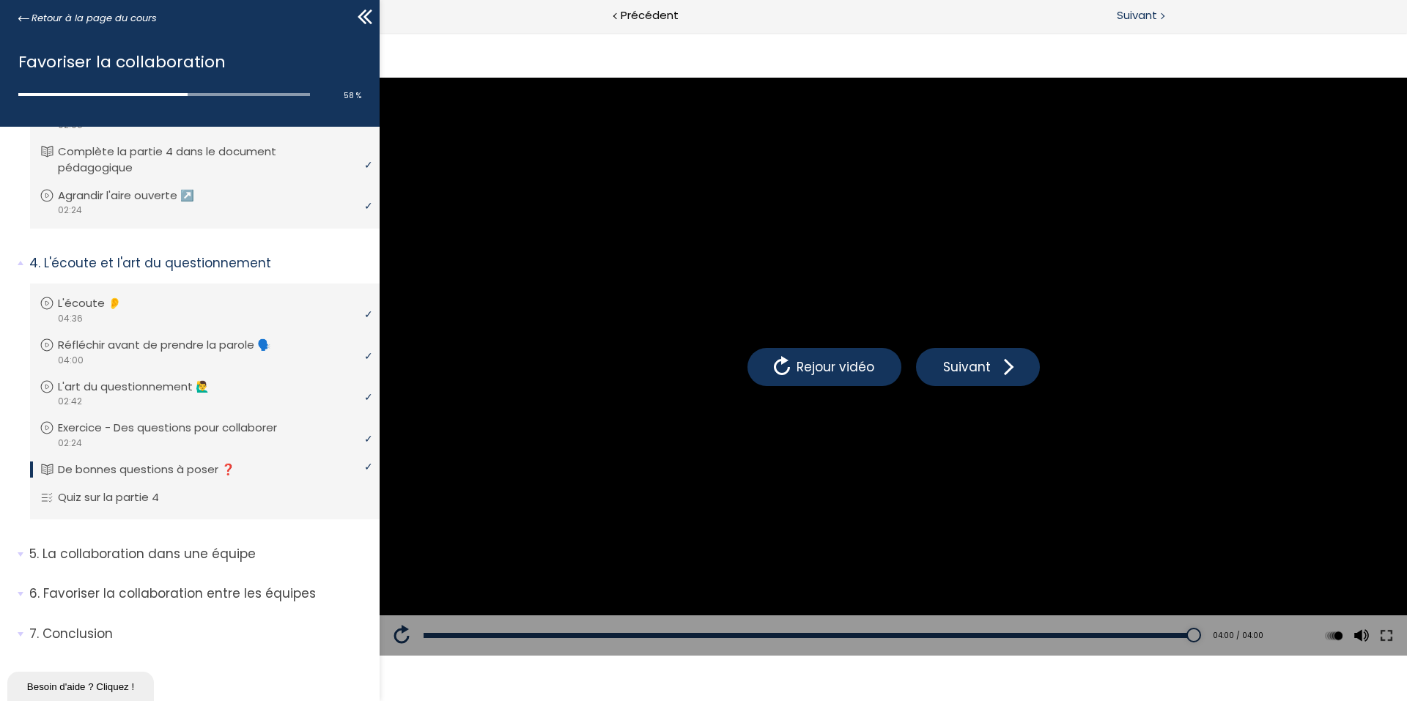
click at [1122, 17] on span "Suivant" at bounding box center [1137, 16] width 40 height 18
click at [1157, 29] on div "Suivant" at bounding box center [1150, 16] width 514 height 33
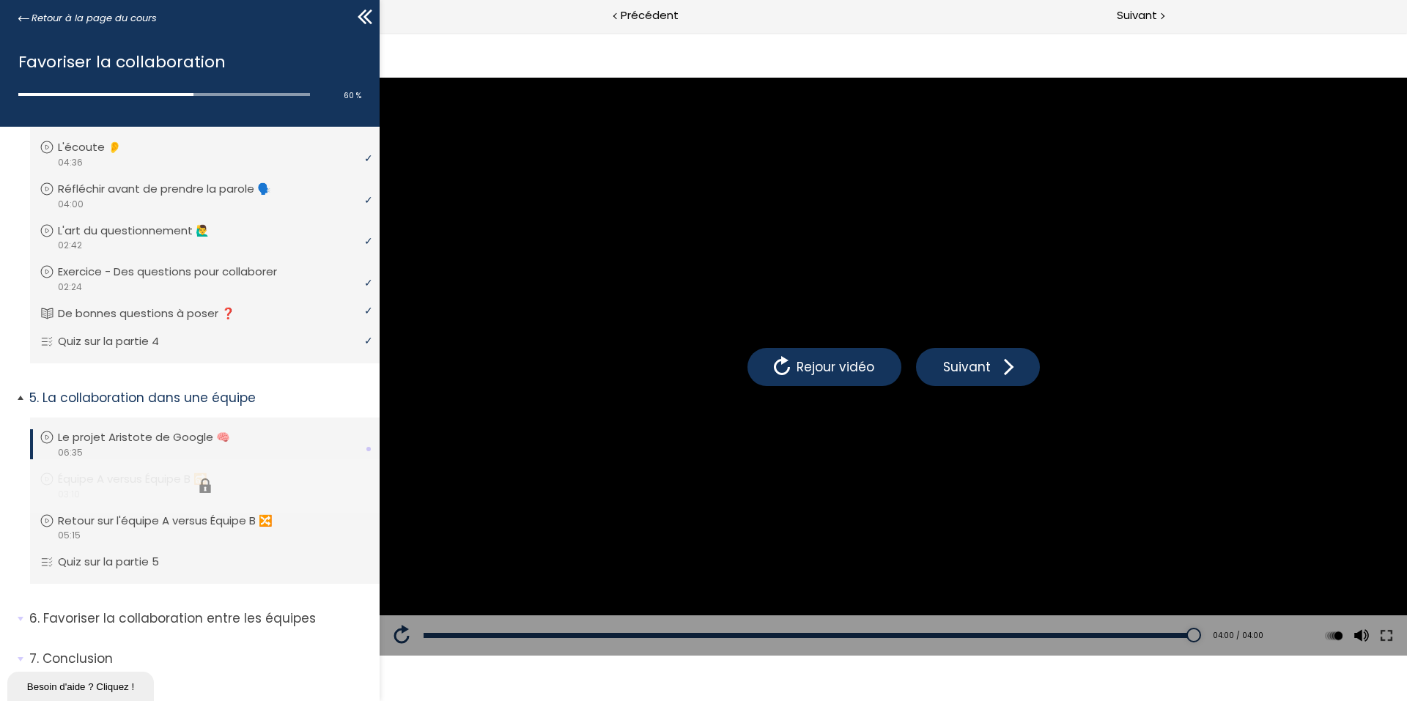
scroll to position [1021, 0]
